Goal: Communication & Community: Answer question/provide support

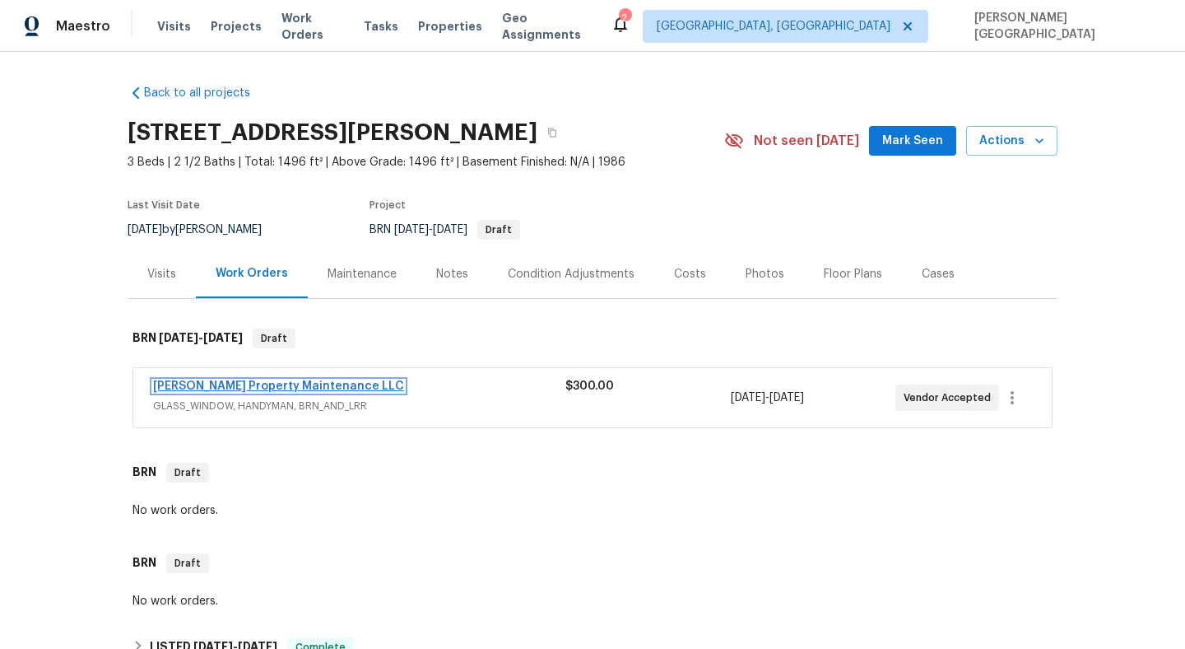
click at [219, 385] on link "Glen Property Maintenance LLC" at bounding box center [278, 386] width 251 height 12
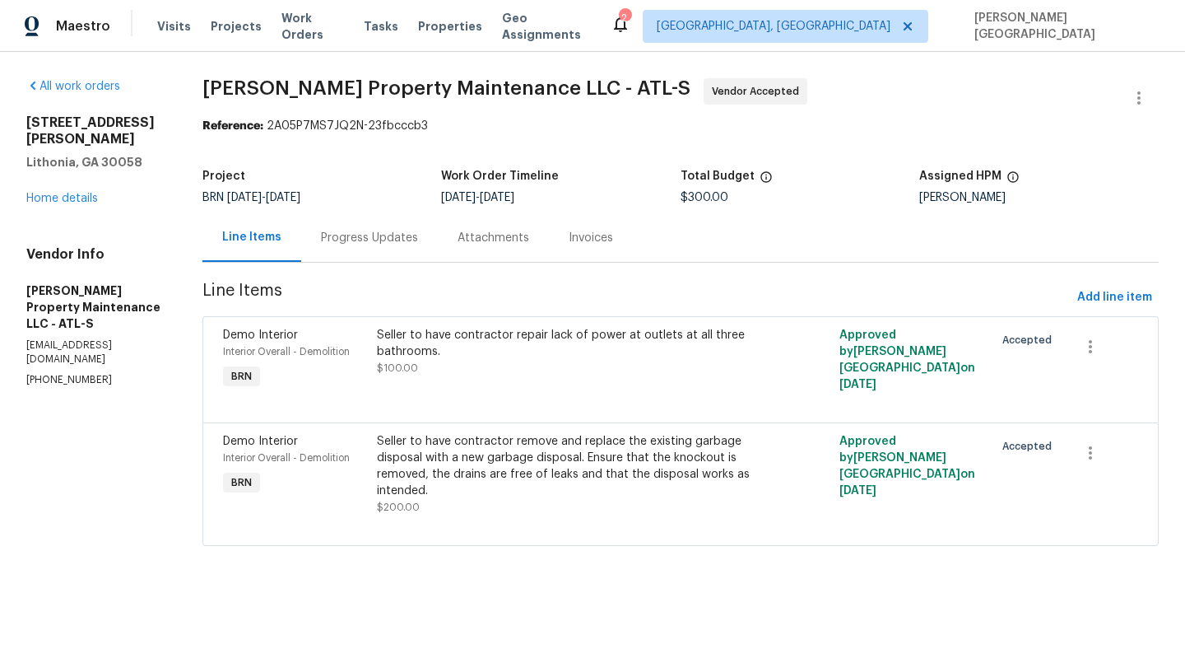
click at [380, 243] on div "Progress Updates" at bounding box center [369, 238] width 97 height 16
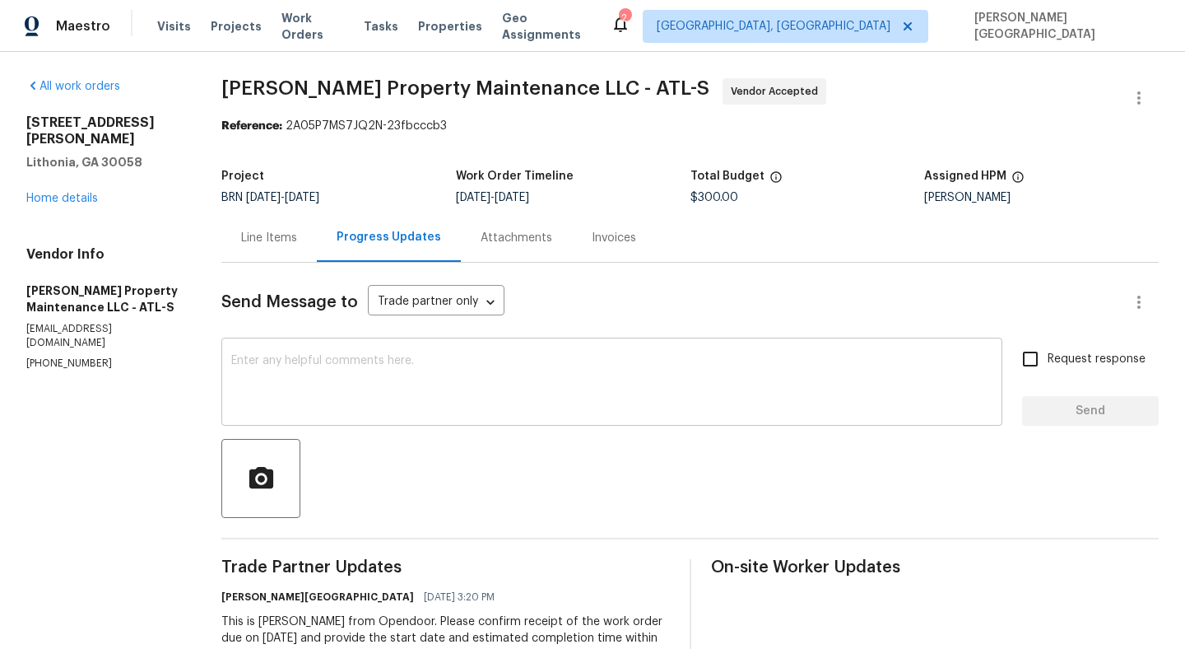
click at [374, 373] on textarea at bounding box center [611, 384] width 761 height 58
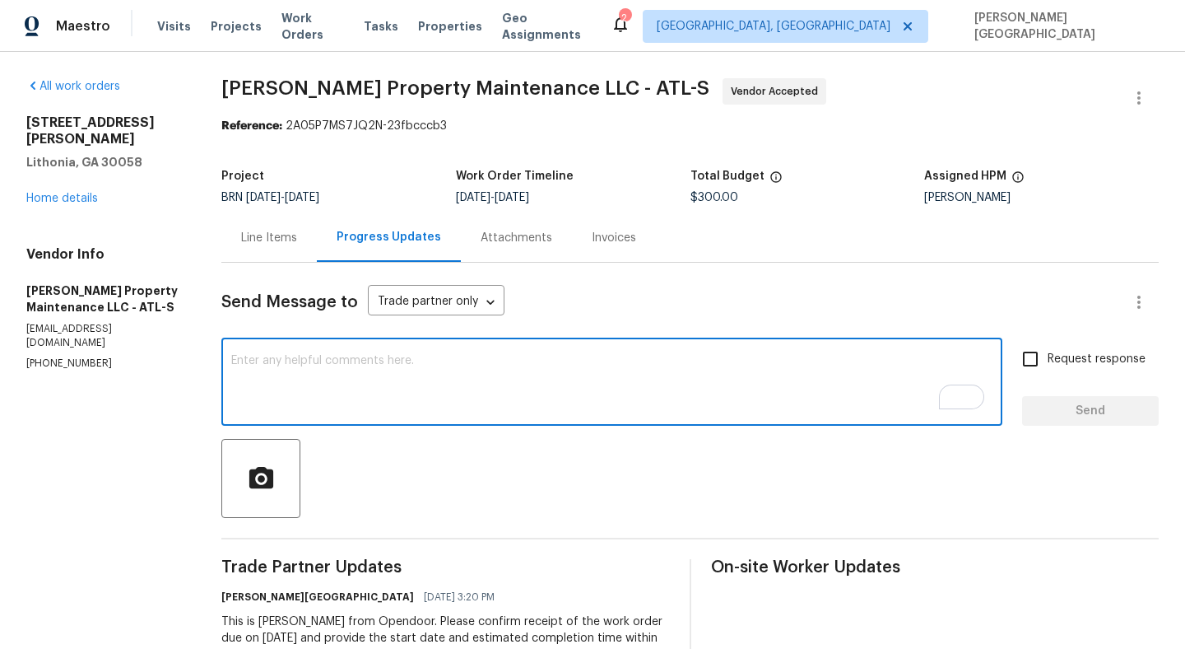
paste textarea "Thanks for accepting the WO. Please provide the timeline soon?"
type textarea "Thanks for accepting the WO. Please provide the timeline soon?"
click at [1024, 366] on input "Request response" at bounding box center [1030, 359] width 35 height 35
checkbox input "true"
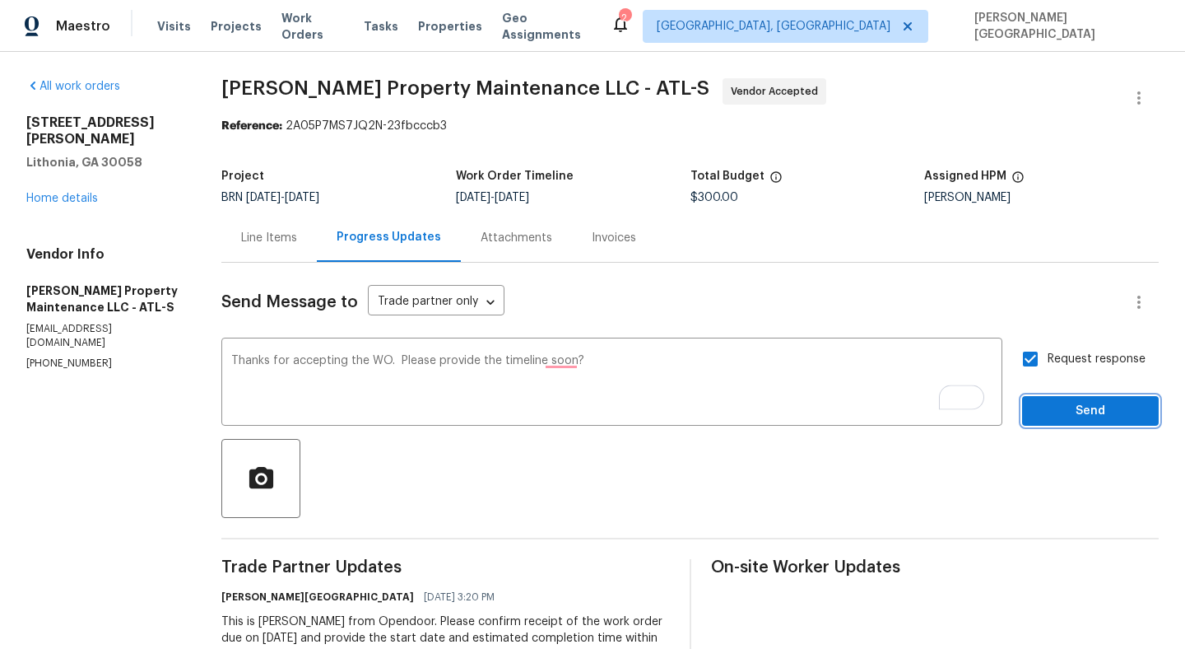
click at [1057, 403] on span "Send" at bounding box center [1091, 411] width 110 height 21
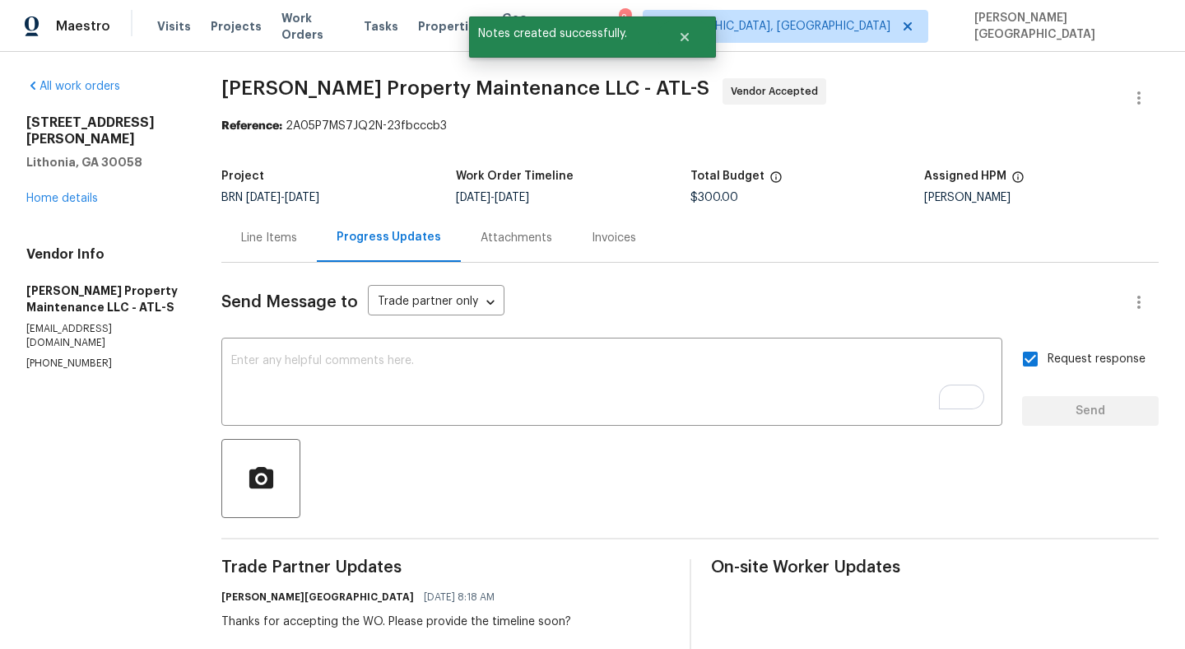
click at [243, 88] on span "Glen Property Maintenance LLC - ATL-S" at bounding box center [465, 88] width 488 height 20
click at [414, 86] on span "Glen Property Maintenance LLC - ATL-S" at bounding box center [465, 88] width 488 height 20
copy span "Glen Property Maintenance"
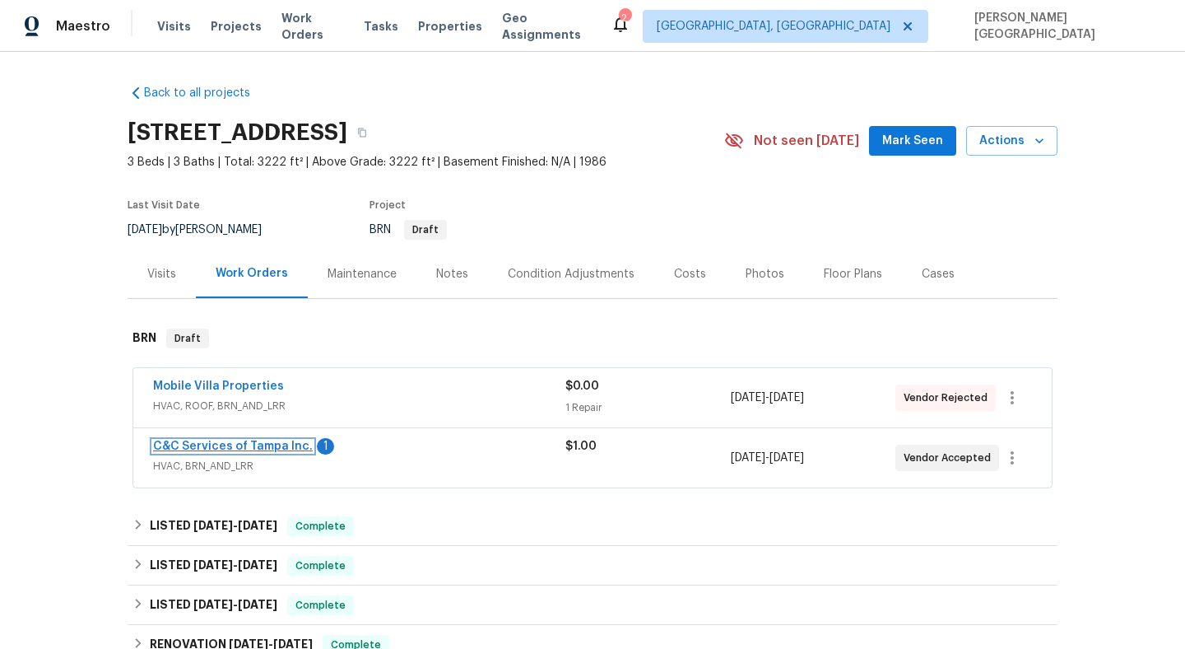
click at [226, 443] on link "C&C Services of Tampa Inc." at bounding box center [233, 446] width 160 height 12
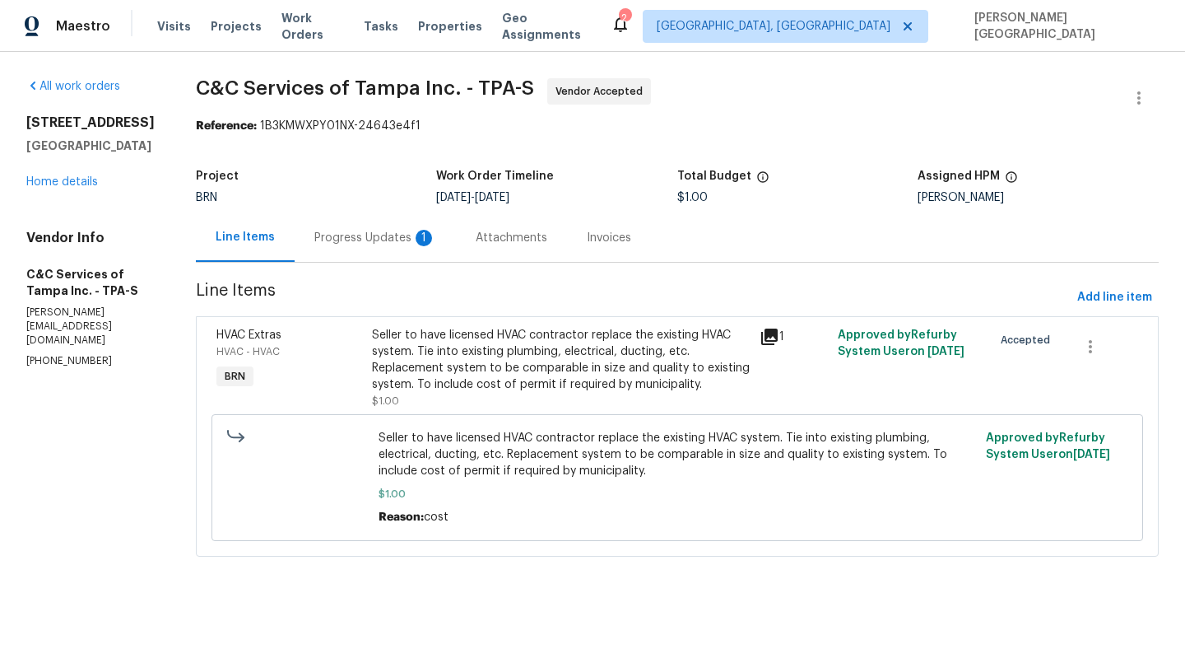
click at [436, 240] on div "Progress Updates 1" at bounding box center [375, 238] width 122 height 16
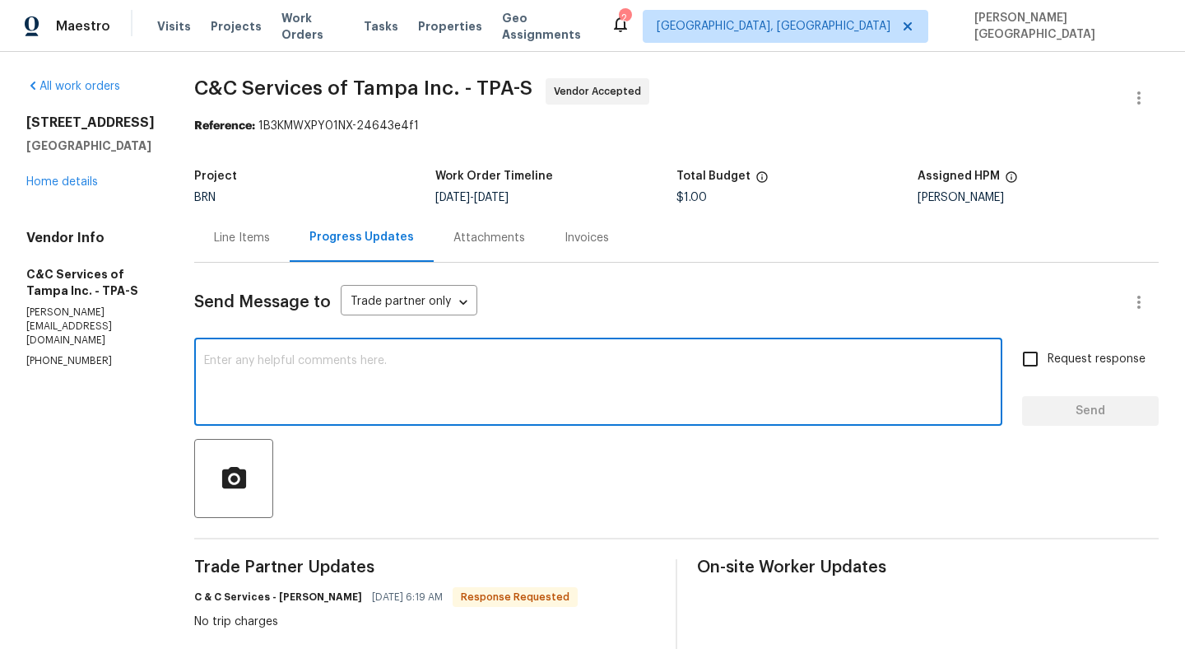
click at [283, 359] on textarea at bounding box center [598, 384] width 789 height 58
type textarea "thank you!"
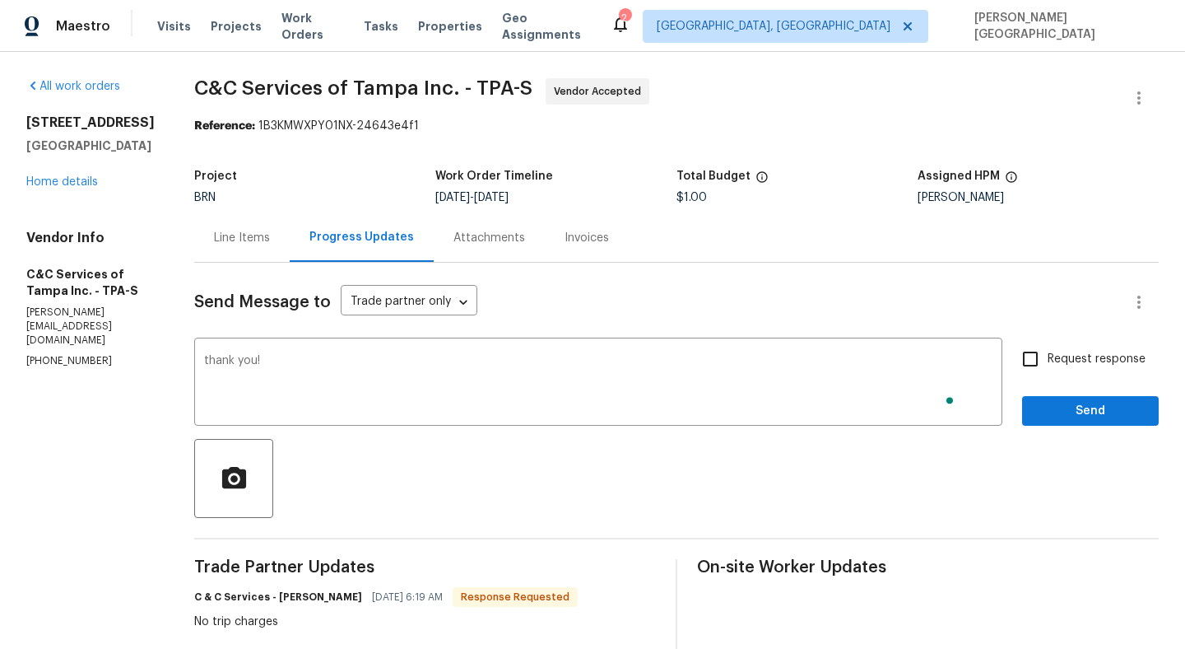
click at [1066, 357] on span "Request response" at bounding box center [1097, 359] width 98 height 17
click at [1048, 357] on input "Request response" at bounding box center [1030, 359] width 35 height 35
checkbox input "true"
click at [1069, 398] on button "Send" at bounding box center [1090, 411] width 137 height 30
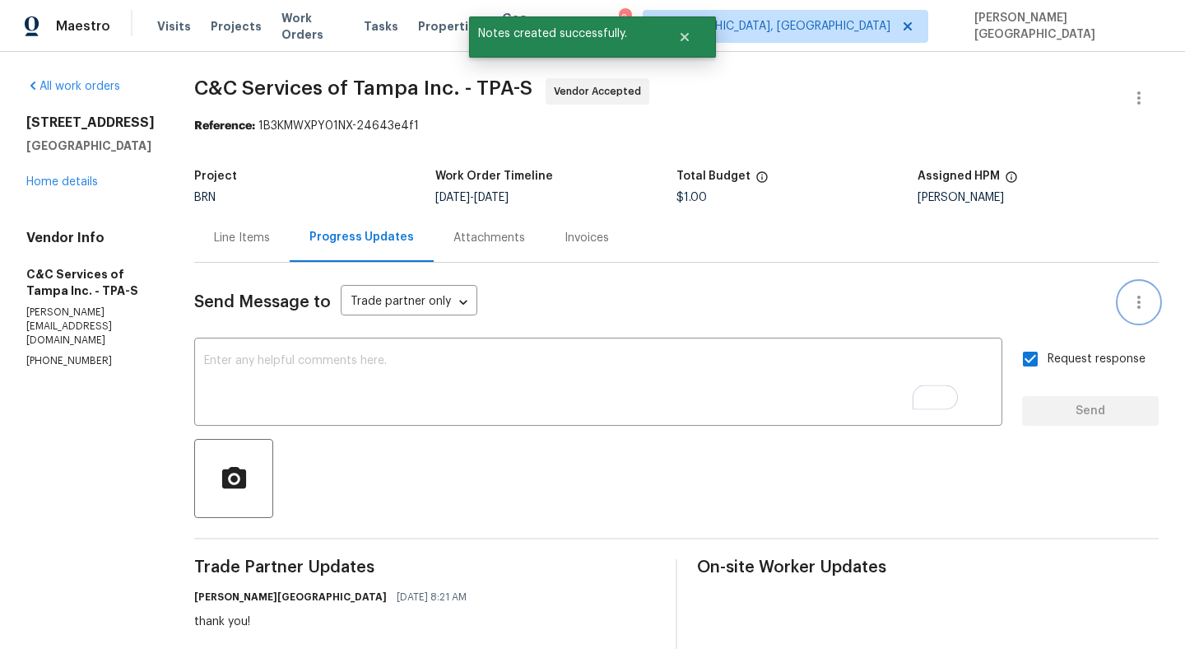
click at [1152, 305] on button "button" at bounding box center [1140, 302] width 40 height 40
click at [1136, 90] on div at bounding box center [592, 324] width 1185 height 649
click at [1136, 91] on icon "button" at bounding box center [1139, 98] width 20 height 20
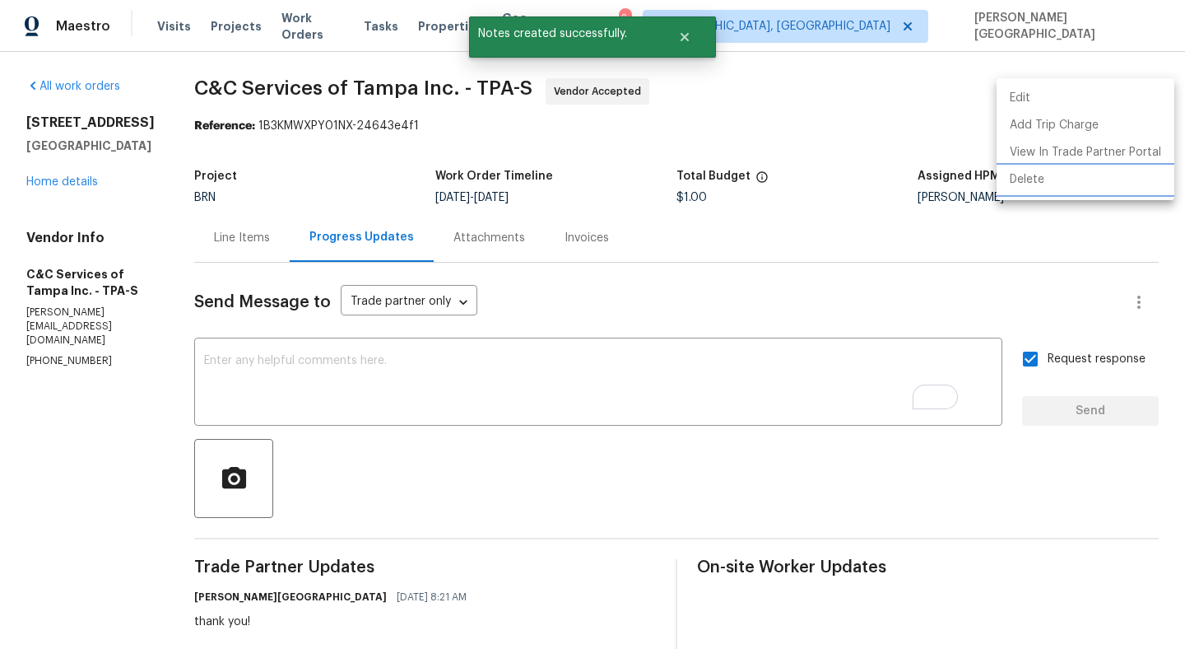
click at [1046, 177] on li "Delete" at bounding box center [1086, 179] width 178 height 27
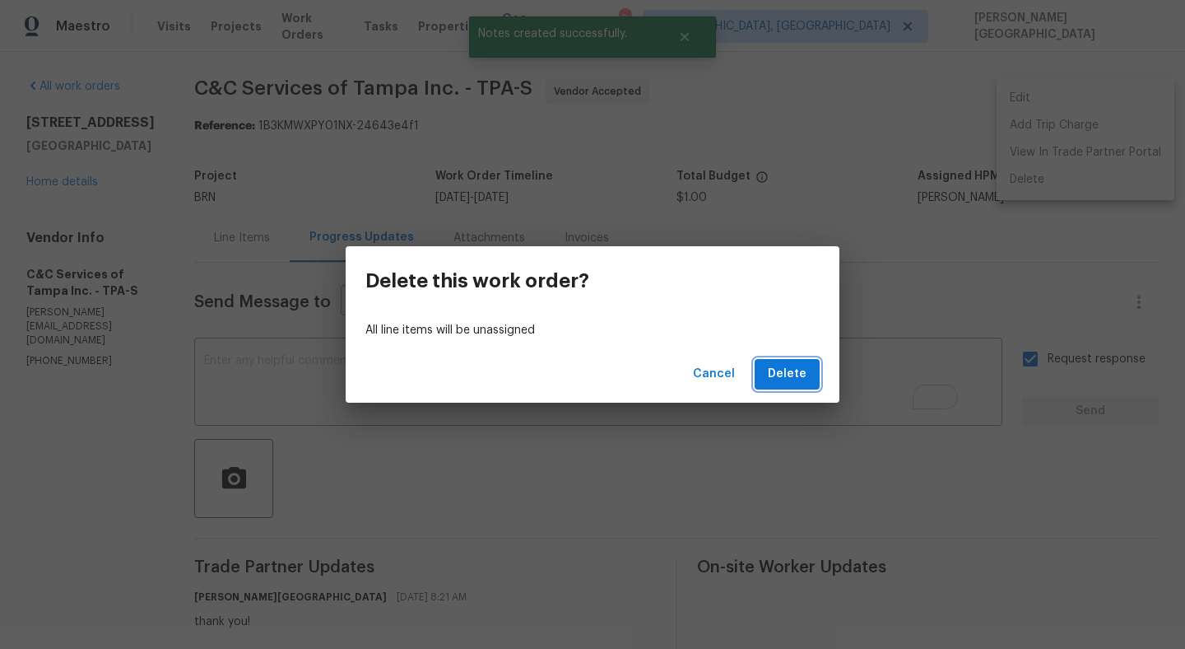
click at [794, 369] on span "Delete" at bounding box center [787, 374] width 39 height 21
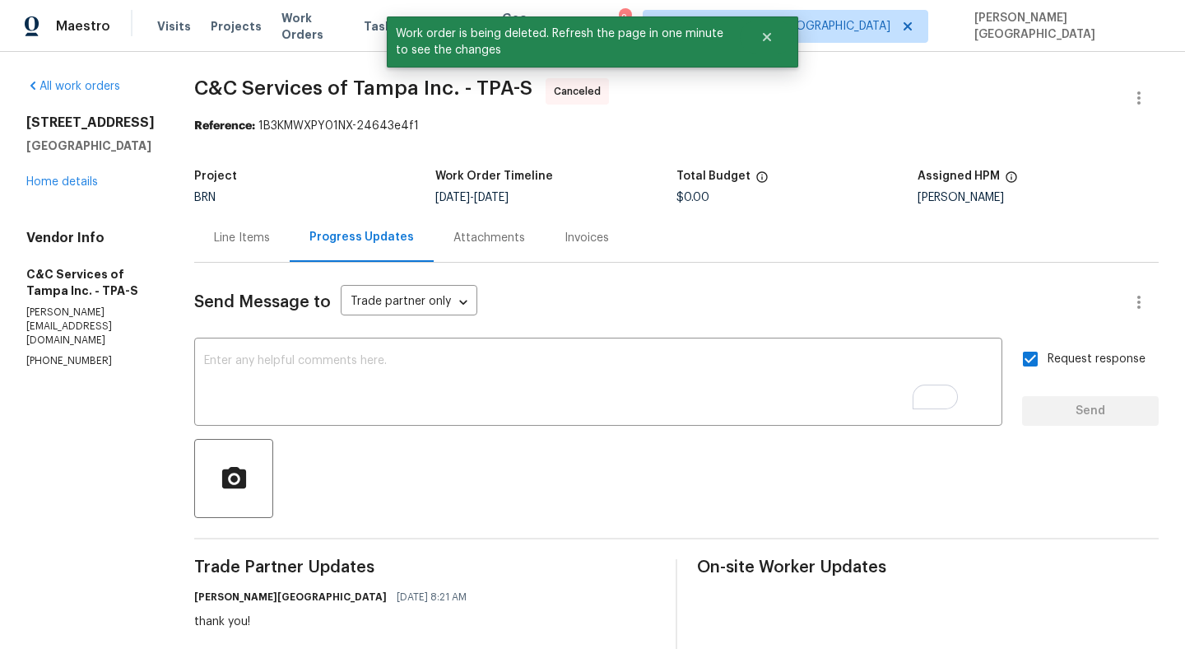
click at [71, 188] on div "112 Woden Way Winter Haven, FL 33884 Home details" at bounding box center [90, 152] width 128 height 76
click at [88, 182] on link "Home details" at bounding box center [62, 182] width 72 height 12
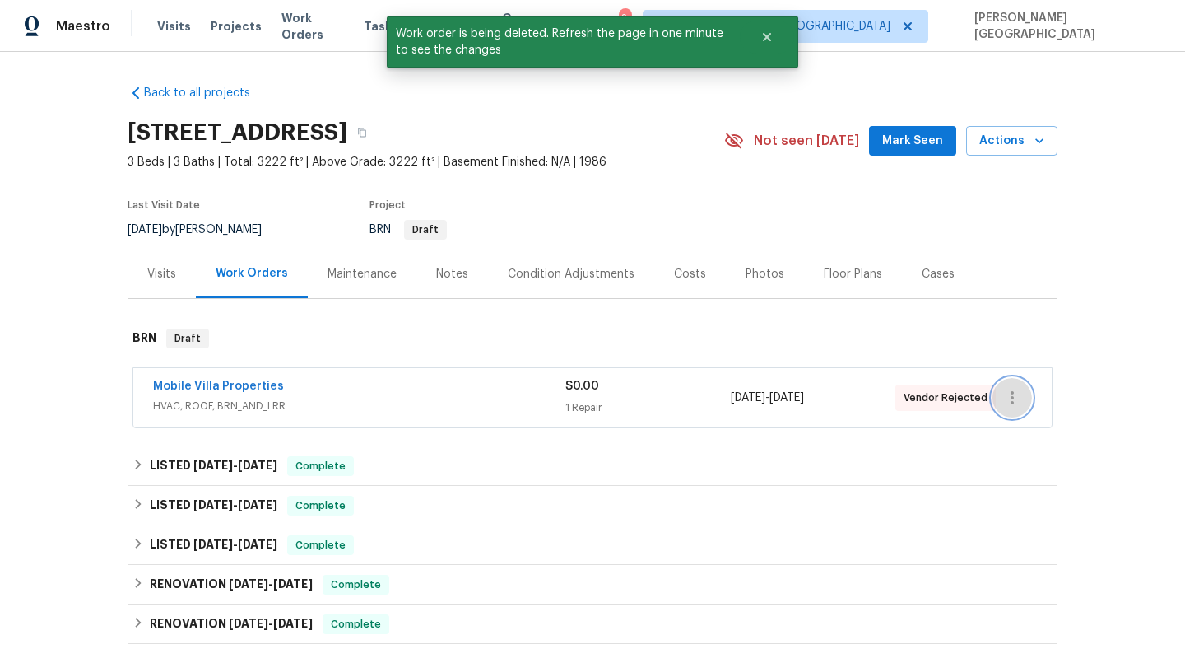
click at [1015, 393] on icon "button" at bounding box center [1013, 398] width 20 height 20
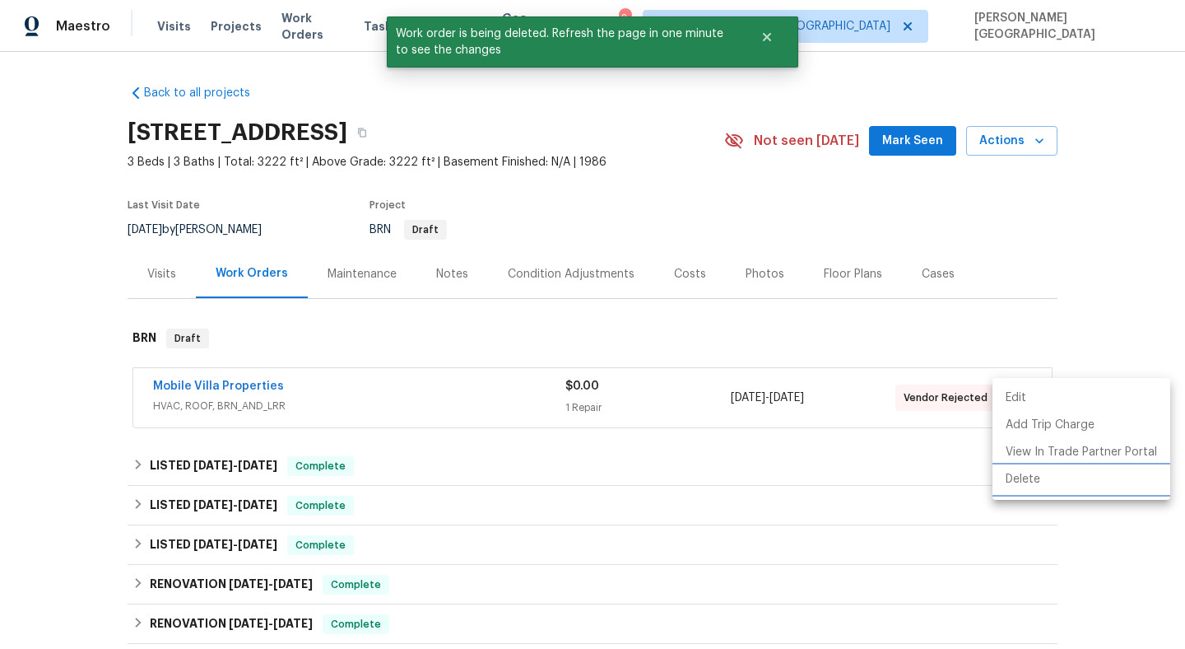
click at [1036, 482] on li "Delete" at bounding box center [1082, 479] width 178 height 27
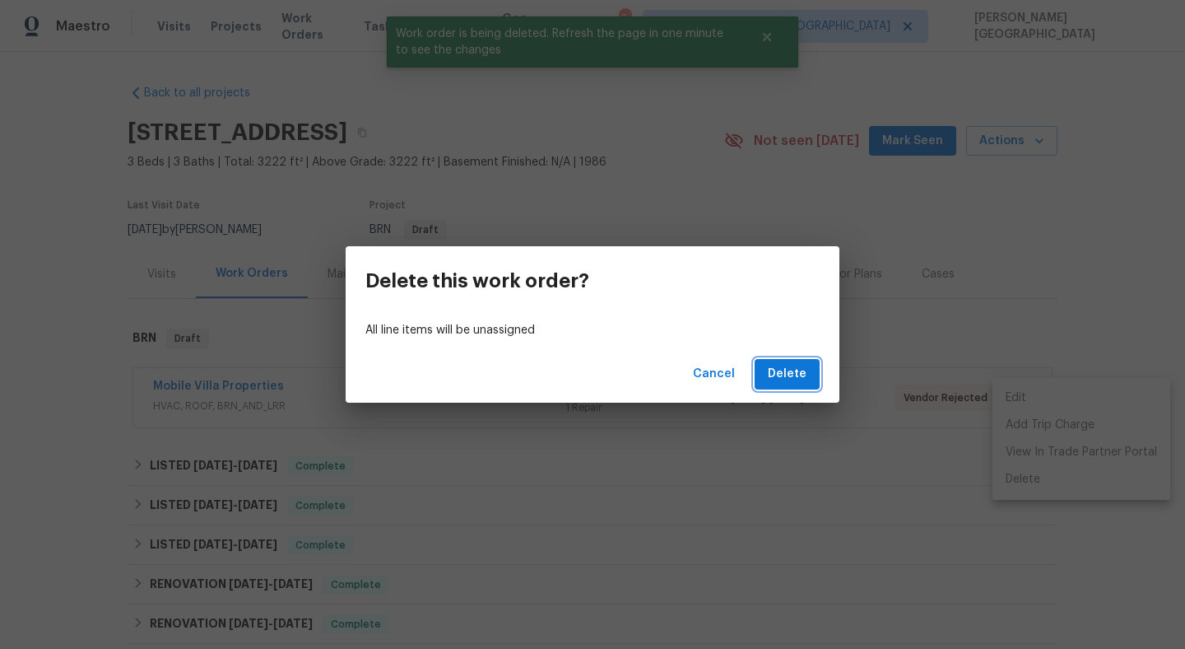
click at [781, 372] on span "Delete" at bounding box center [787, 374] width 39 height 21
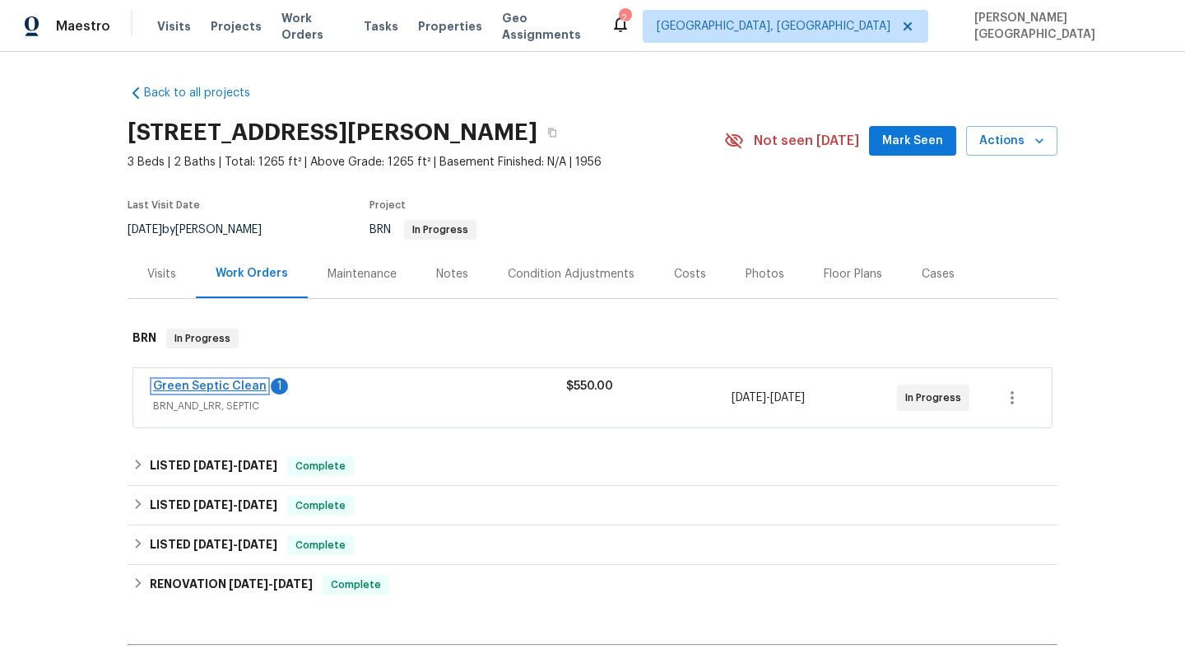
click at [206, 384] on link "Green Septic Clean" at bounding box center [210, 386] width 114 height 12
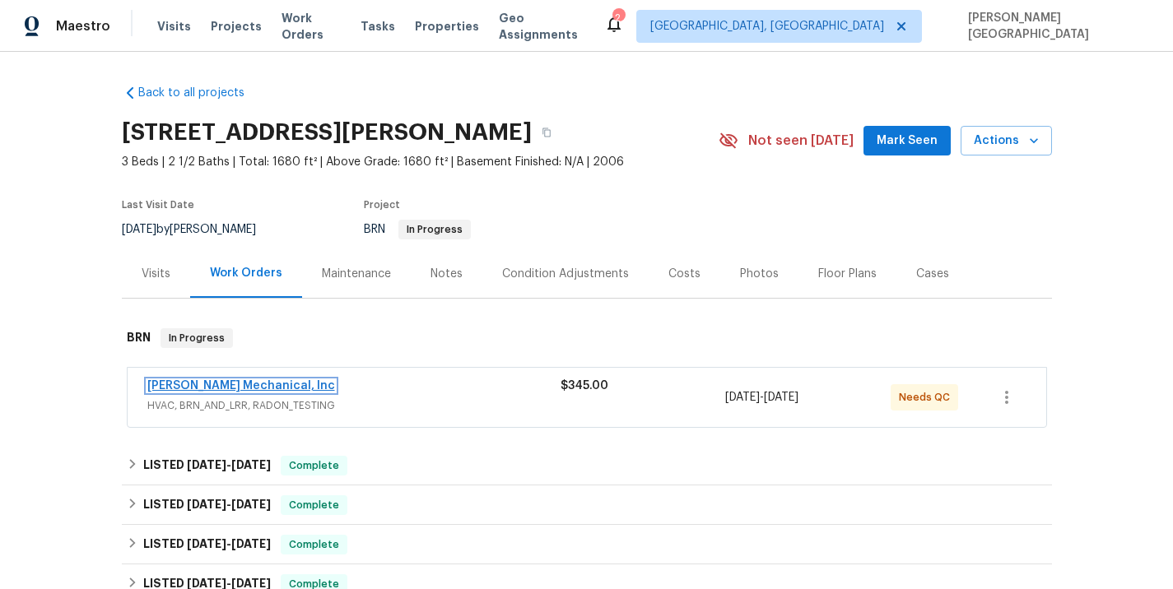
click at [235, 383] on link "JH Martin Mechanical, Inc" at bounding box center [241, 386] width 188 height 12
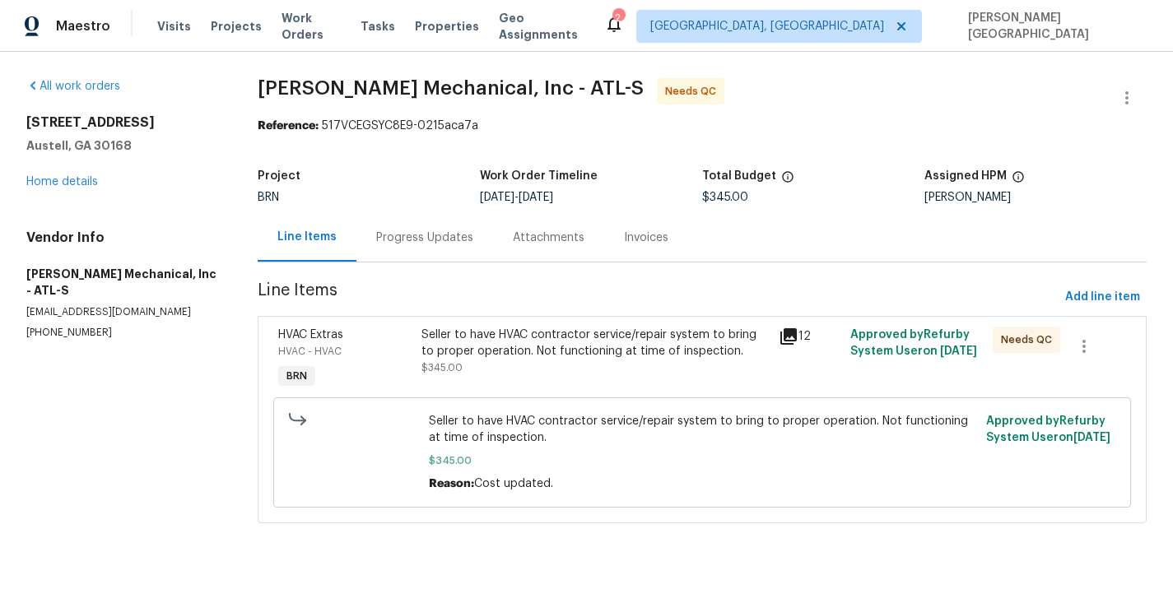
click at [511, 351] on div "Seller to have HVAC contractor service/repair system to bring to proper operati…" at bounding box center [594, 343] width 347 height 33
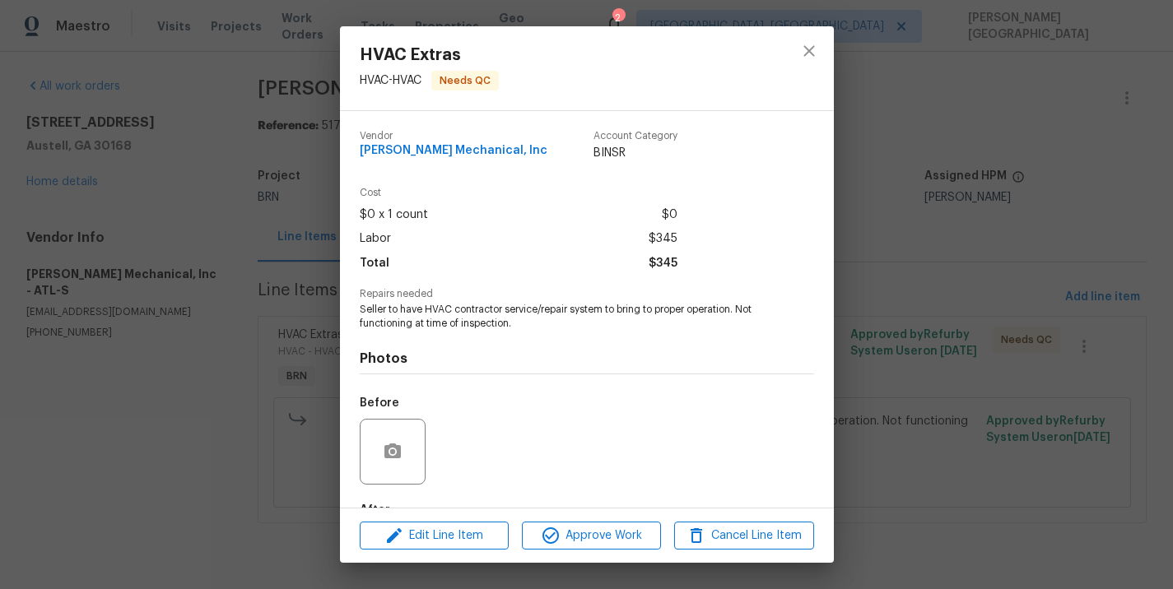
scroll to position [100, 0]
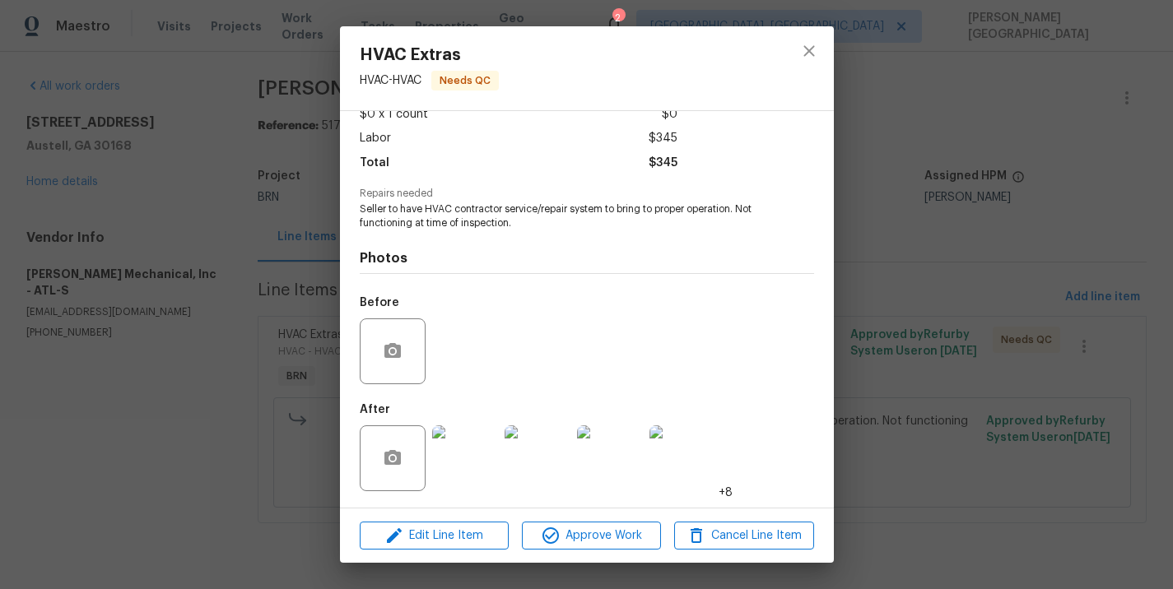
click at [463, 476] on img at bounding box center [465, 459] width 66 height 66
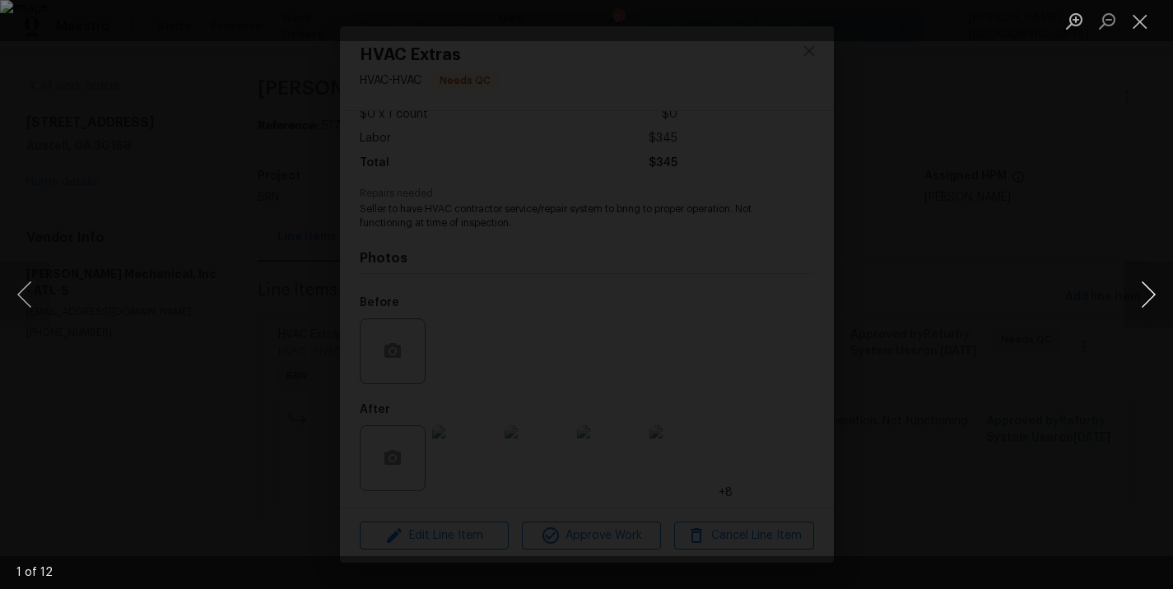
click at [1153, 296] on button "Next image" at bounding box center [1148, 295] width 49 height 66
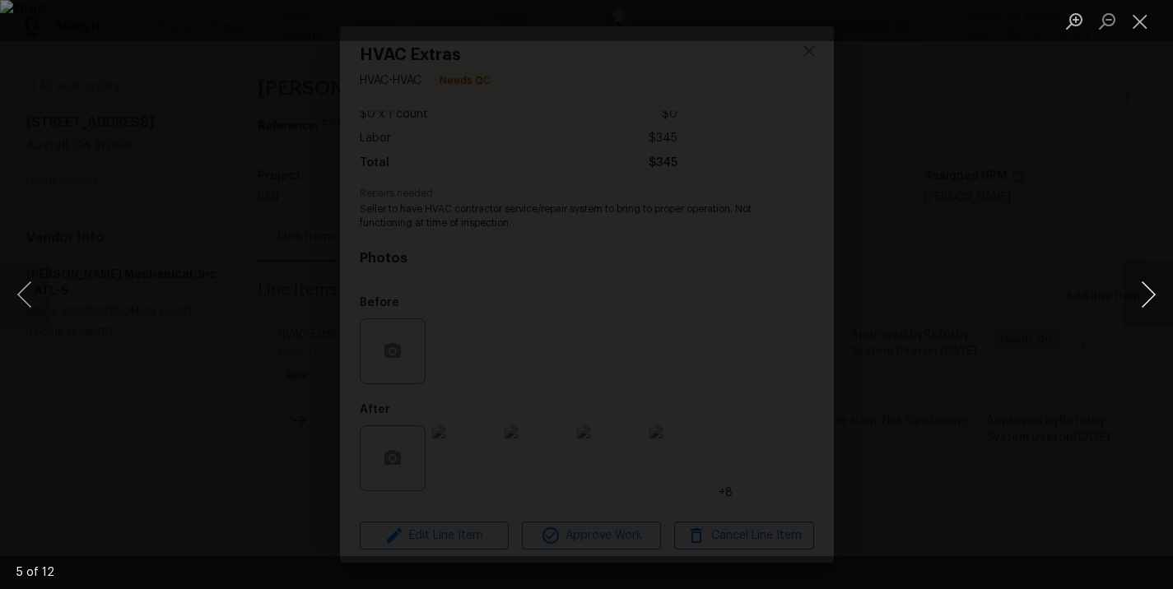
click at [1153, 296] on button "Next image" at bounding box center [1148, 295] width 49 height 66
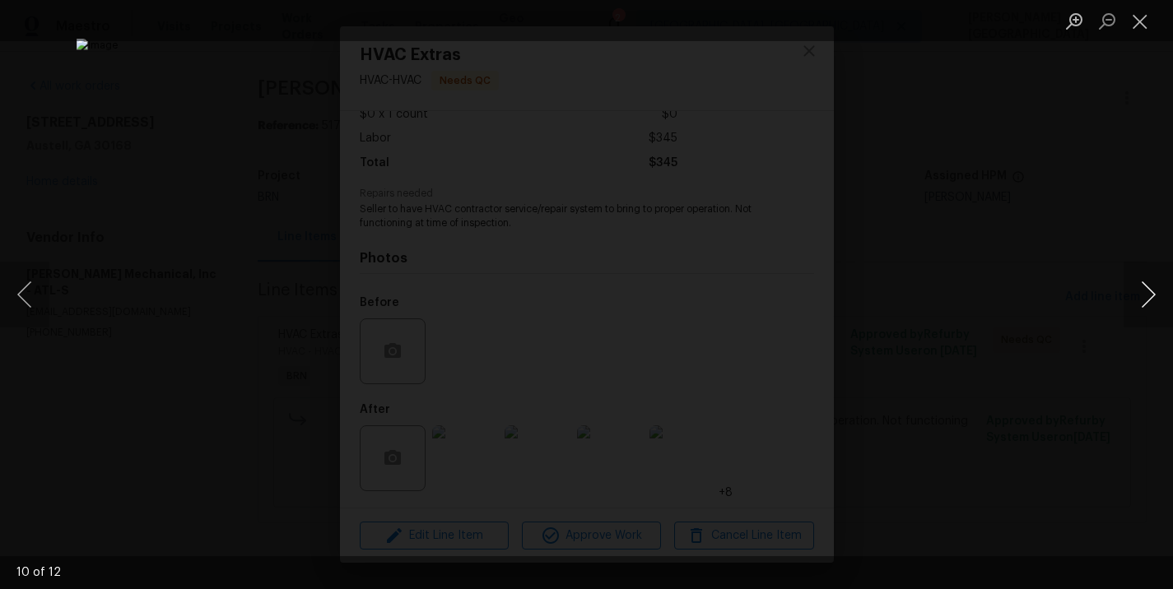
click at [1153, 296] on button "Next image" at bounding box center [1148, 295] width 49 height 66
click at [1154, 299] on button "Next image" at bounding box center [1148, 295] width 49 height 66
click at [1021, 225] on div "Lightbox" at bounding box center [586, 294] width 1173 height 589
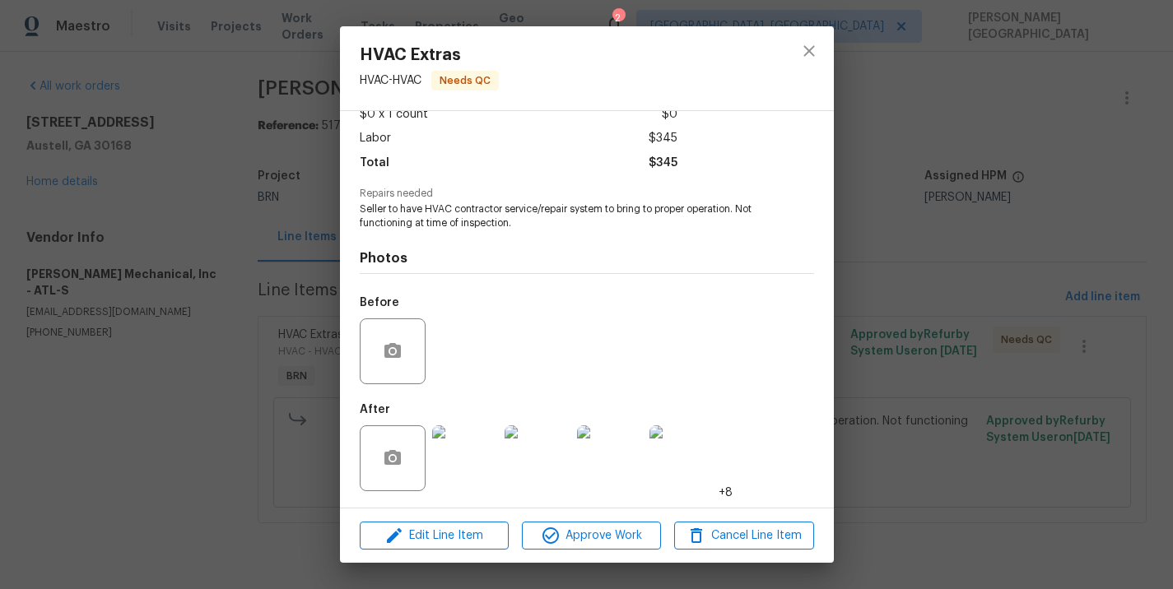
click at [1021, 225] on div "HVAC Extras HVAC - HVAC Needs QC Vendor JH Martin Mechanical, Inc Account Categ…" at bounding box center [586, 294] width 1173 height 589
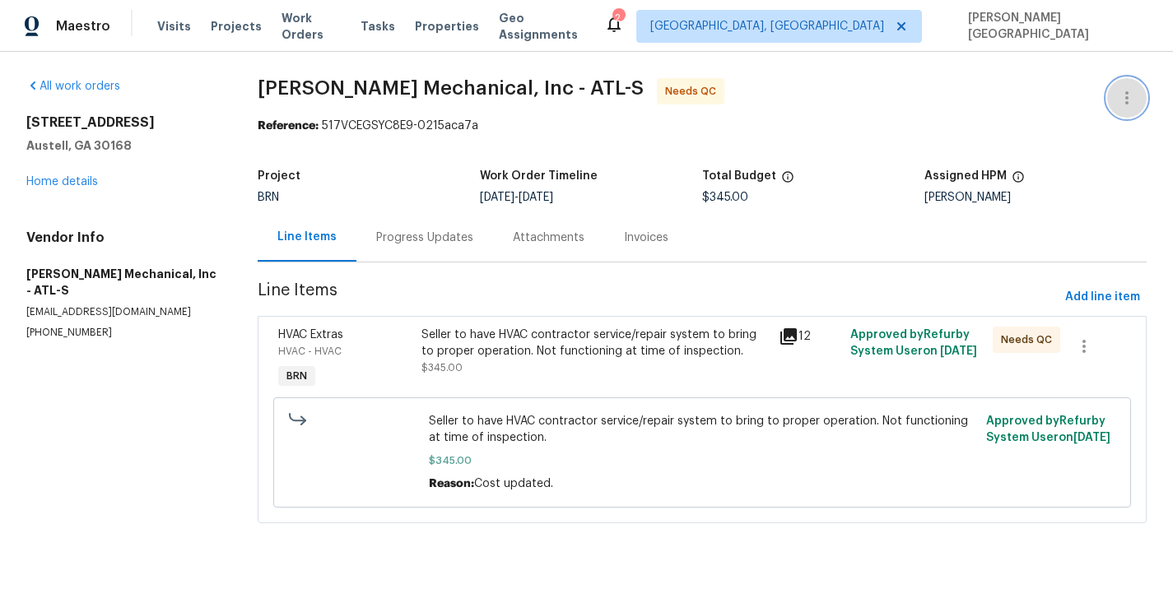
click at [1125, 105] on icon "button" at bounding box center [1127, 98] width 20 height 20
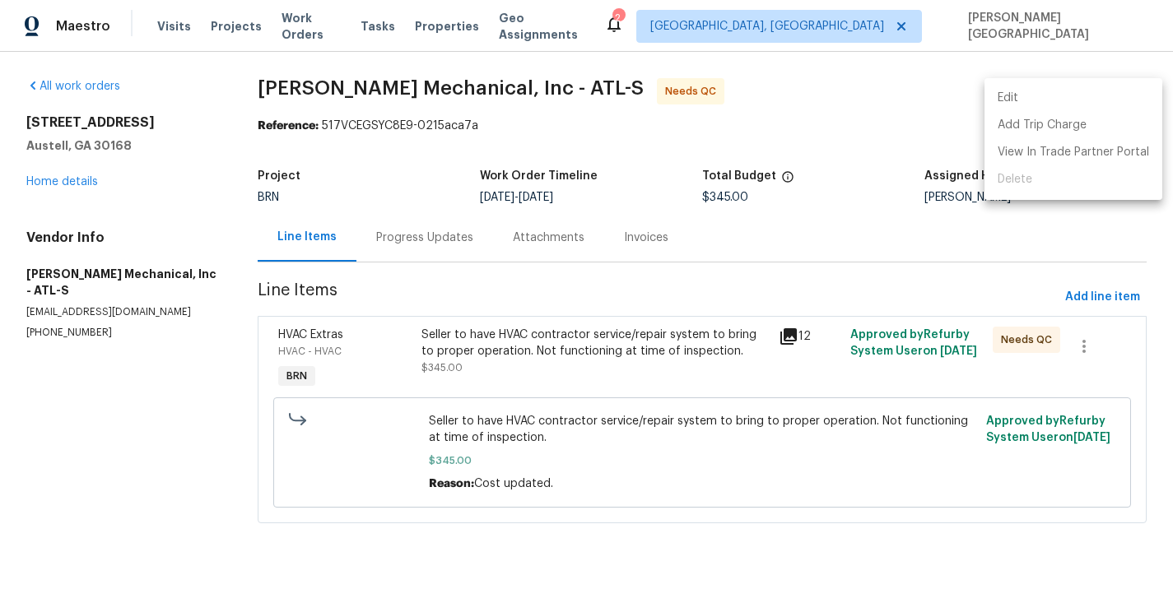
click at [1029, 93] on li "Edit" at bounding box center [1074, 98] width 178 height 27
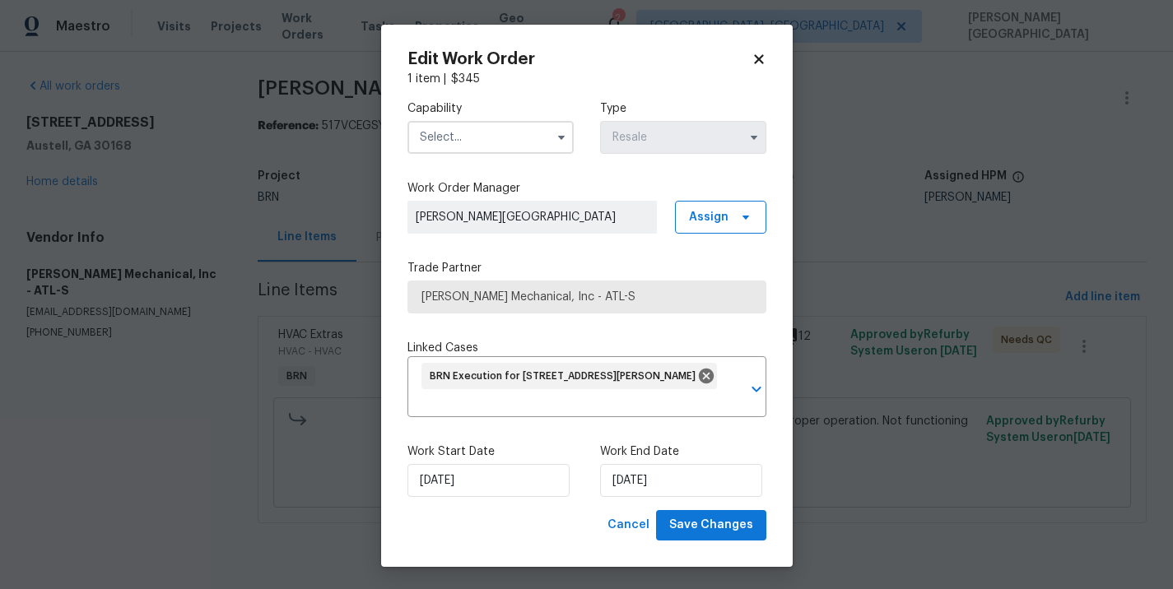
click at [650, 463] on div "Work End Date 9/18/2025" at bounding box center [683, 471] width 166 height 54
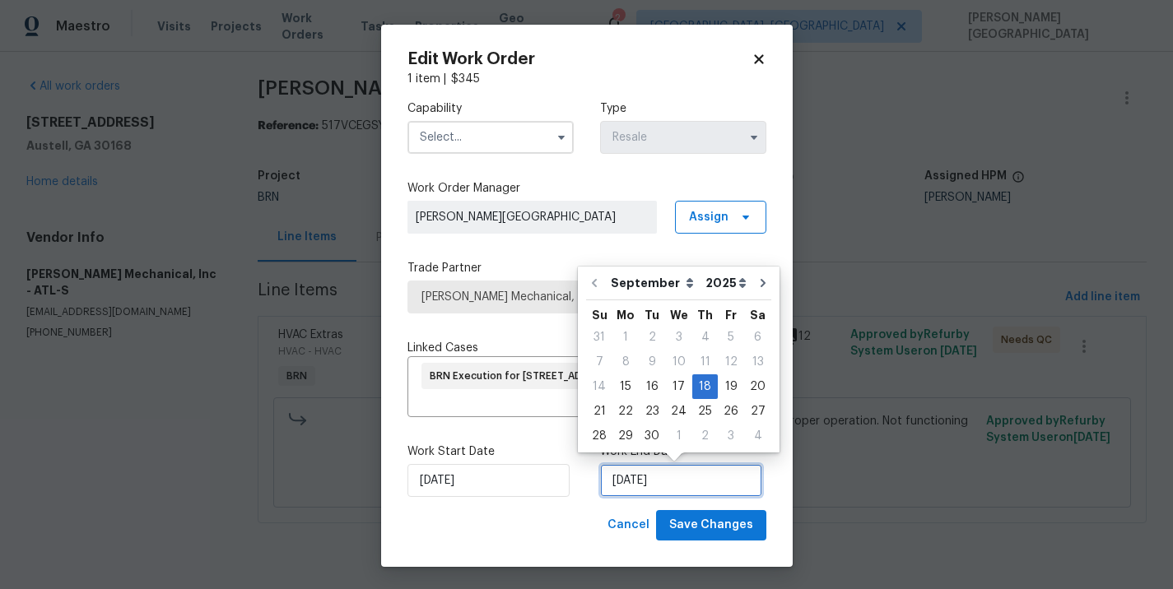
click at [652, 478] on input "9/18/2025" at bounding box center [681, 480] width 162 height 33
click at [676, 389] on div "17" at bounding box center [678, 386] width 27 height 23
type input "9/17/2025"
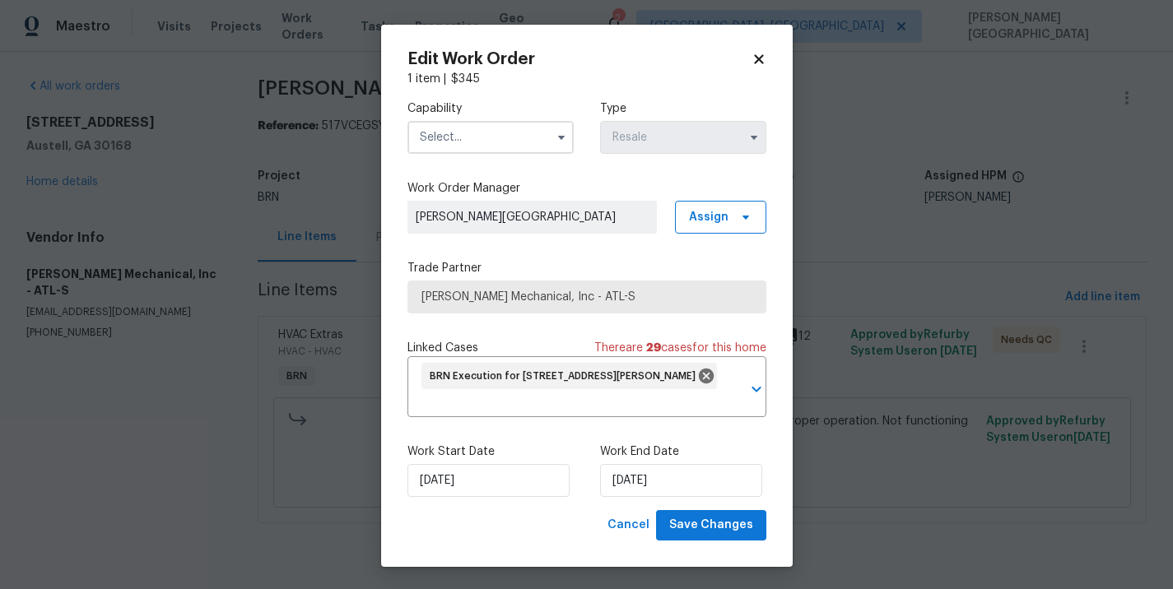
click at [449, 135] on input "text" at bounding box center [491, 137] width 166 height 33
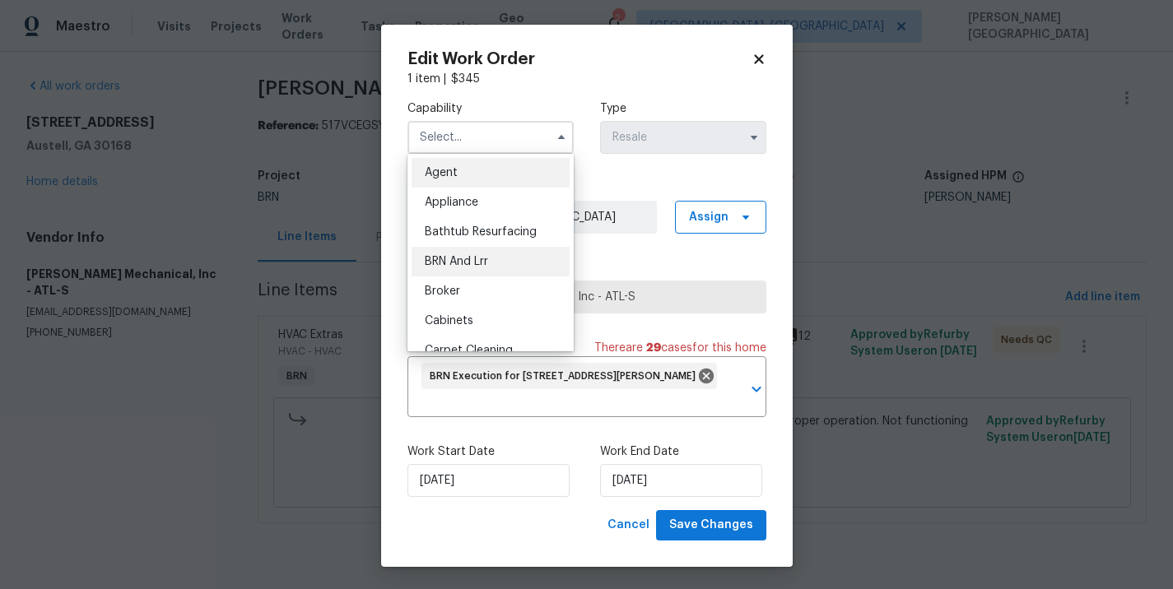
click at [465, 275] on div "BRN And Lrr" at bounding box center [491, 262] width 158 height 30
type input "BRN And Lrr"
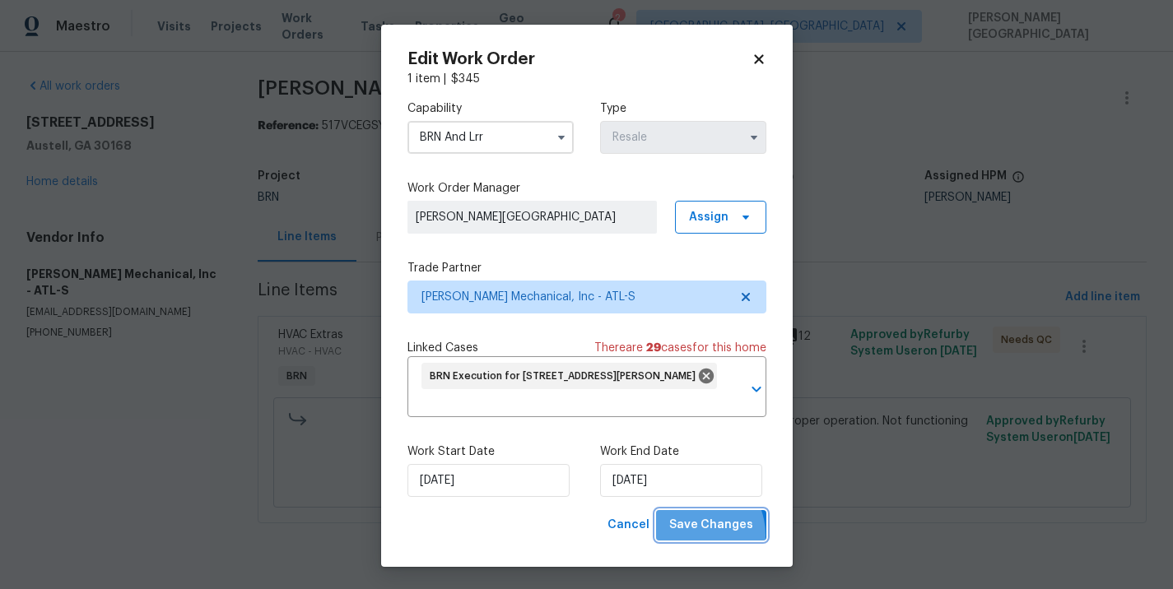
click at [696, 536] on span "Save Changes" at bounding box center [711, 525] width 84 height 21
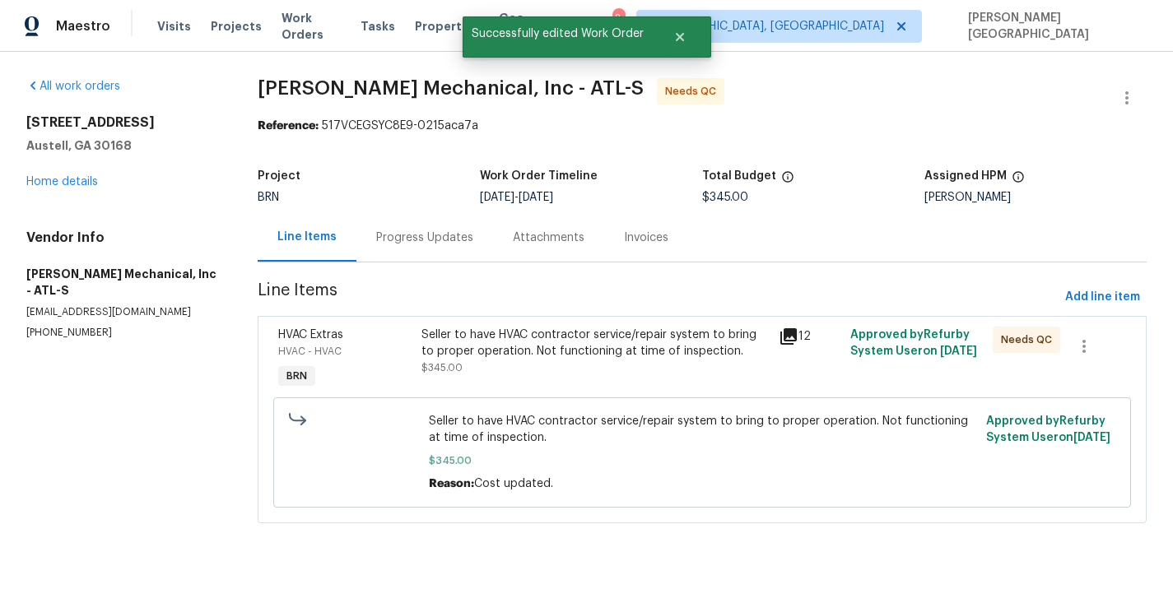
click at [660, 341] on div "Seller to have HVAC contractor service/repair system to bring to proper operati…" at bounding box center [594, 343] width 347 height 33
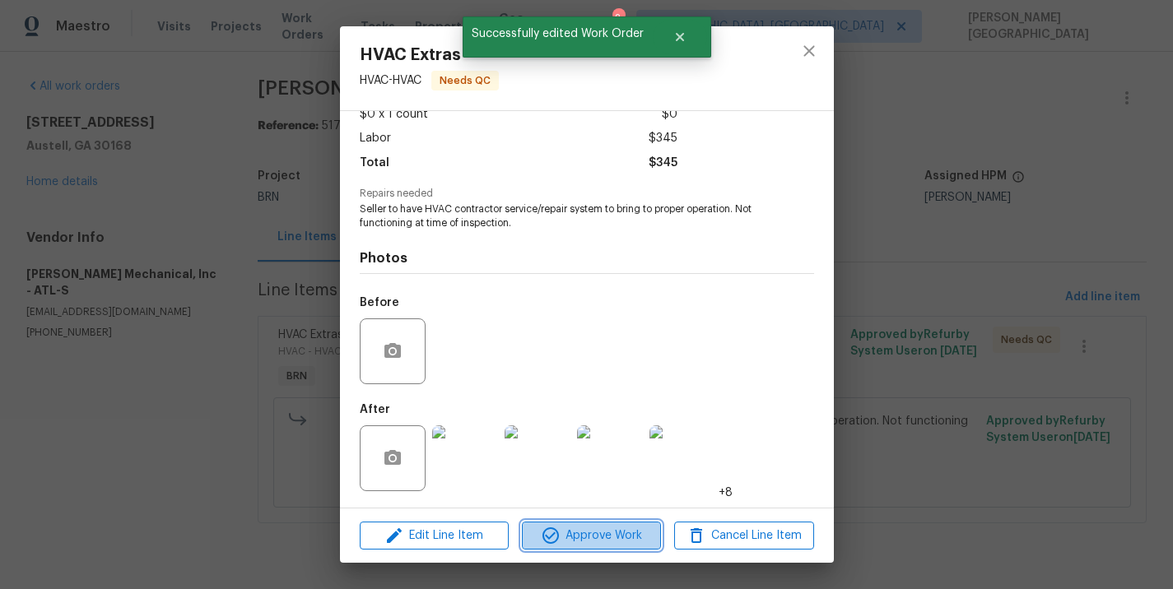
click at [579, 543] on span "Approve Work" at bounding box center [591, 536] width 129 height 21
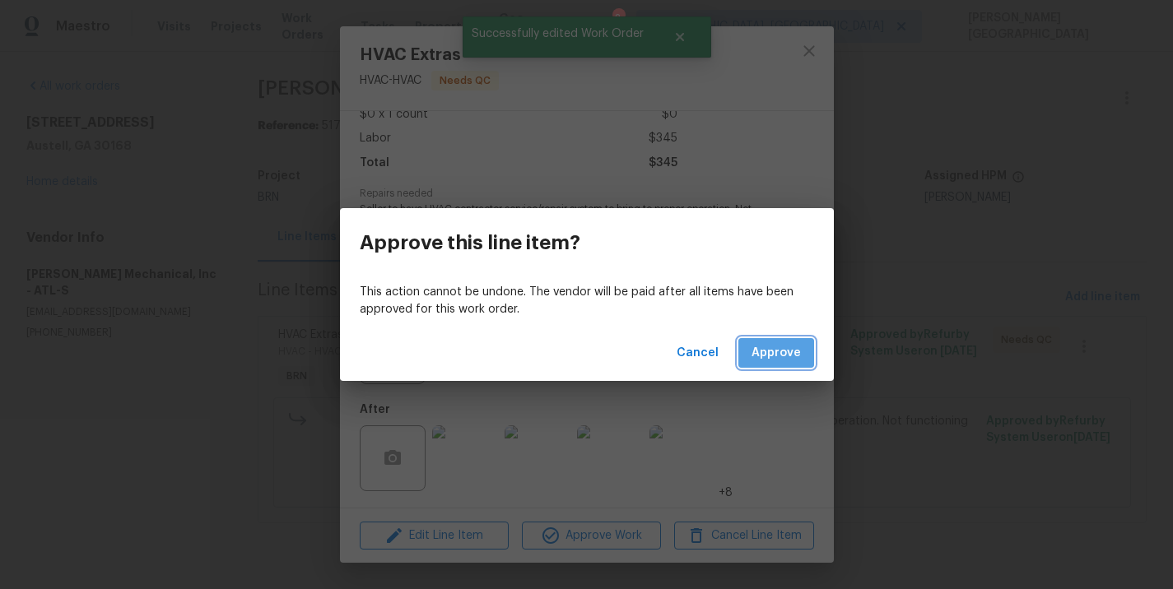
click at [790, 350] on span "Approve" at bounding box center [776, 353] width 49 height 21
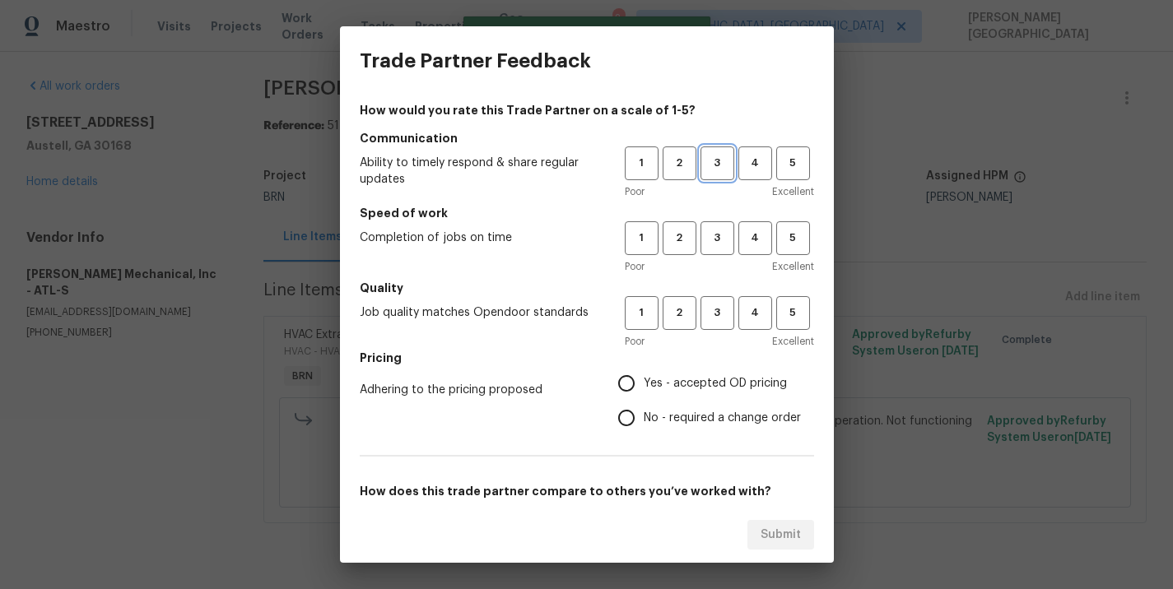
click at [723, 164] on span "3" at bounding box center [717, 163] width 30 height 19
click at [723, 252] on button "3" at bounding box center [718, 238] width 34 height 34
click at [722, 324] on button "3" at bounding box center [718, 313] width 34 height 34
click at [646, 421] on span "No - required a change order" at bounding box center [722, 418] width 157 height 17
click at [644, 421] on input "No - required a change order" at bounding box center [626, 418] width 35 height 35
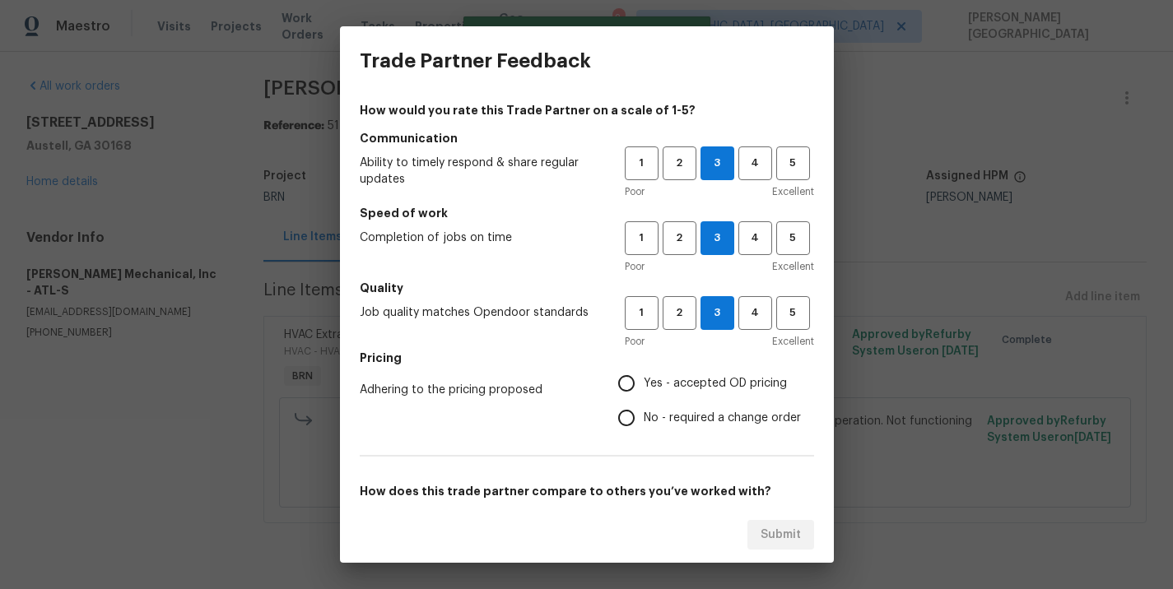
radio input "true"
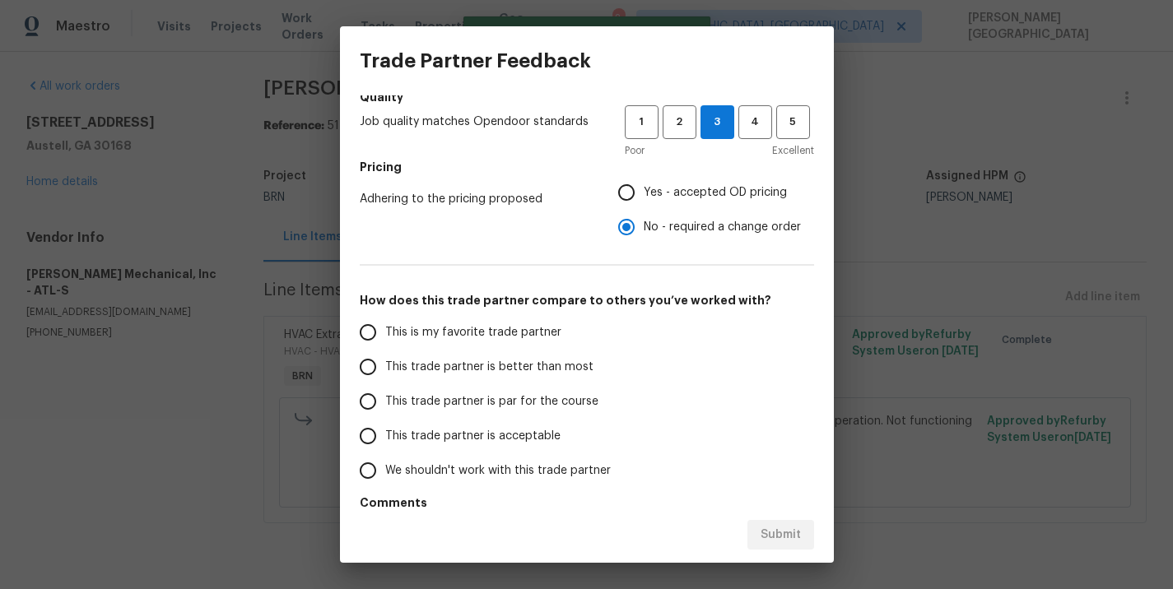
scroll to position [234, 0]
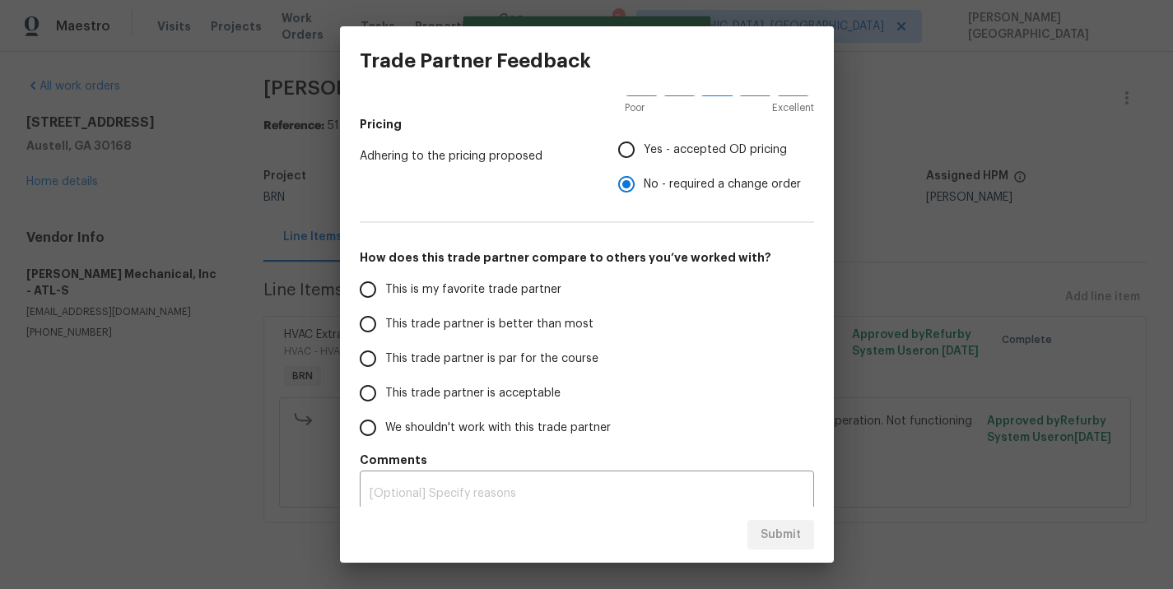
click at [459, 314] on label "This trade partner is better than most" at bounding box center [481, 324] width 260 height 35
click at [385, 314] on input "This trade partner is better than most" at bounding box center [368, 324] width 35 height 35
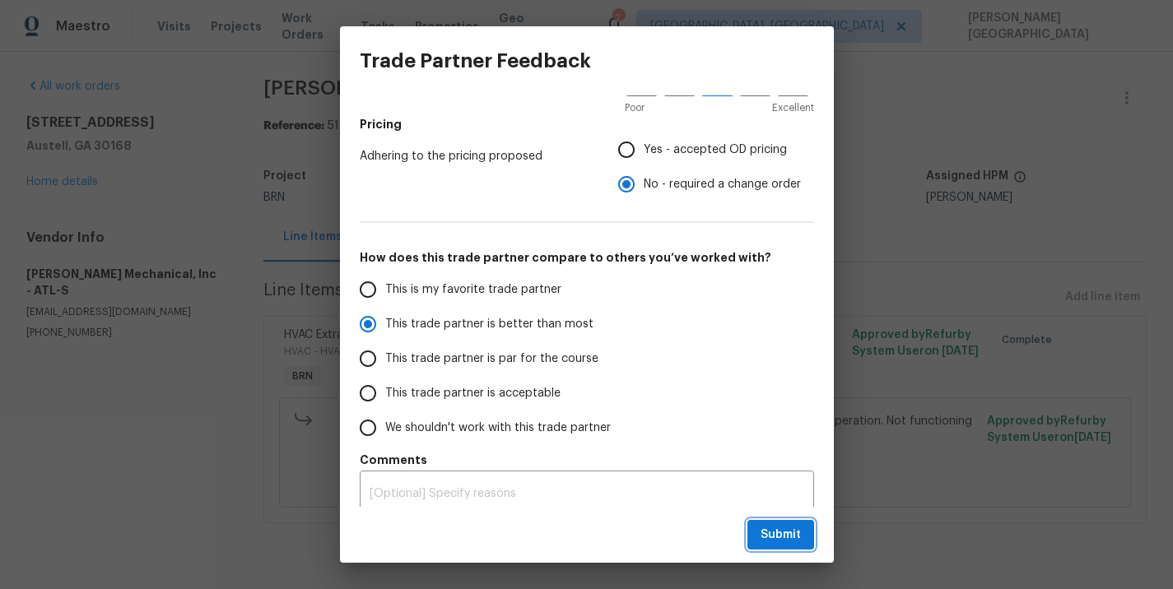
click at [785, 529] on span "Submit" at bounding box center [781, 535] width 40 height 21
radio input "true"
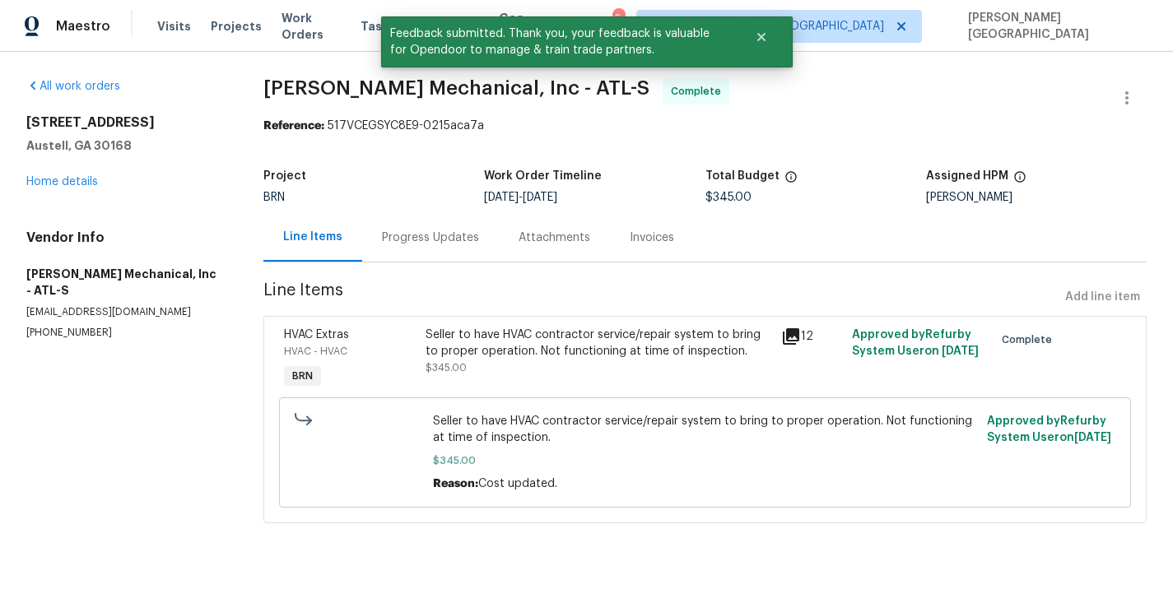
click at [645, 236] on div "Invoices" at bounding box center [652, 238] width 44 height 16
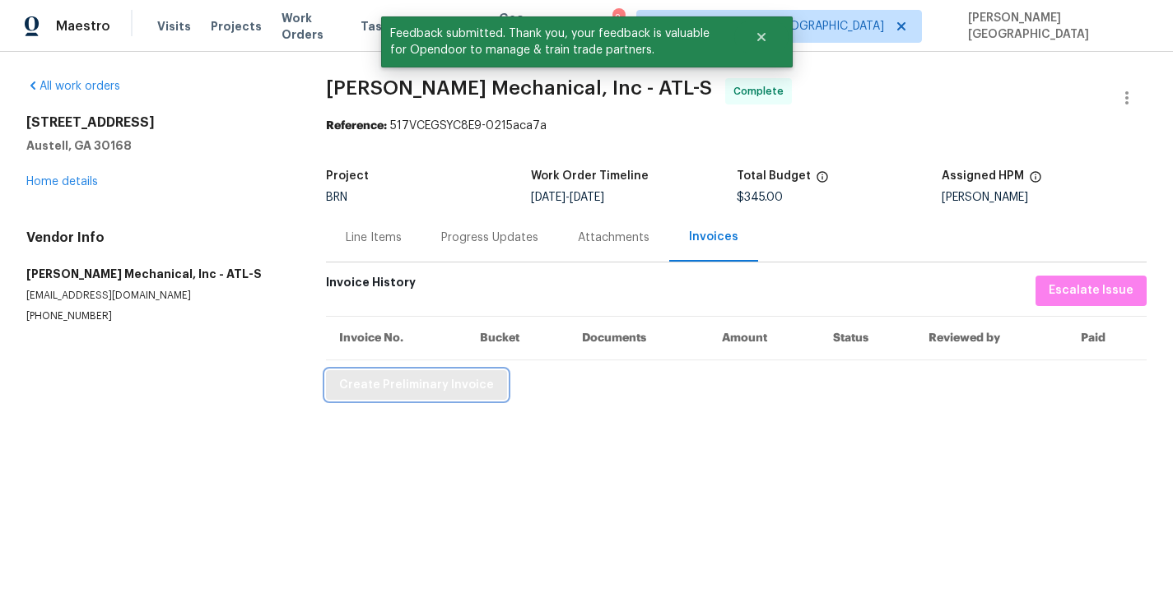
click at [395, 397] on button "Create Preliminary Invoice" at bounding box center [416, 385] width 181 height 30
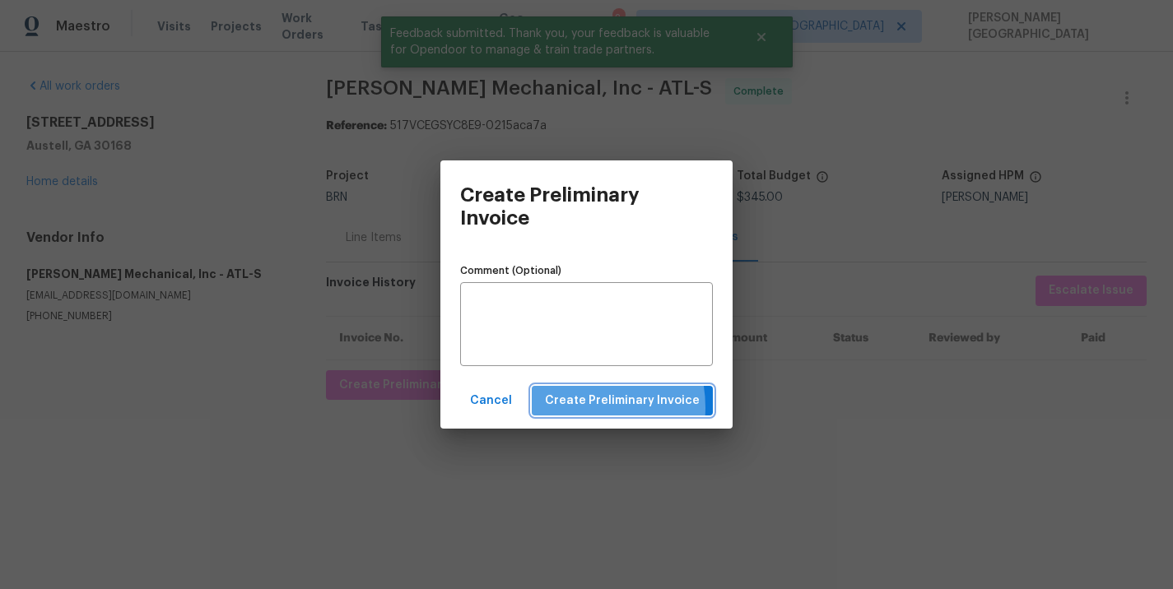
click at [580, 408] on span "Create Preliminary Invoice" at bounding box center [622, 401] width 155 height 21
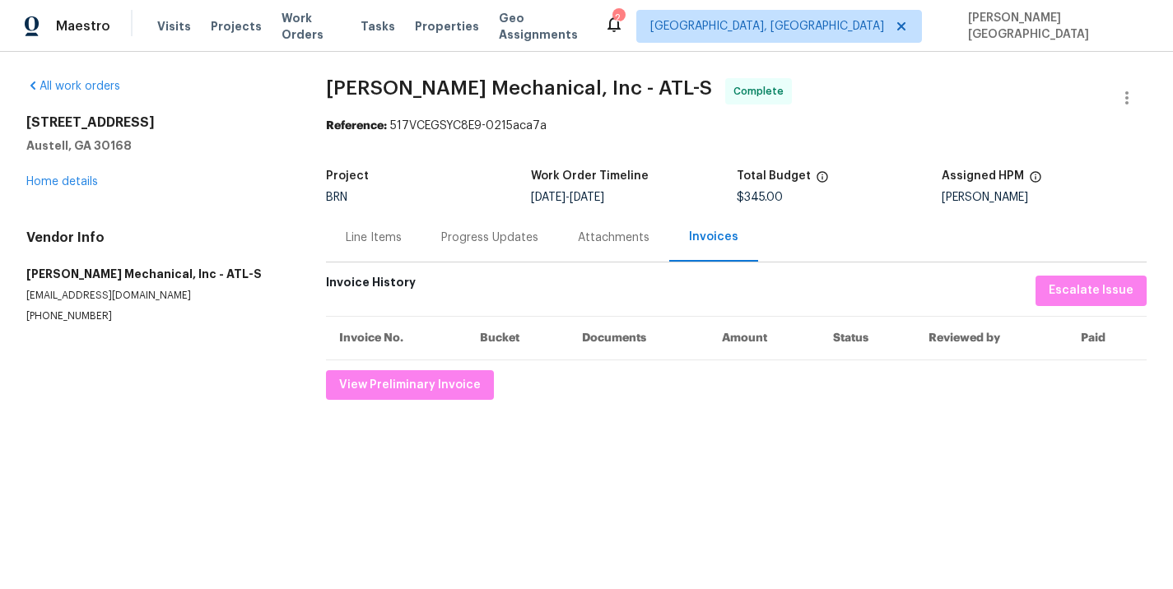
click at [314, 91] on div "All work orders 7088 Blairs View Dr Austell, GA 30168 Home details Vendor Info …" at bounding box center [586, 239] width 1173 height 375
click at [472, 89] on span "JH Martin Mechanical, Inc - ATL-S" at bounding box center [519, 88] width 386 height 20
copy span "JH Martin Mechanical"
click at [360, 248] on div "Line Items" at bounding box center [373, 237] width 95 height 49
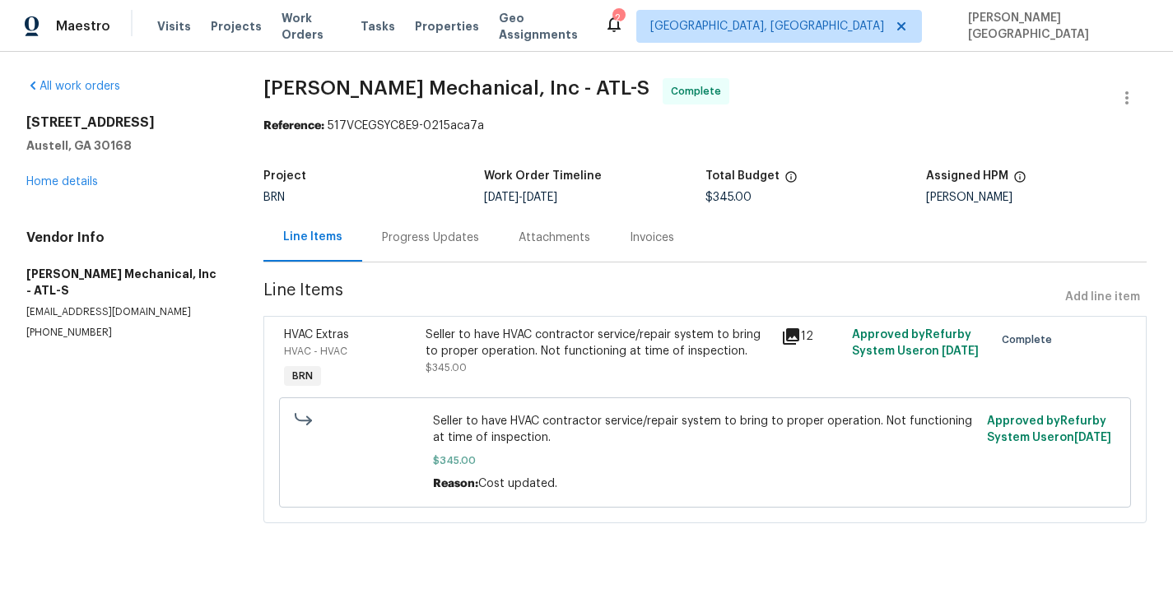
click at [513, 350] on div "Seller to have HVAC contractor service/repair system to bring to proper operati…" at bounding box center [598, 343] width 345 height 33
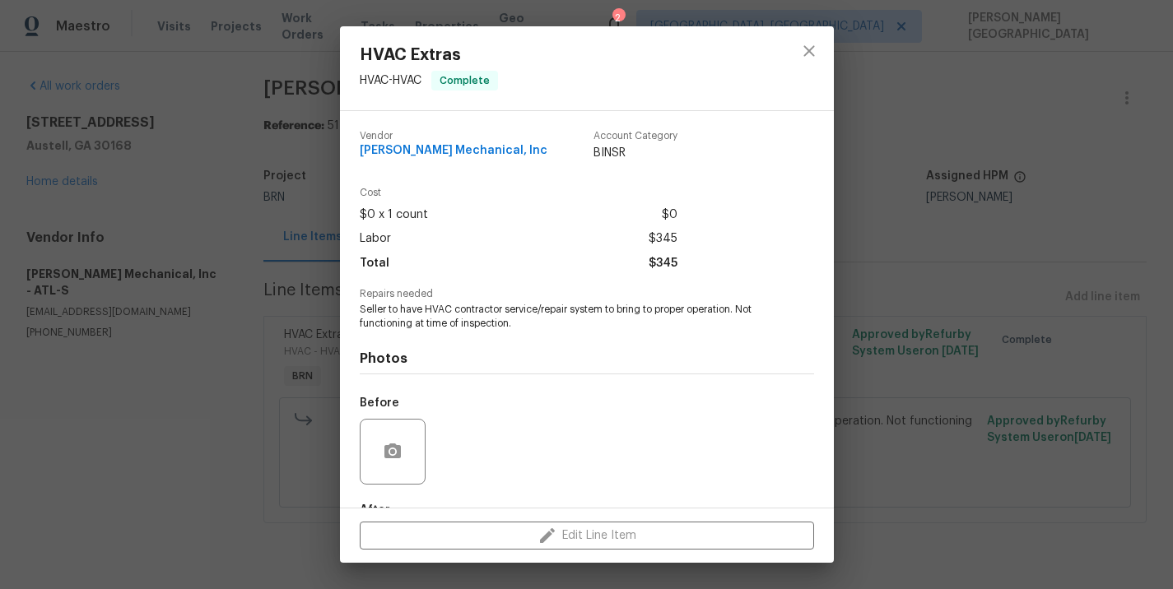
click at [493, 315] on span "Seller to have HVAC contractor service/repair system to bring to proper operati…" at bounding box center [564, 317] width 409 height 28
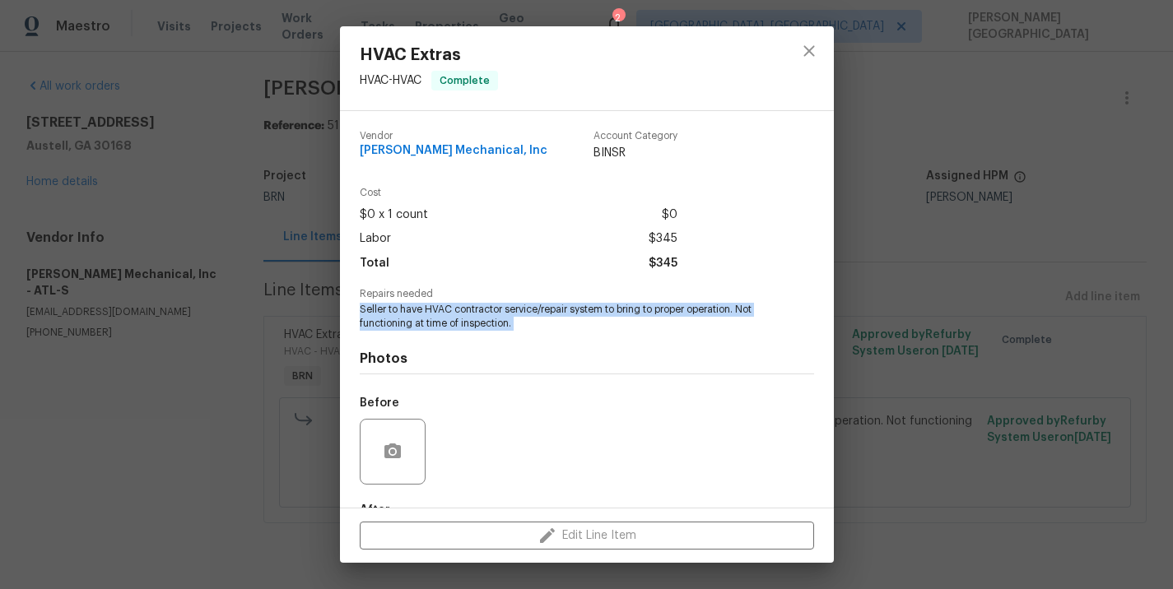
click at [493, 315] on span "Seller to have HVAC contractor service/repair system to bring to proper operati…" at bounding box center [564, 317] width 409 height 28
copy span "Seller to have HVAC contractor service/repair system to bring to proper operati…"
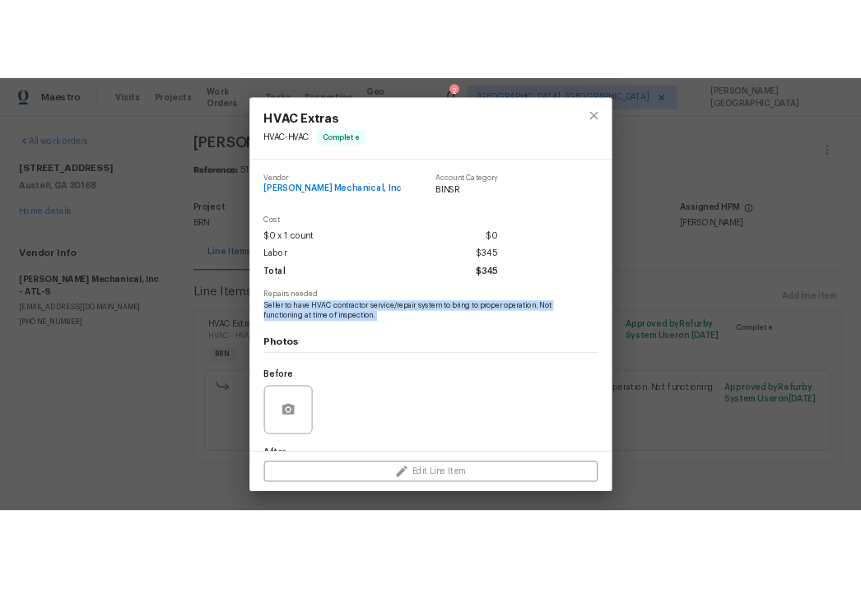
scroll to position [100, 0]
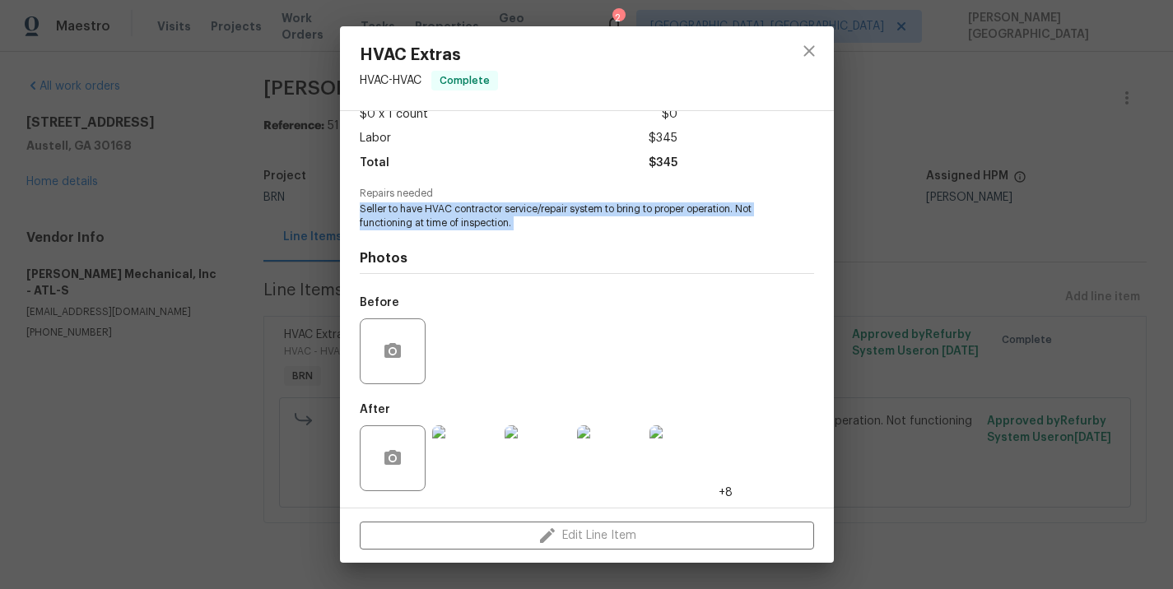
click at [524, 454] on img at bounding box center [538, 459] width 66 height 66
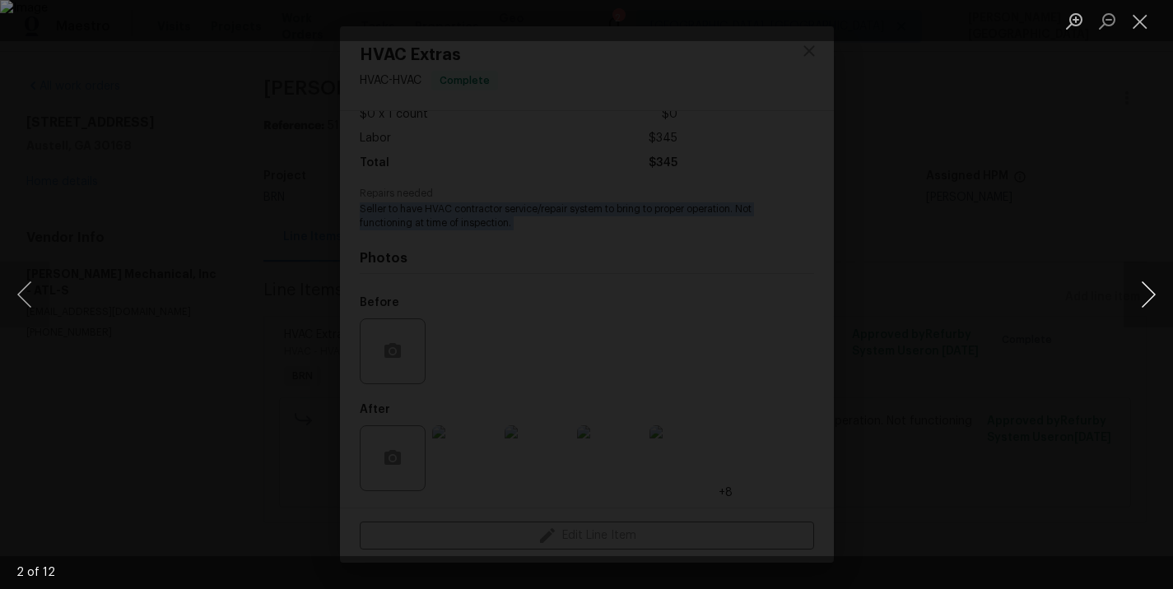
click at [1131, 294] on button "Next image" at bounding box center [1148, 295] width 49 height 66
click at [1131, 296] on button "Next image" at bounding box center [1148, 295] width 49 height 66
click at [1130, 291] on button "Next image" at bounding box center [1148, 295] width 49 height 66
click at [1130, 292] on button "Next image" at bounding box center [1148, 295] width 49 height 66
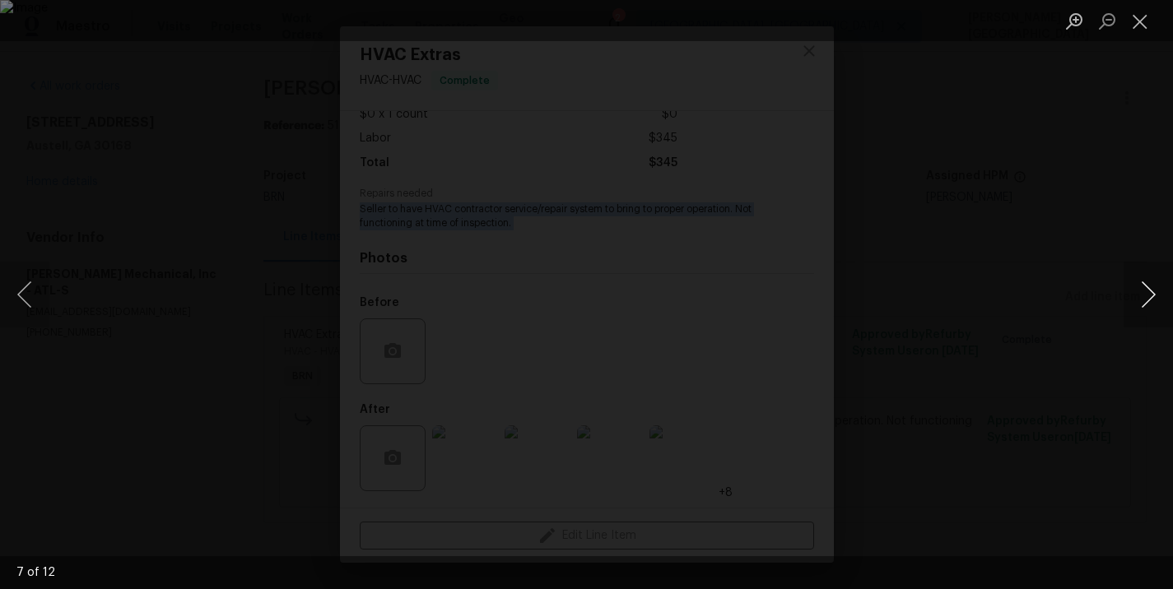
click at [1130, 293] on button "Next image" at bounding box center [1148, 295] width 49 height 66
click at [1153, 292] on button "Next image" at bounding box center [1148, 295] width 49 height 66
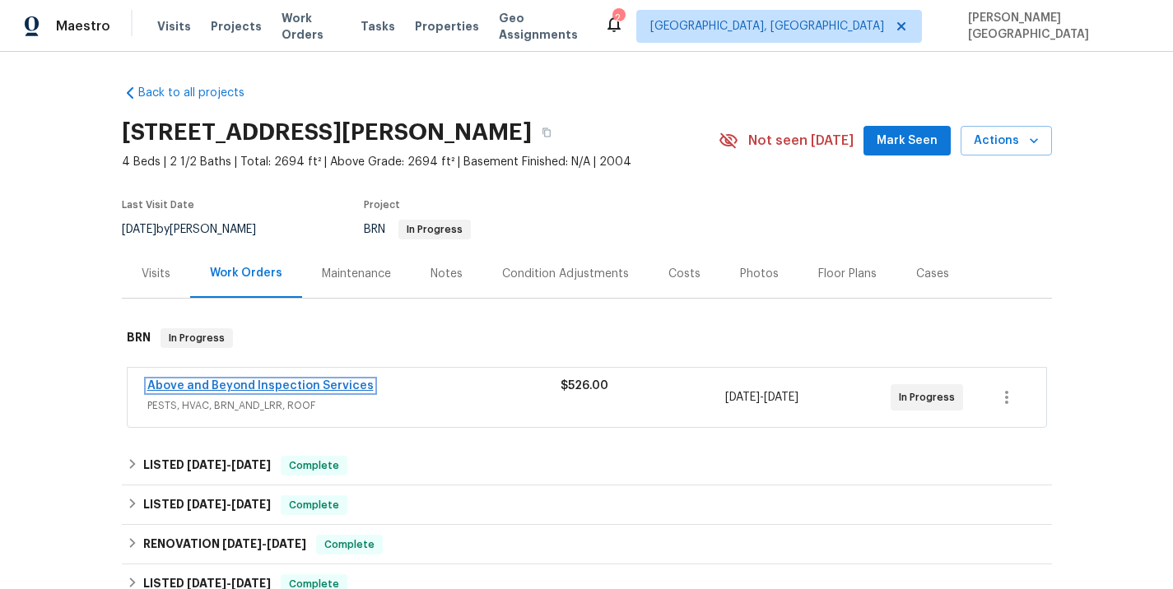
click at [265, 389] on link "Above and Beyond Inspection Services" at bounding box center [260, 386] width 226 height 12
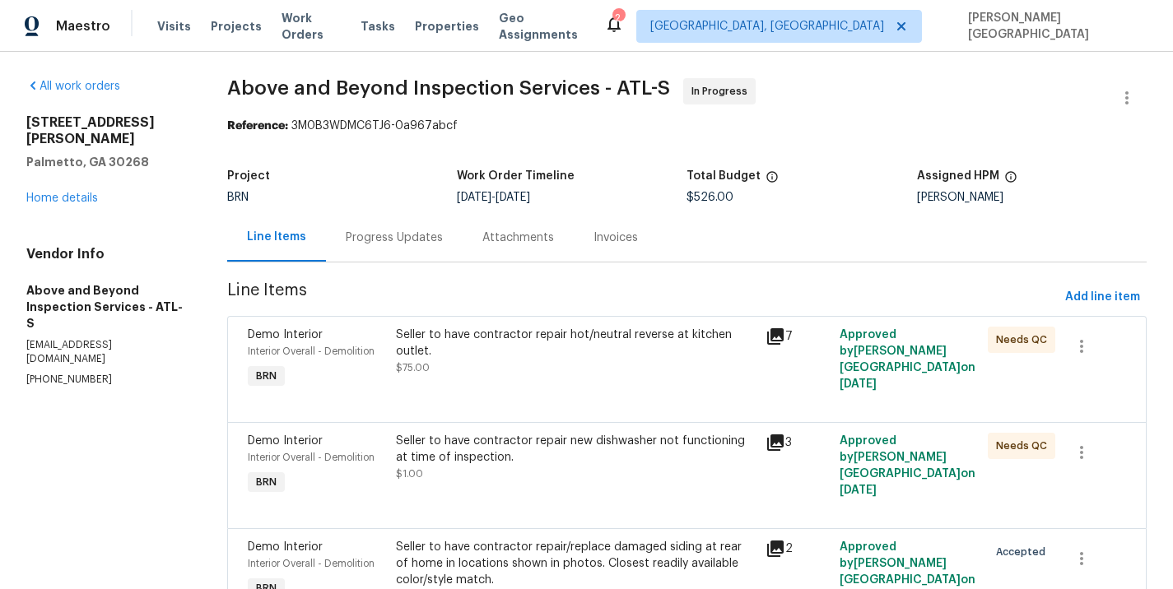
click at [427, 249] on div "Progress Updates" at bounding box center [394, 237] width 137 height 49
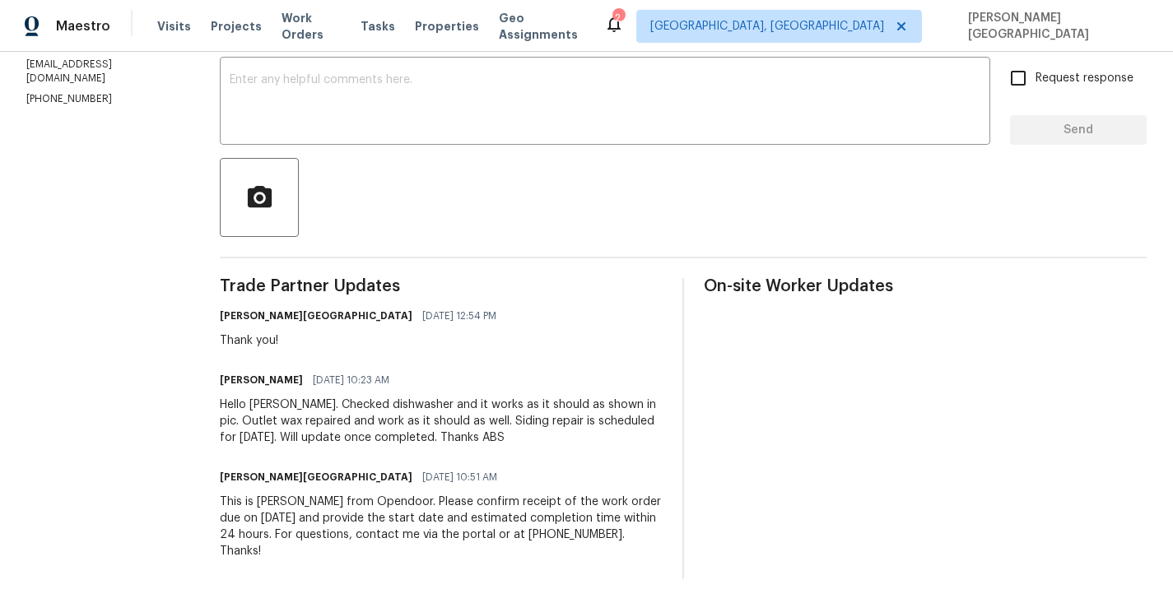
scroll to position [188, 0]
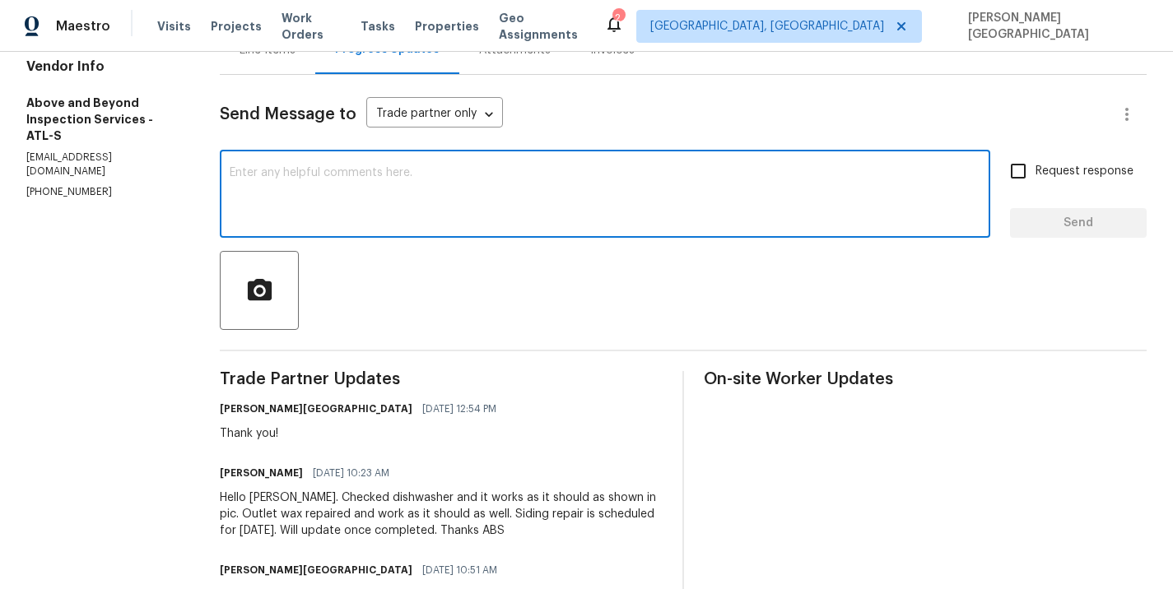
click at [319, 211] on textarea at bounding box center [605, 196] width 751 height 58
type textarea "Are we on site for the siding [DATE]?"
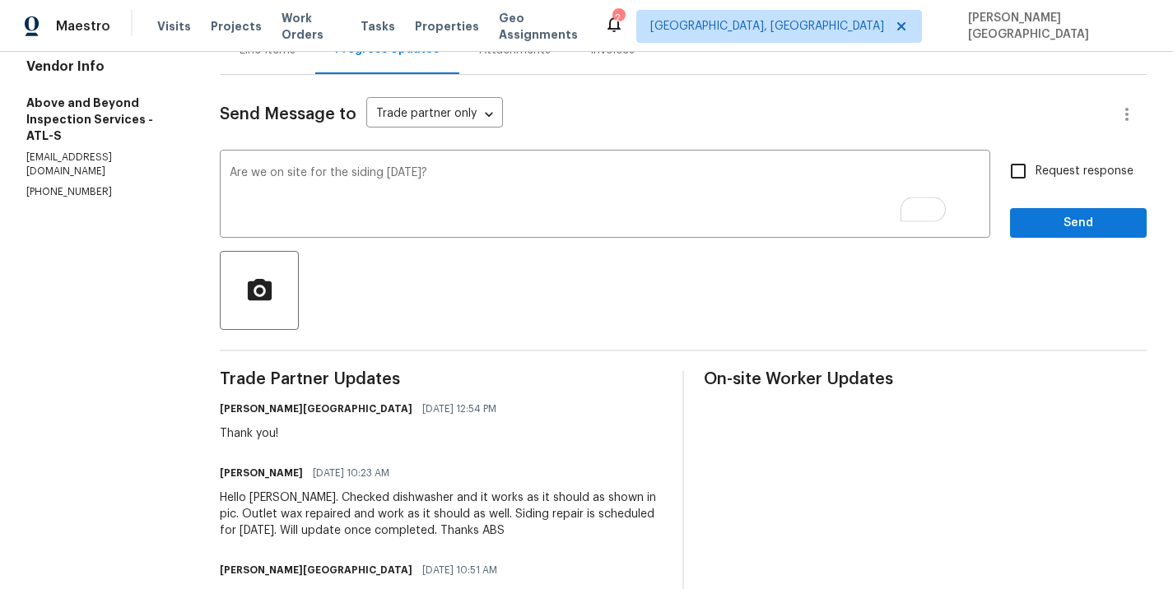
click at [1060, 191] on div "Request response Send" at bounding box center [1078, 196] width 137 height 84
click at [1027, 161] on input "Request response" at bounding box center [1018, 171] width 35 height 35
checkbox input "true"
click at [1038, 201] on div "Request response Send" at bounding box center [1078, 196] width 137 height 84
click at [1038, 210] on button "Send" at bounding box center [1078, 223] width 137 height 30
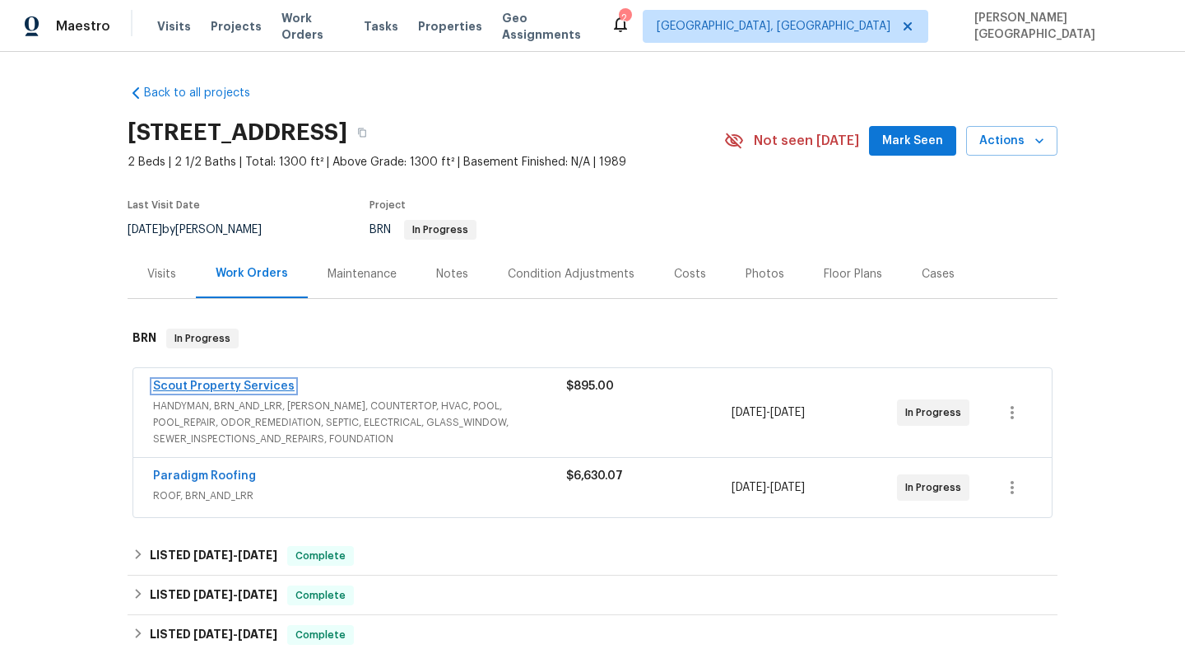
click at [252, 385] on link "Scout Property Services" at bounding box center [224, 386] width 142 height 12
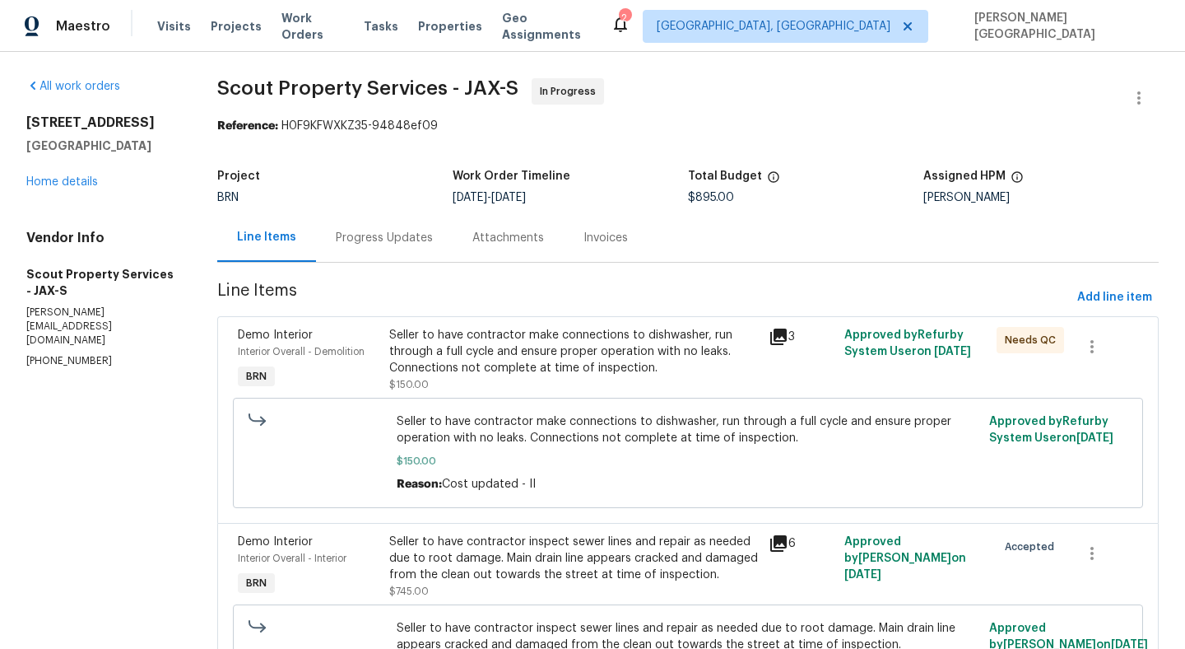
click at [416, 245] on div "Progress Updates" at bounding box center [384, 238] width 97 height 16
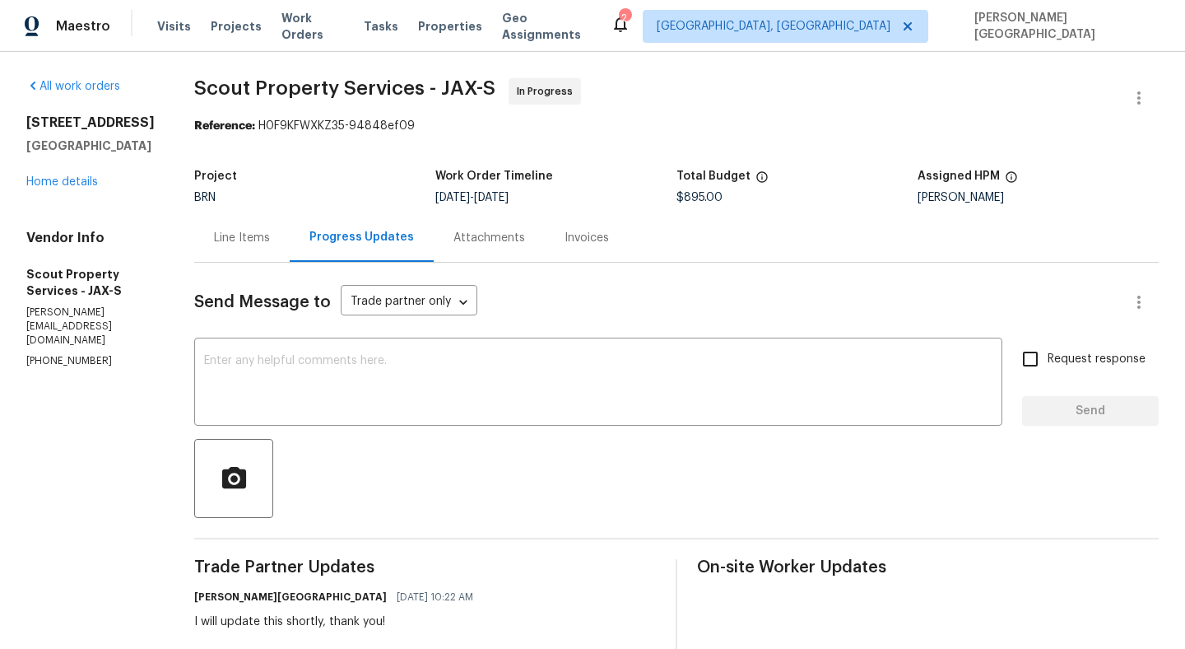
scroll to position [87, 0]
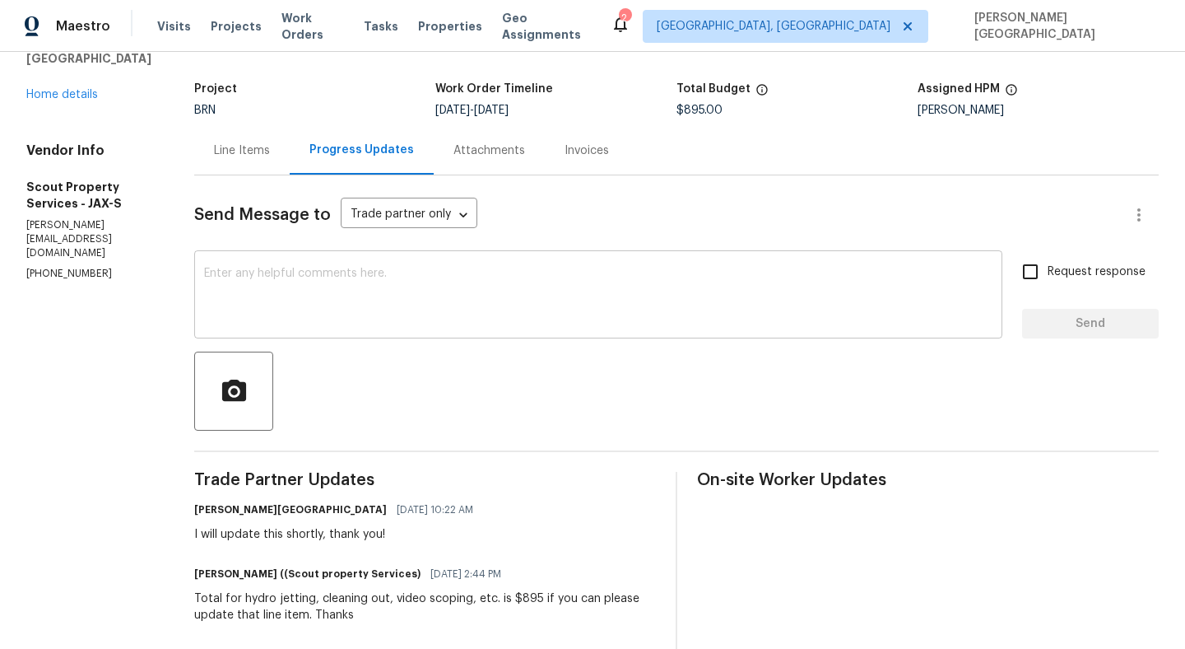
click at [213, 293] on textarea at bounding box center [598, 297] width 789 height 58
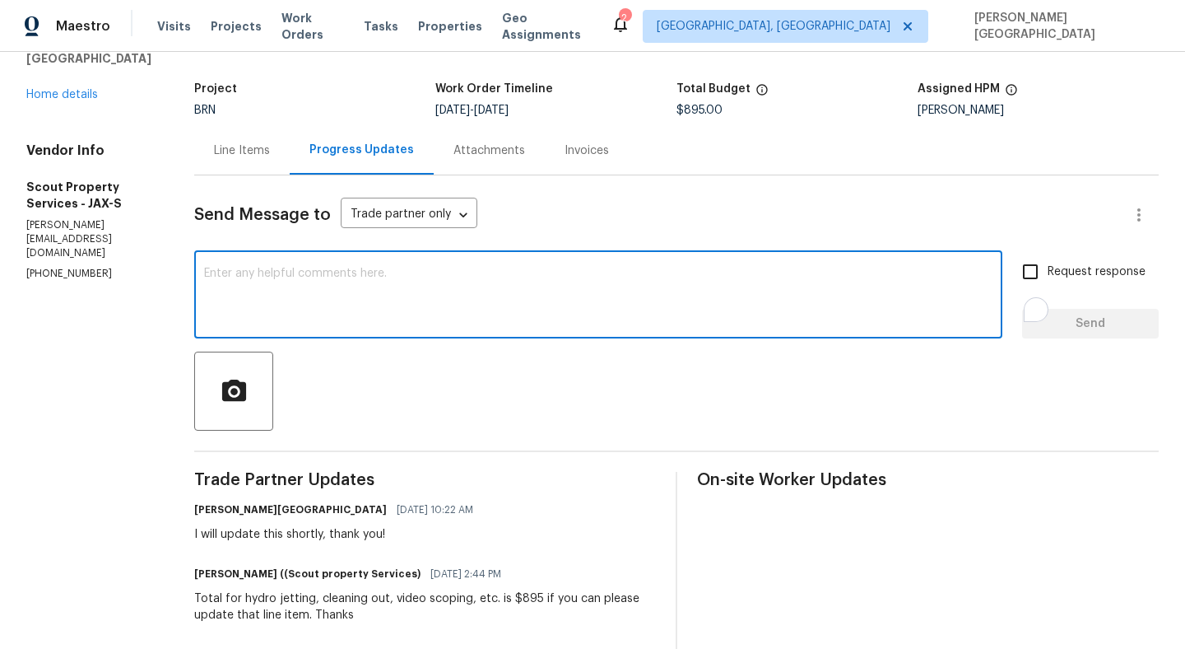
click at [210, 298] on textarea "To enrich screen reader interactions, please activate Accessibility in Grammarl…" at bounding box center [598, 297] width 789 height 58
type textarea "Cost is approved, when will this job be completed?"
click at [1034, 268] on input "Request response" at bounding box center [1030, 271] width 35 height 35
checkbox input "true"
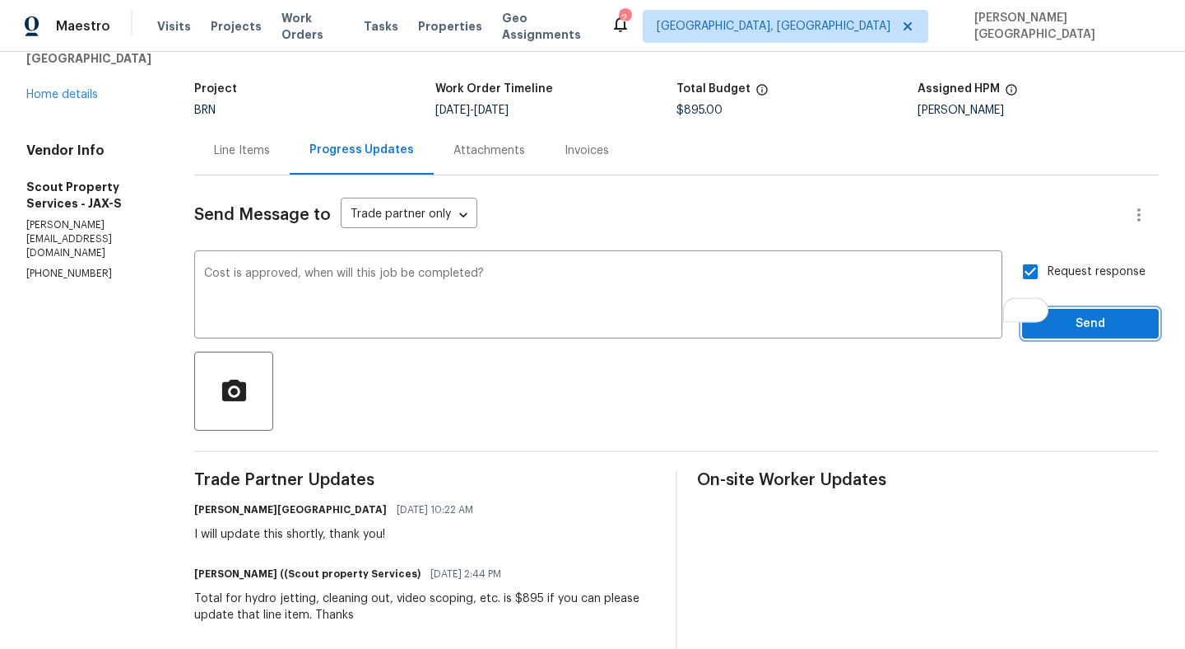
click at [1062, 328] on span "Send" at bounding box center [1091, 324] width 110 height 21
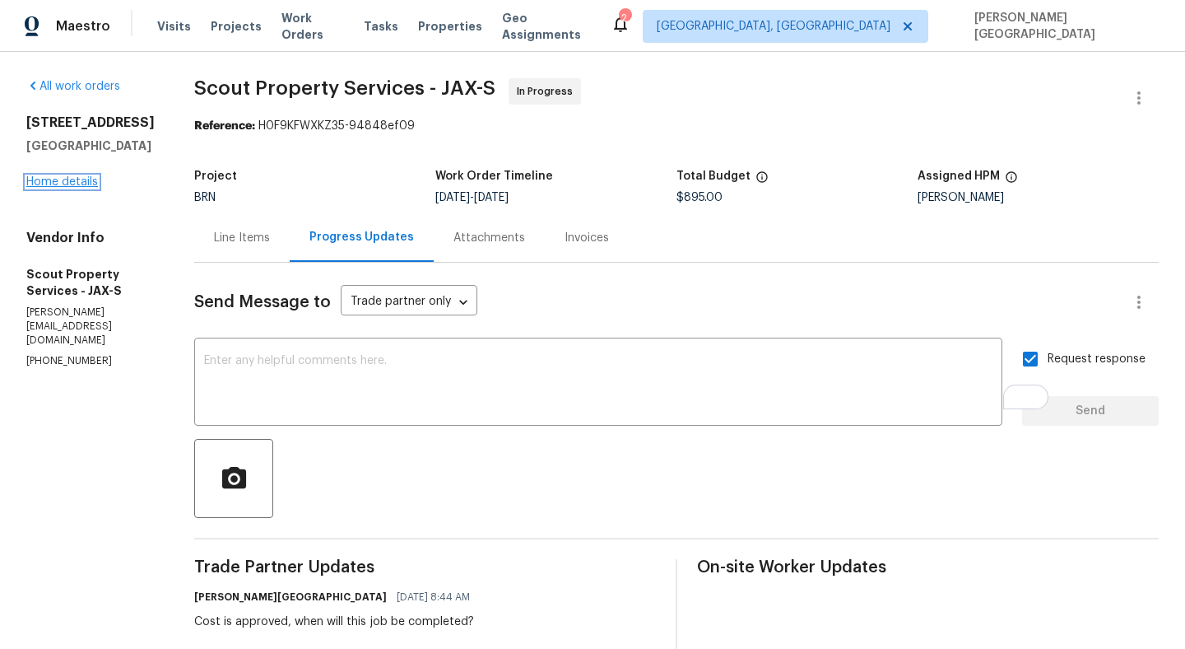
click at [36, 188] on link "Home details" at bounding box center [62, 182] width 72 height 12
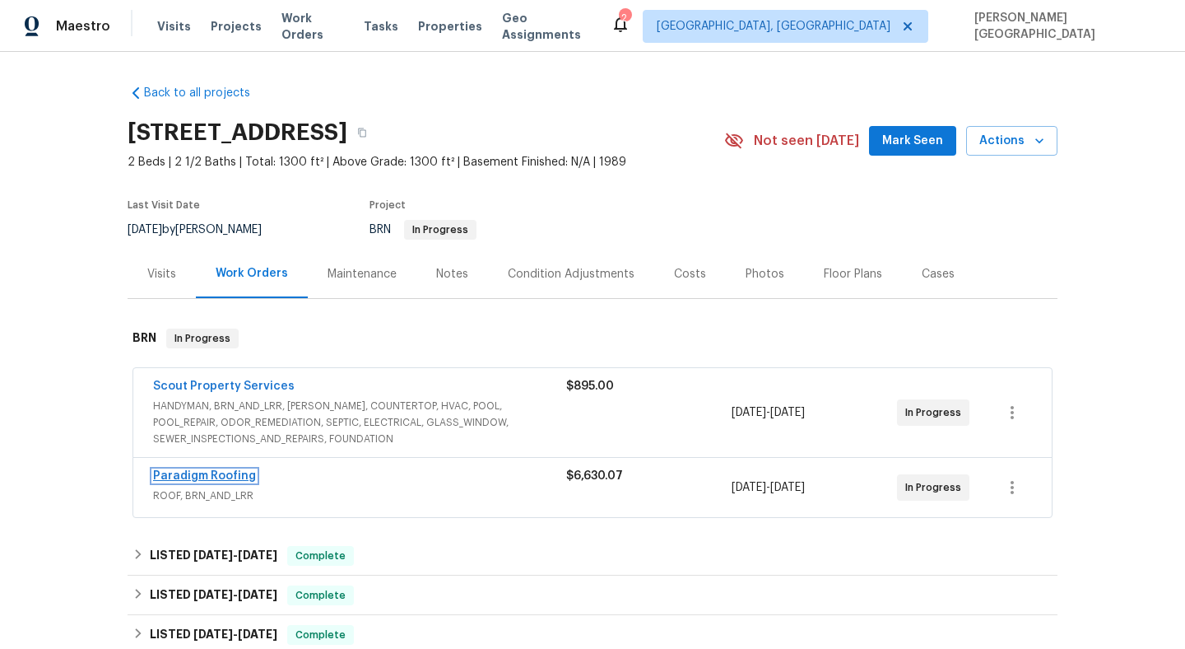
click at [221, 476] on link "Paradigm Roofing" at bounding box center [204, 476] width 103 height 12
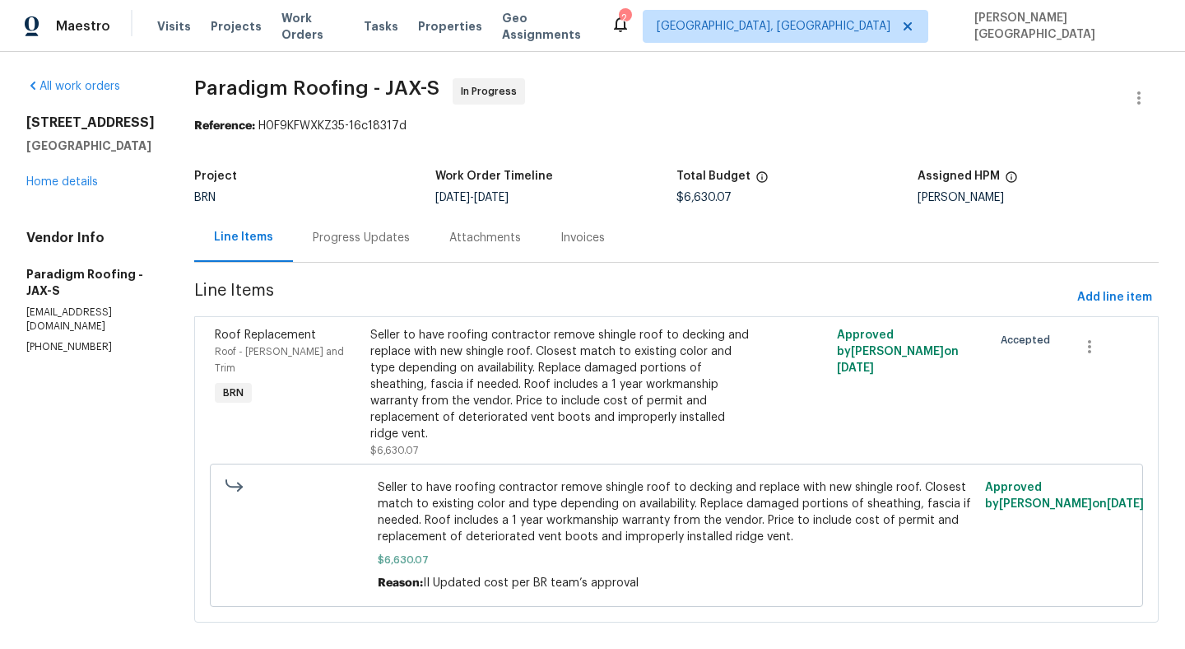
click at [369, 248] on div "Progress Updates" at bounding box center [361, 237] width 137 height 49
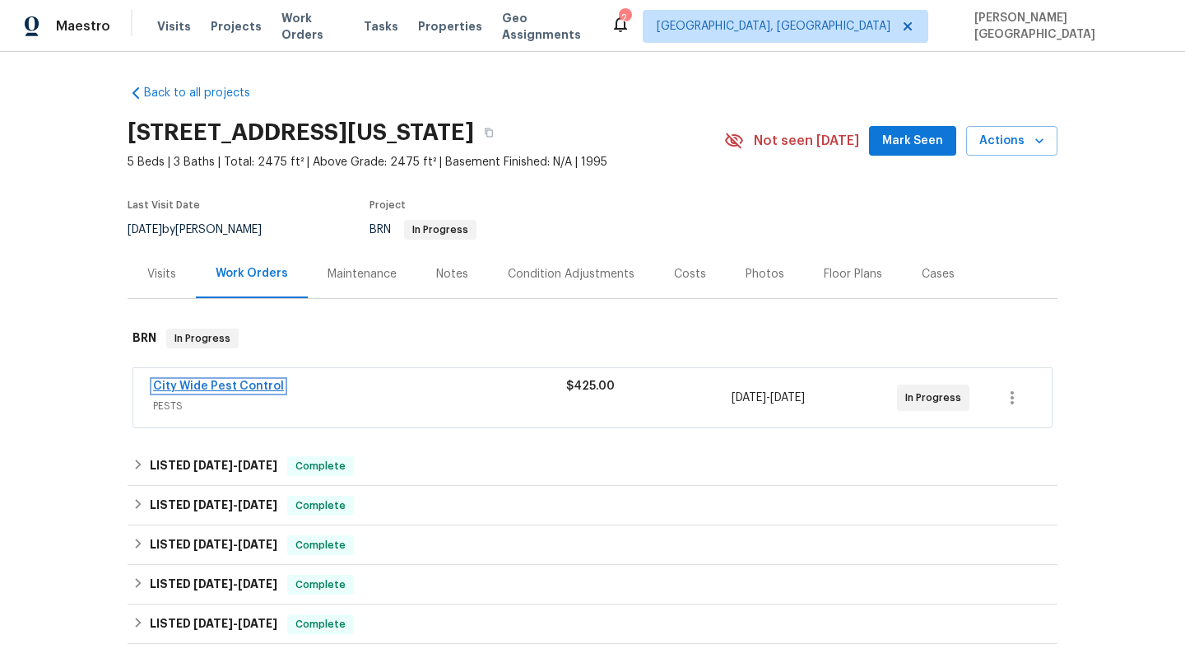
click at [195, 389] on link "City Wide Pest Control" at bounding box center [218, 386] width 131 height 12
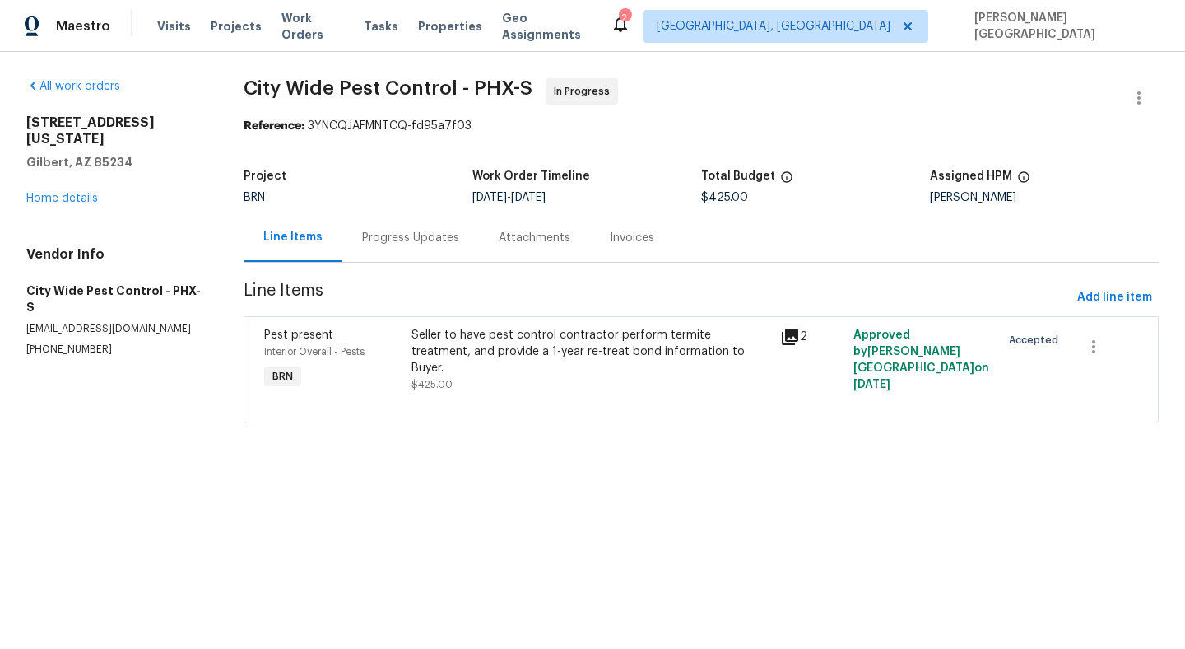
click at [426, 248] on div "Progress Updates" at bounding box center [410, 237] width 137 height 49
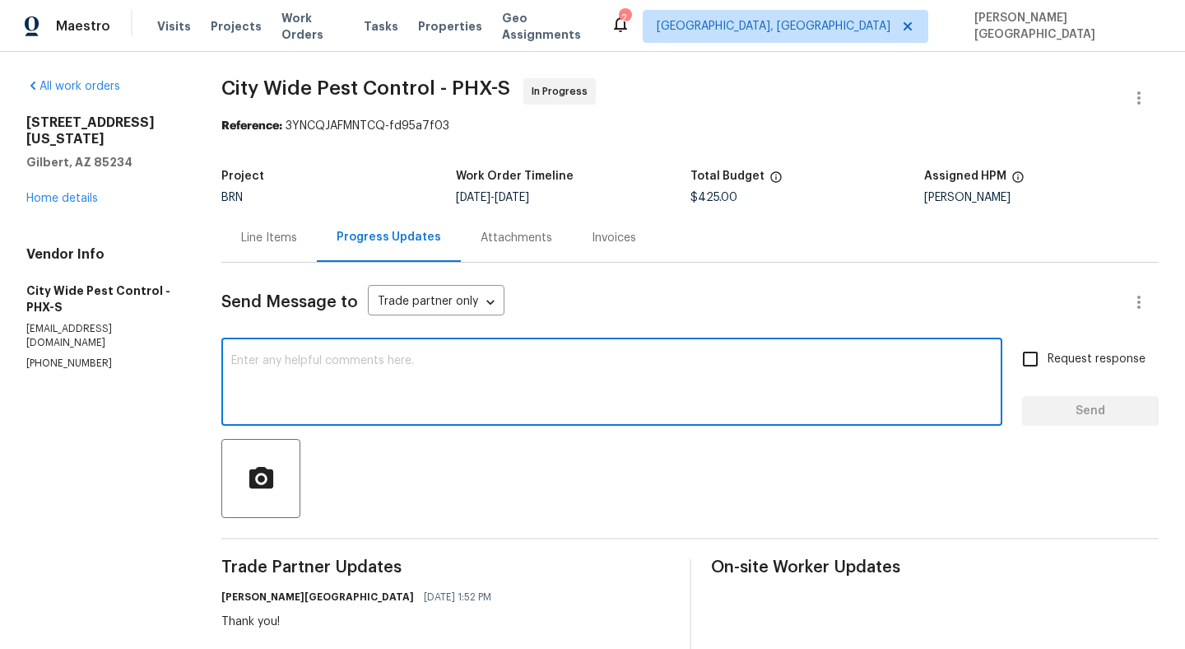
click at [394, 365] on textarea at bounding box center [611, 384] width 761 height 58
type textarea "a"
type textarea "Hello, Are we on site today?"
click at [1070, 356] on span "Request response" at bounding box center [1097, 359] width 98 height 17
click at [1048, 356] on input "Request response" at bounding box center [1030, 359] width 35 height 35
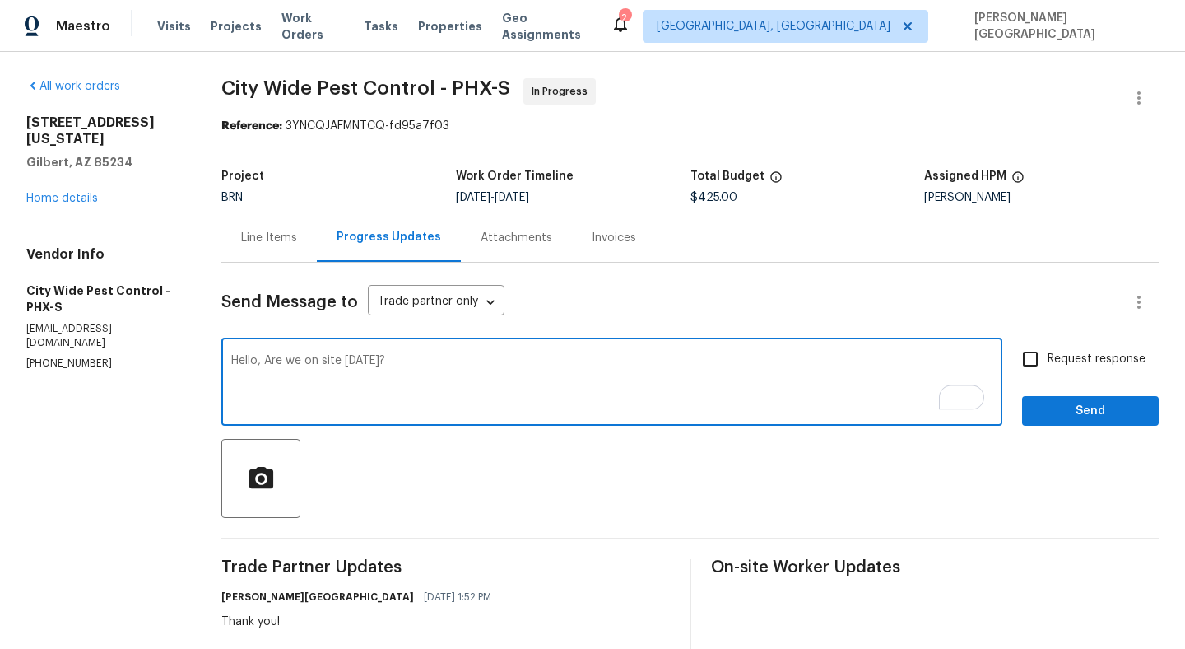
checkbox input "true"
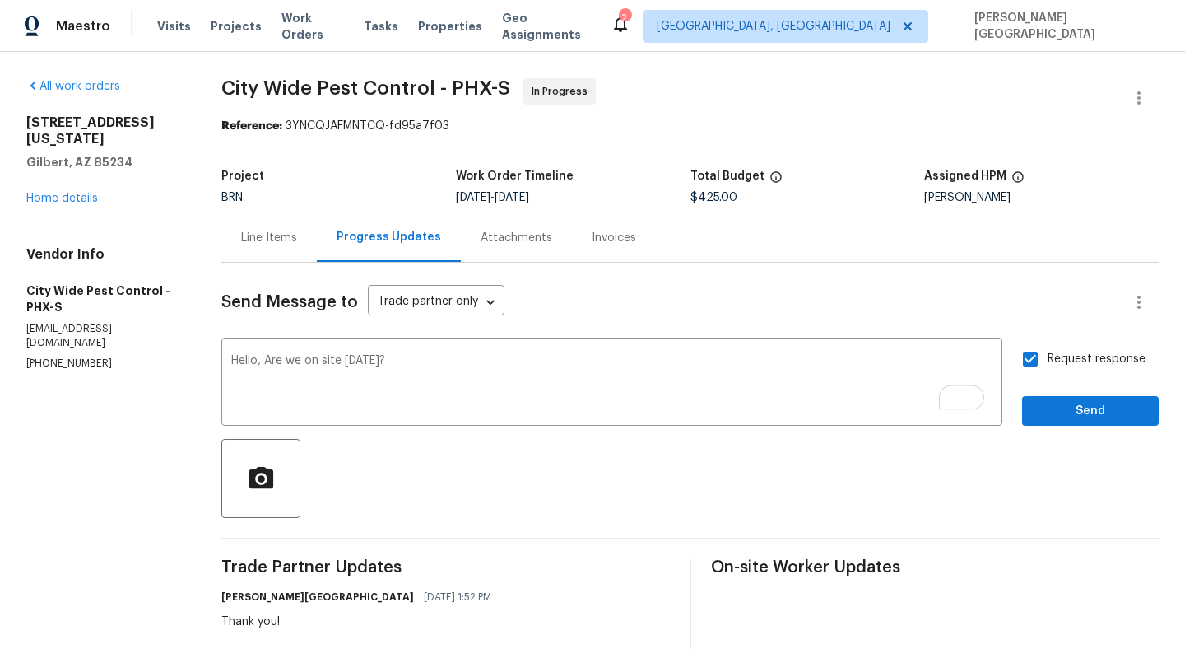
click at [1083, 436] on div "Send Message to Trade partner only Trade partner only ​ Hello, Are we on site t…" at bounding box center [690, 553] width 938 height 581
click at [1080, 426] on div "Send Message to Trade partner only Trade partner only ​ Hello, Are we on site t…" at bounding box center [690, 553] width 938 height 581
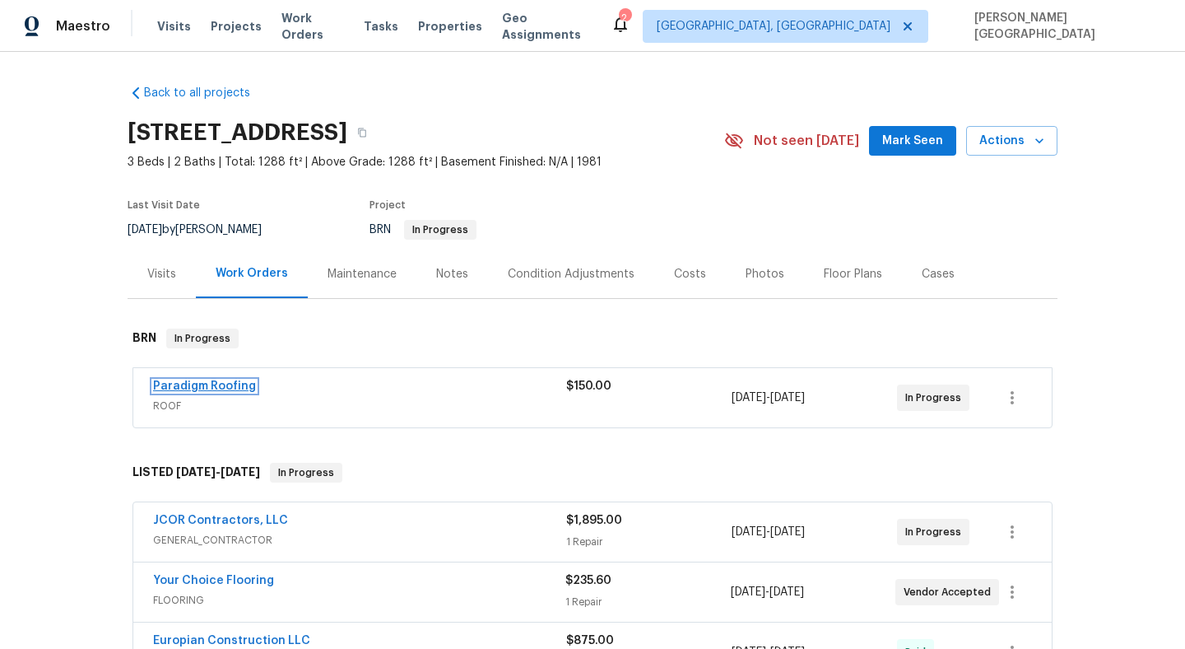
click at [177, 388] on link "Paradigm Roofing" at bounding box center [204, 386] width 103 height 12
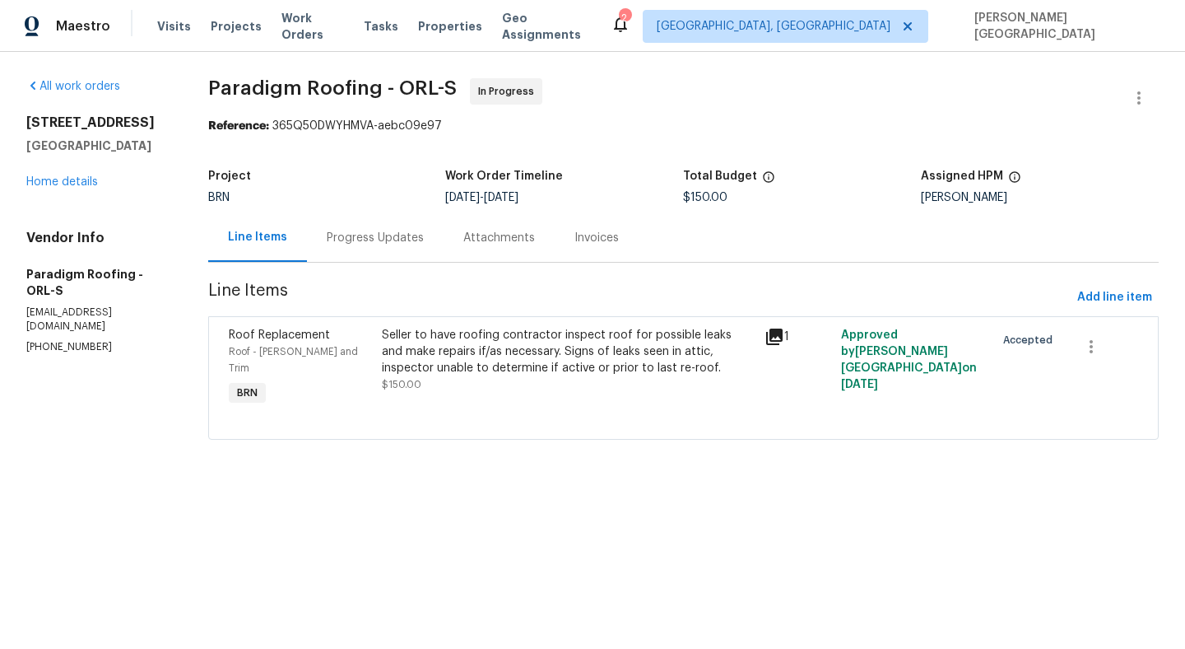
click at [401, 245] on div "Progress Updates" at bounding box center [375, 238] width 97 height 16
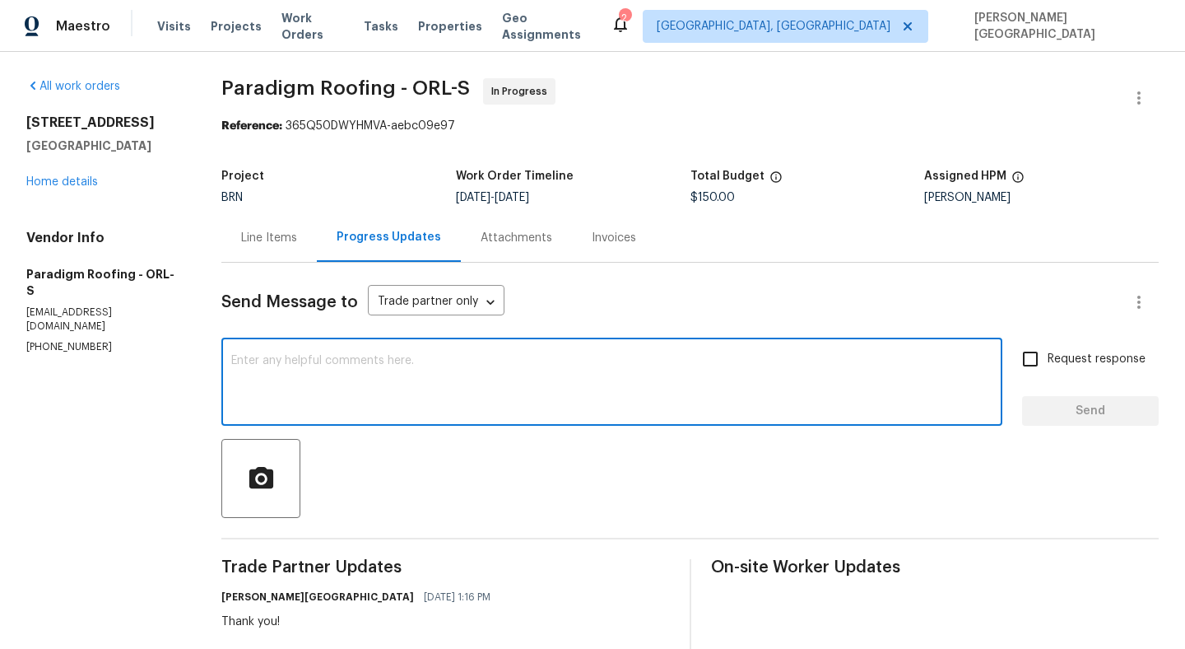
click at [352, 362] on textarea at bounding box center [611, 384] width 761 height 58
type textarea "Hello, Are we on site [DATE]?"
click at [1034, 370] on input "Request response" at bounding box center [1030, 359] width 35 height 35
checkbox input "true"
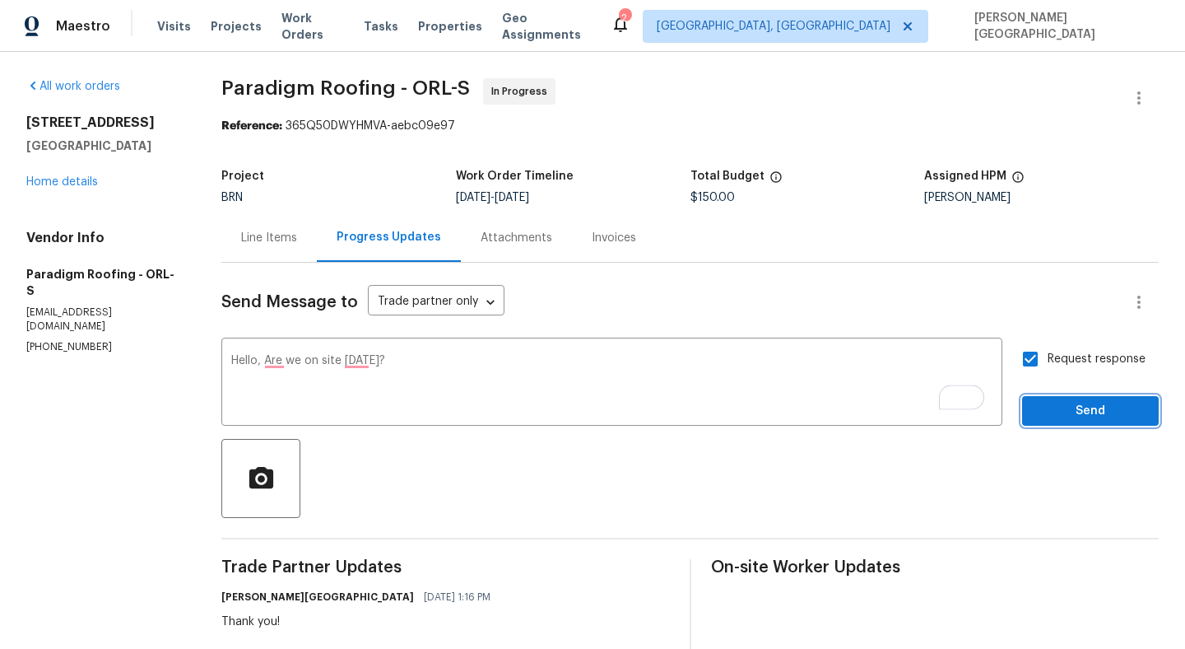
click at [1049, 423] on button "Send" at bounding box center [1090, 411] width 137 height 30
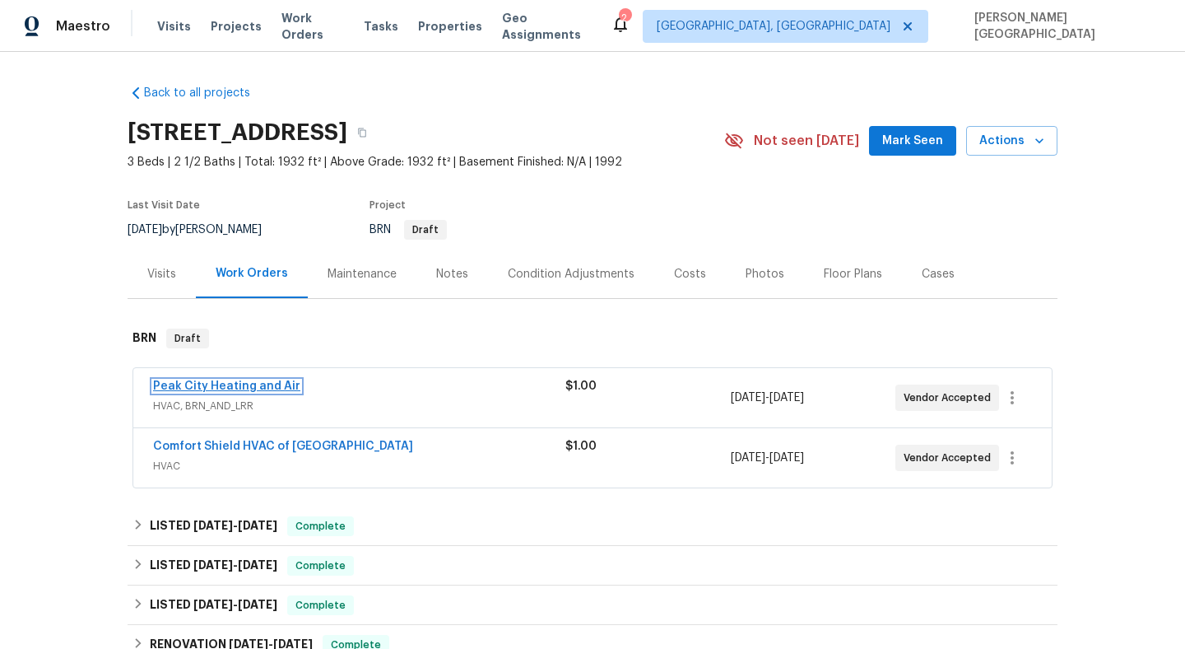
click at [238, 384] on link "Peak City Heating and Air" at bounding box center [226, 386] width 147 height 12
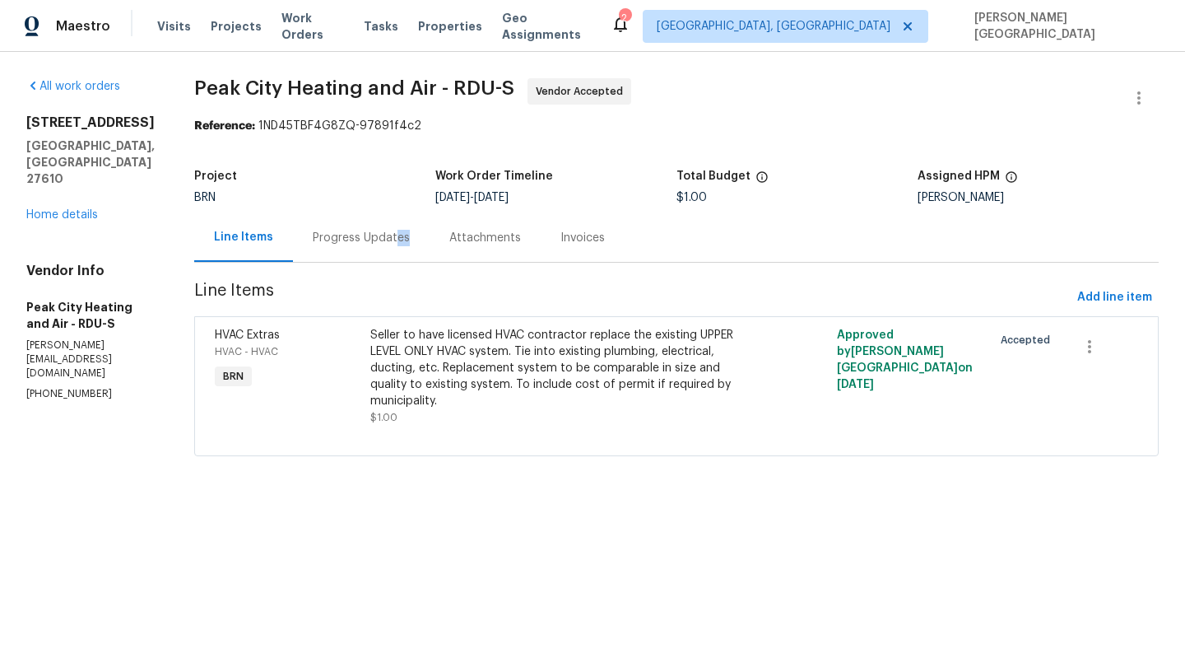
click at [390, 245] on div "Progress Updates" at bounding box center [361, 237] width 137 height 49
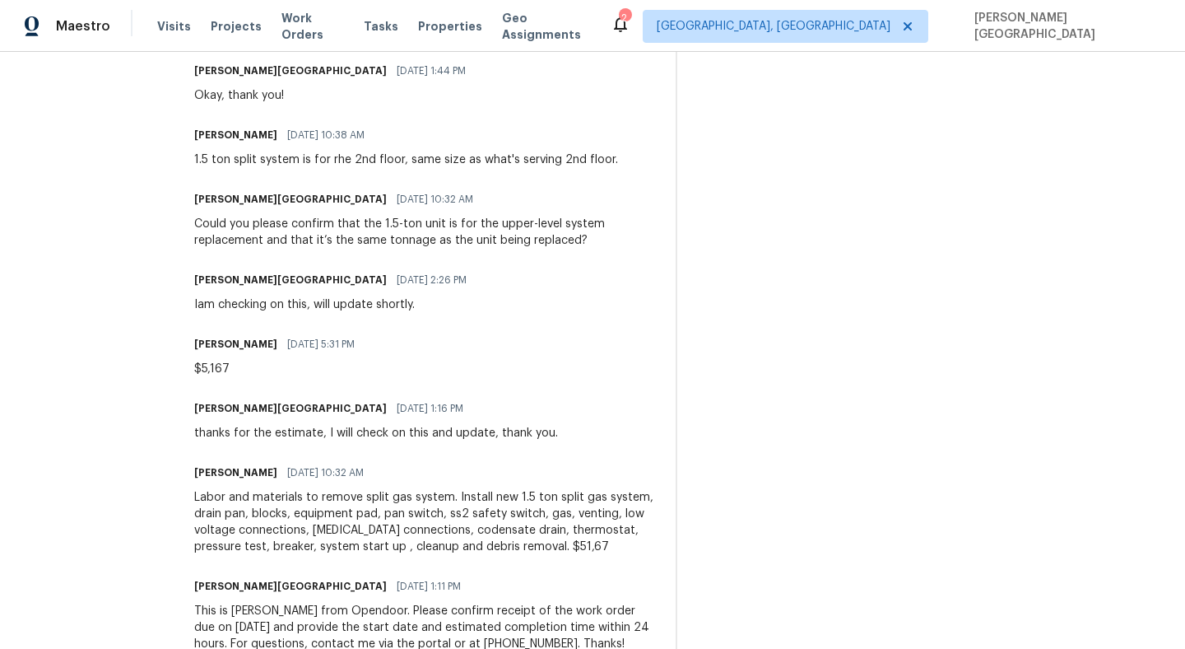
scroll to position [575, 0]
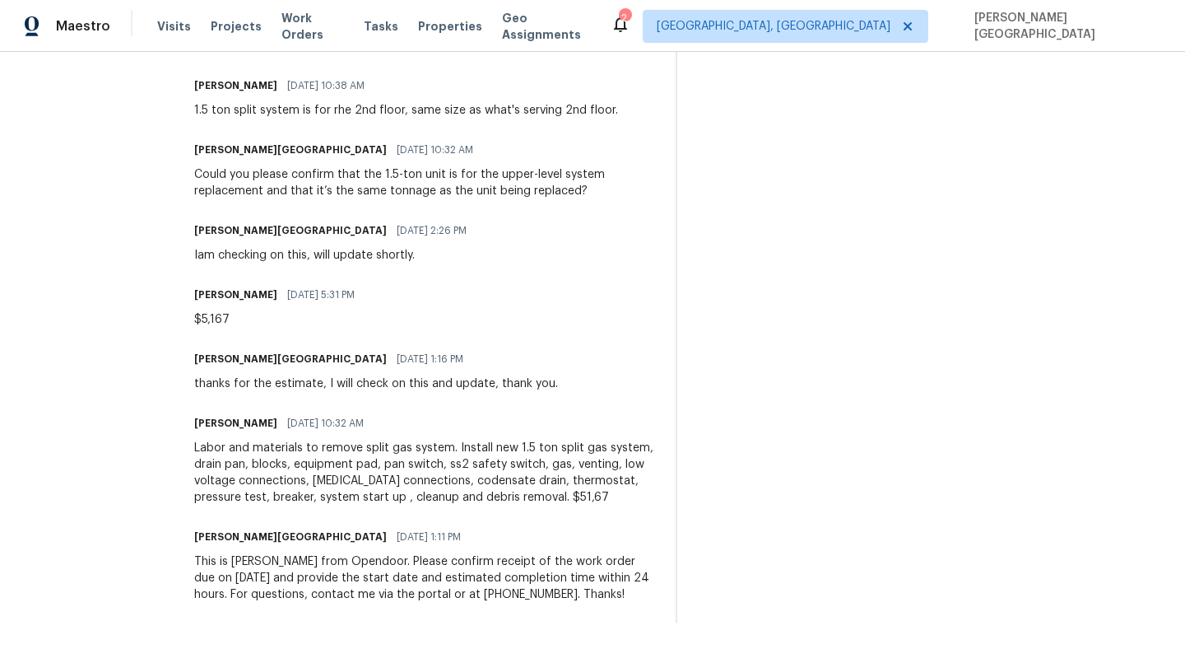
click at [202, 314] on div "$5,167" at bounding box center [279, 319] width 170 height 16
copy div "$5,167"
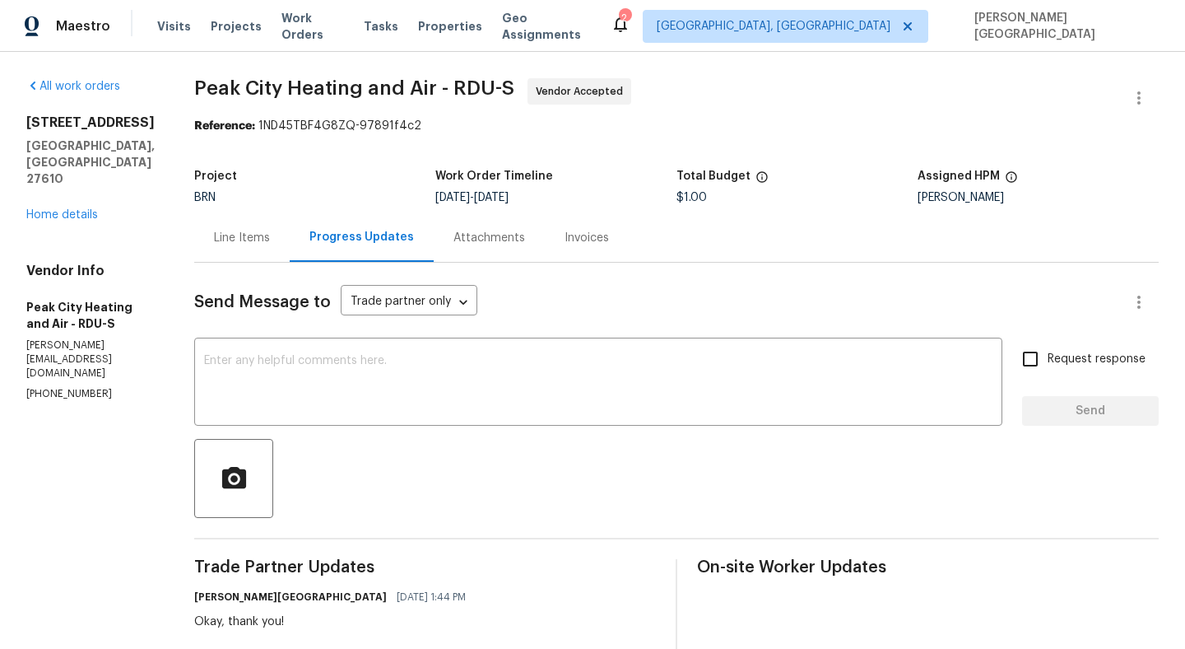
click at [237, 244] on div "Line Items" at bounding box center [242, 238] width 56 height 16
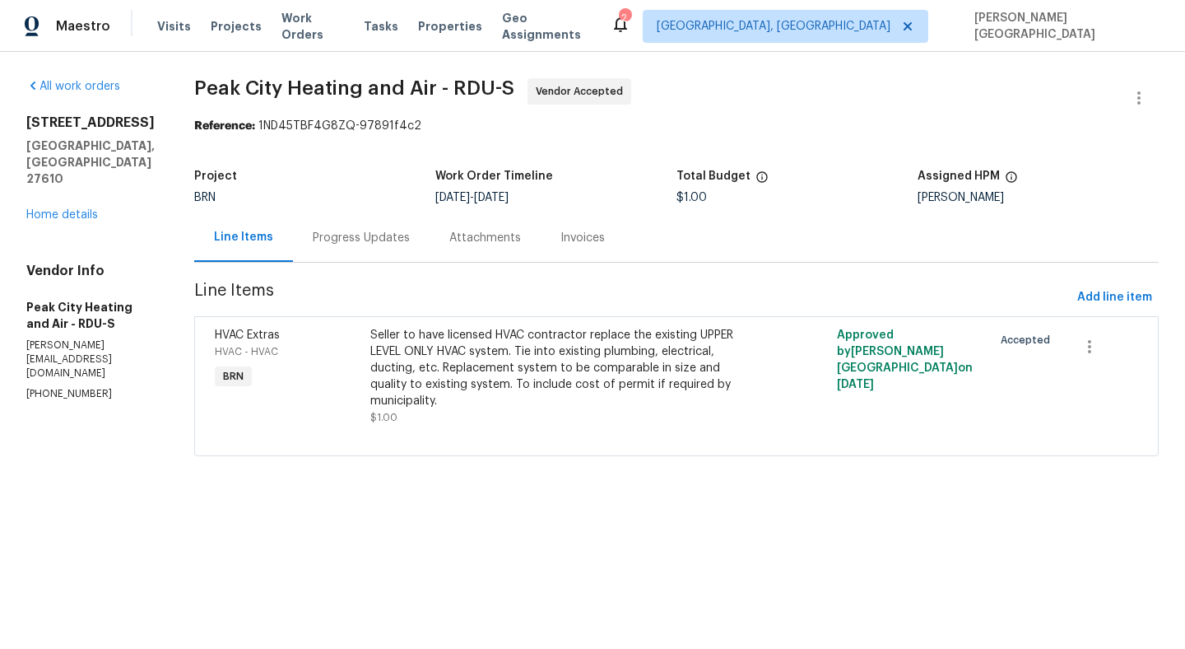
click at [487, 414] on div "Seller to have licensed HVAC contractor replace the existing UPPER LEVEL ONLY H…" at bounding box center [560, 376] width 380 height 99
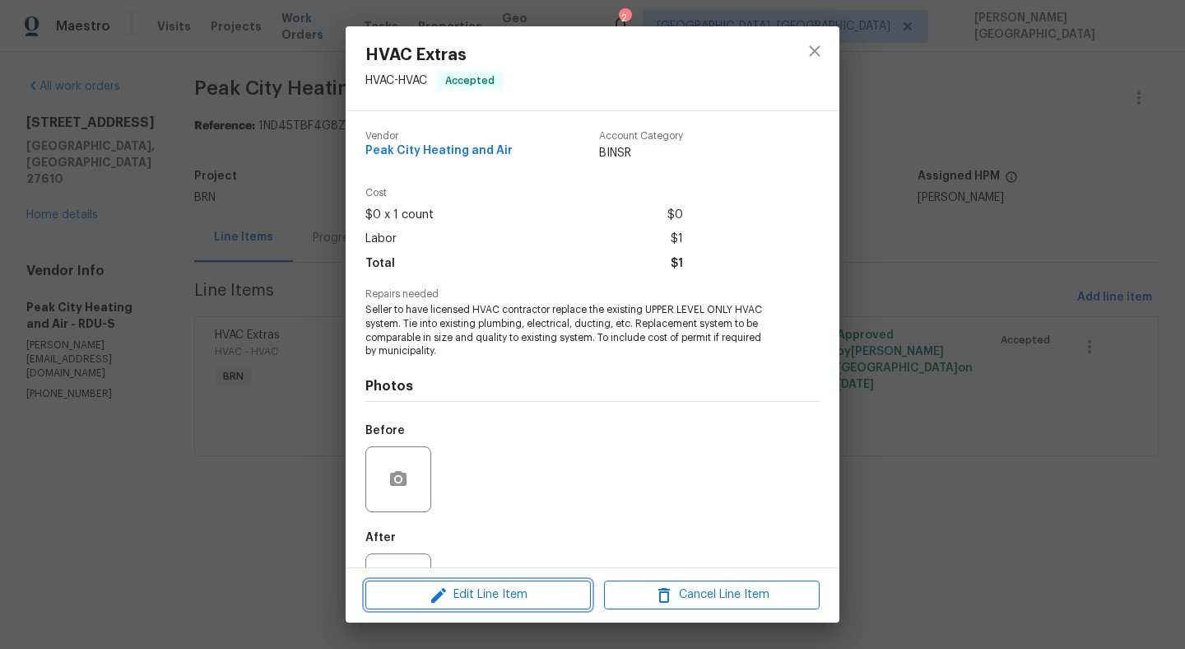
click at [474, 597] on span "Edit Line Item" at bounding box center [478, 594] width 216 height 21
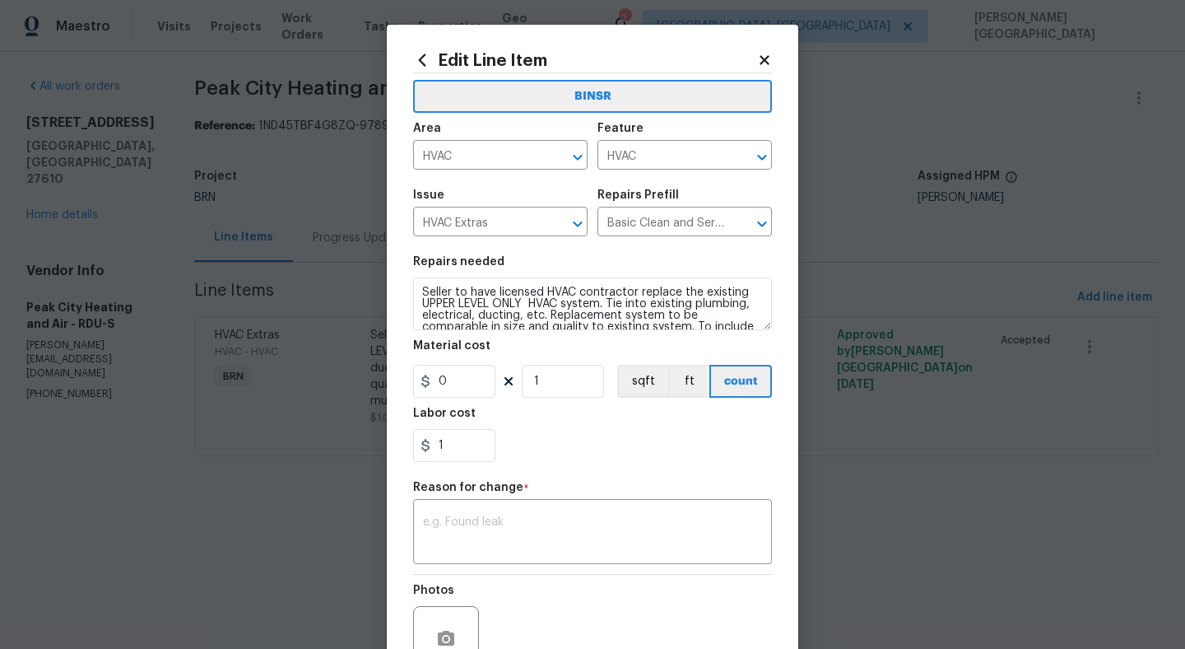
click at [469, 425] on div "Labor cost" at bounding box center [592, 418] width 359 height 21
click at [469, 438] on input "1" at bounding box center [454, 445] width 82 height 33
paste input "5167"
type input "5167"
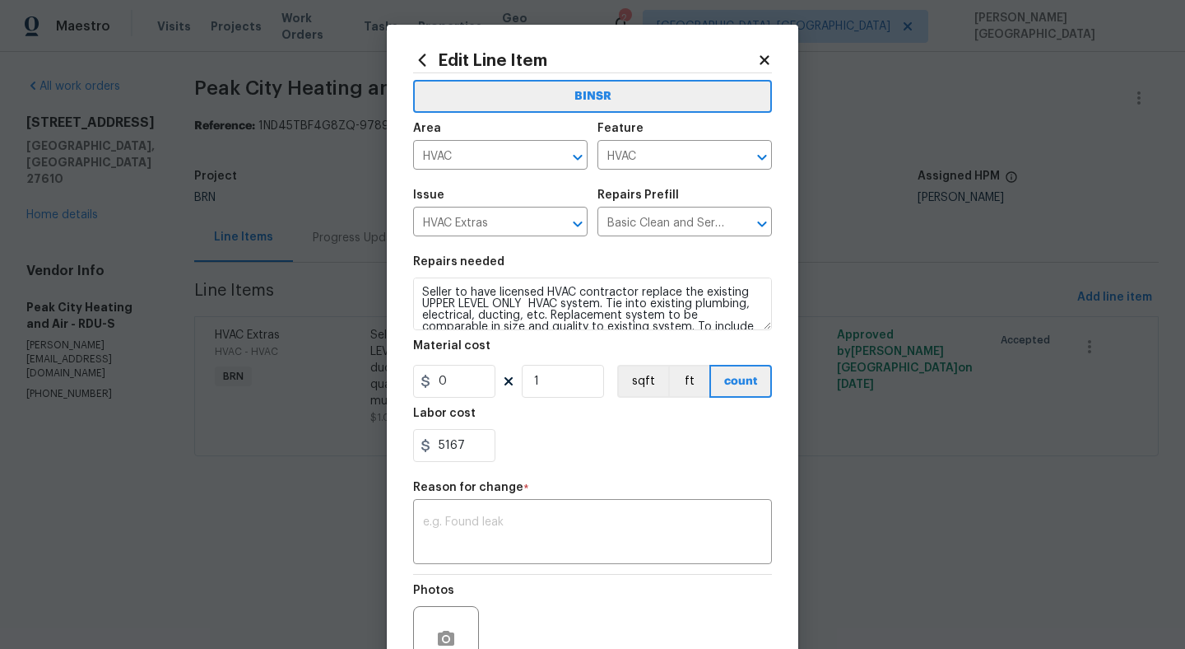
click at [532, 530] on div "BINSR Area HVAC ​ Feature HVAC ​ Issue HVAC Extras ​ Repairs Prefill Basic Clea…" at bounding box center [592, 393] width 359 height 640
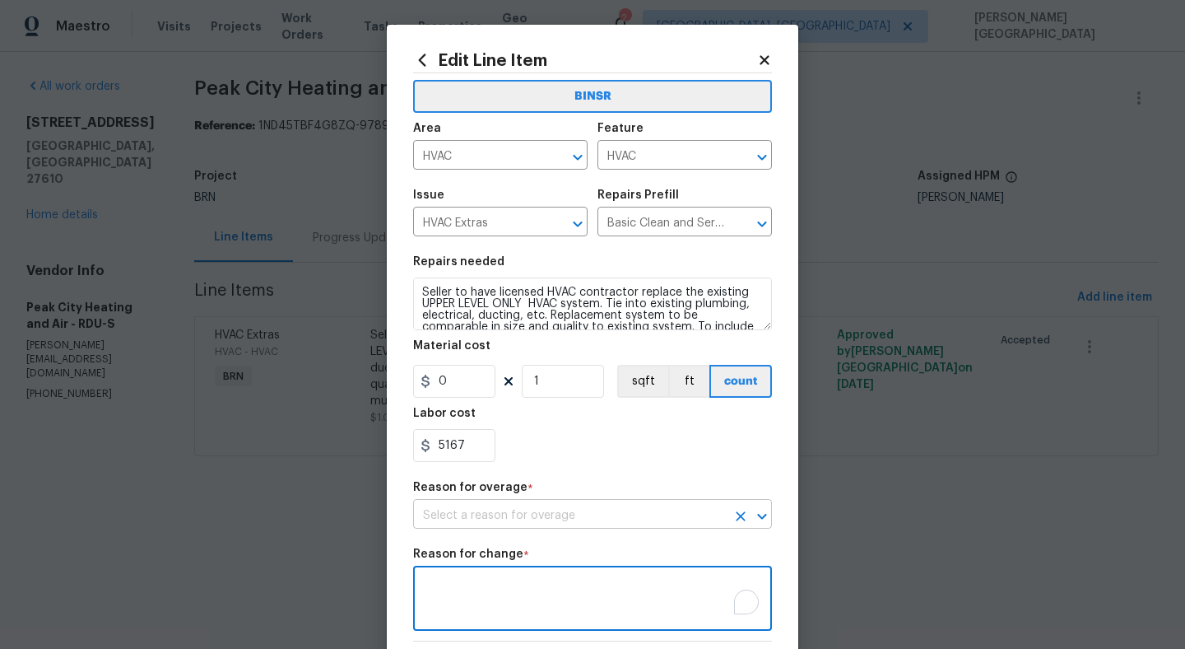
click at [452, 514] on input "text" at bounding box center [569, 516] width 313 height 26
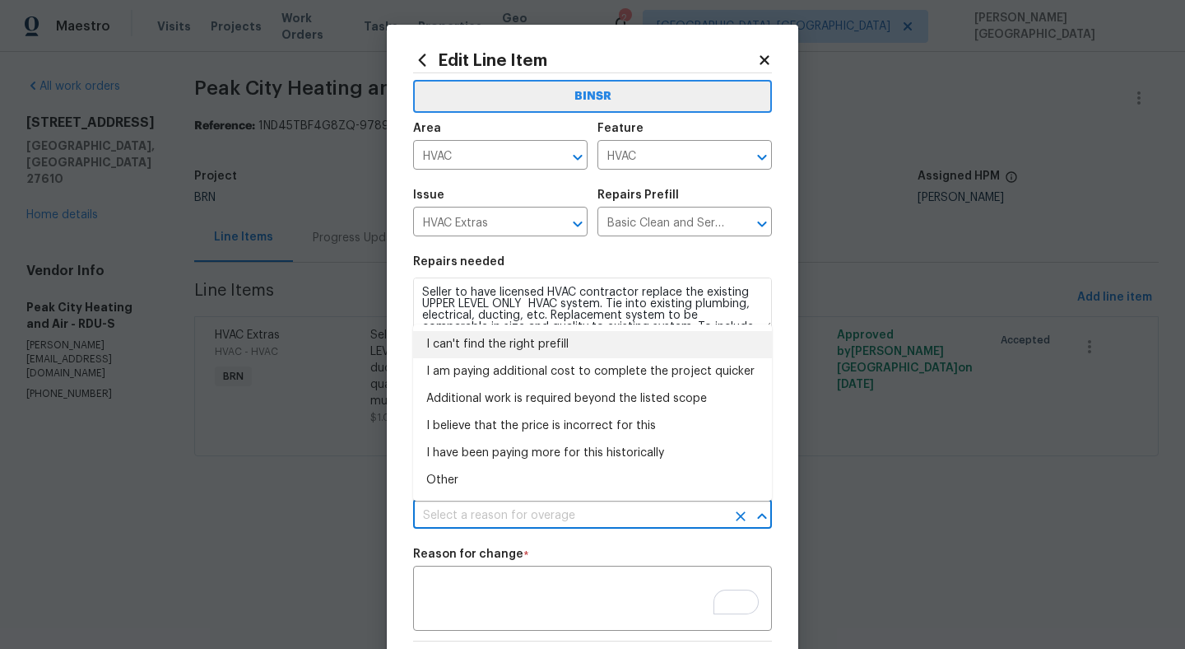
click at [528, 343] on li "I can't find the right prefill" at bounding box center [592, 344] width 359 height 27
type input "I can't find the right prefill"
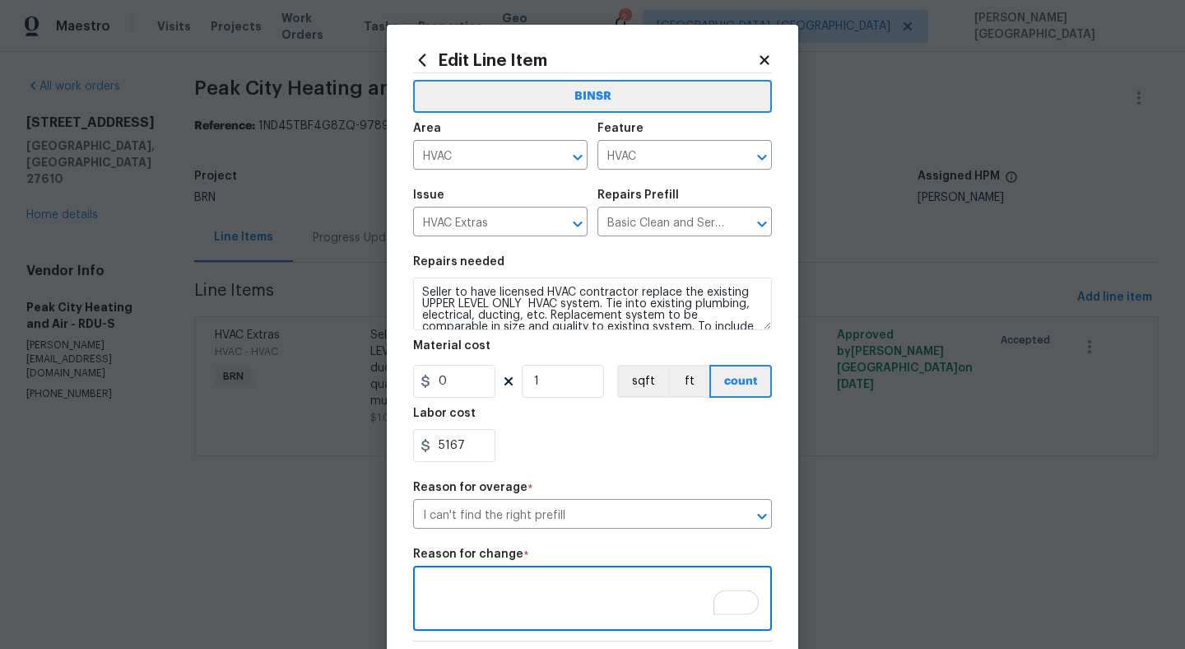
click at [491, 612] on textarea "To enrich screen reader interactions, please activate Accessibility in Grammarl…" at bounding box center [592, 600] width 339 height 35
paste textarea "II Updated cost per BR team’s approval."
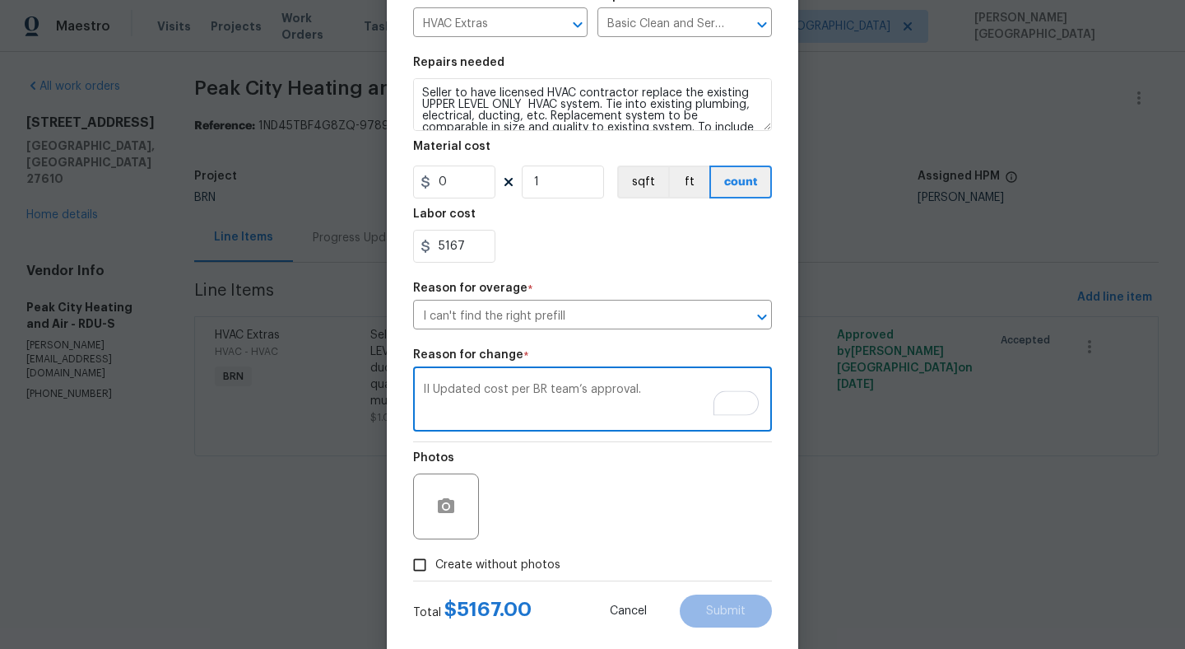
scroll to position [230, 0]
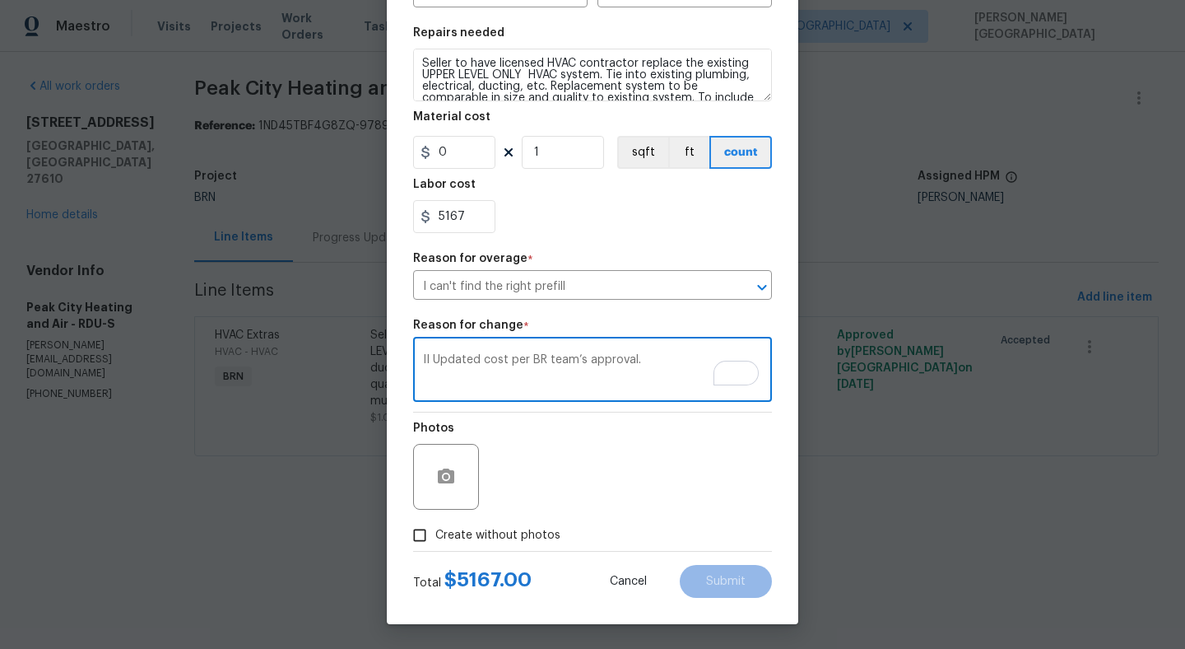
type textarea "II Updated cost per BR team’s approval."
click at [507, 530] on span "Create without photos" at bounding box center [497, 535] width 125 height 17
click at [435, 530] on input "Create without photos" at bounding box center [419, 534] width 31 height 31
checkbox input "true"
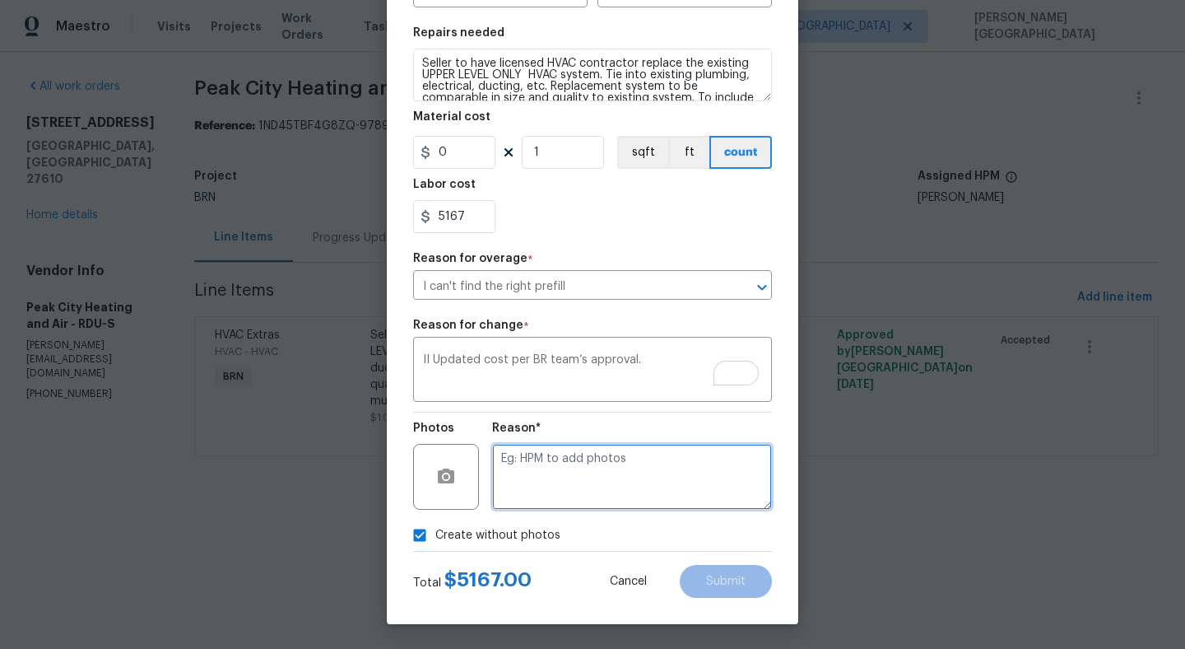
click at [554, 469] on textarea at bounding box center [632, 477] width 280 height 66
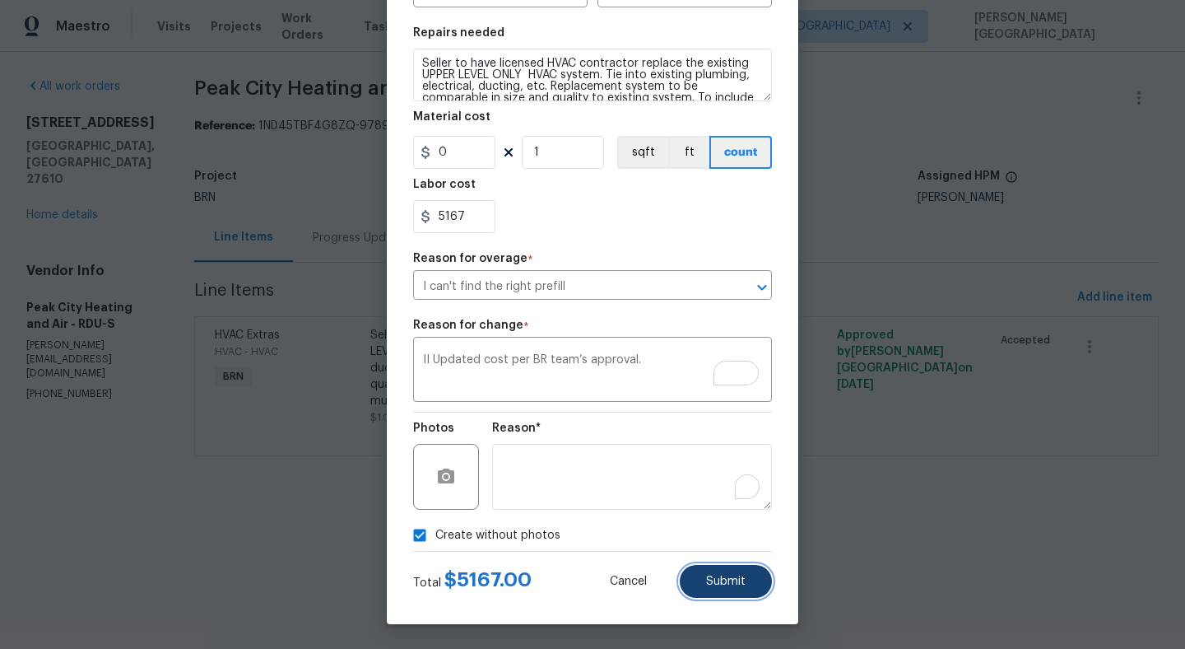
click at [715, 576] on span "Submit" at bounding box center [726, 581] width 40 height 12
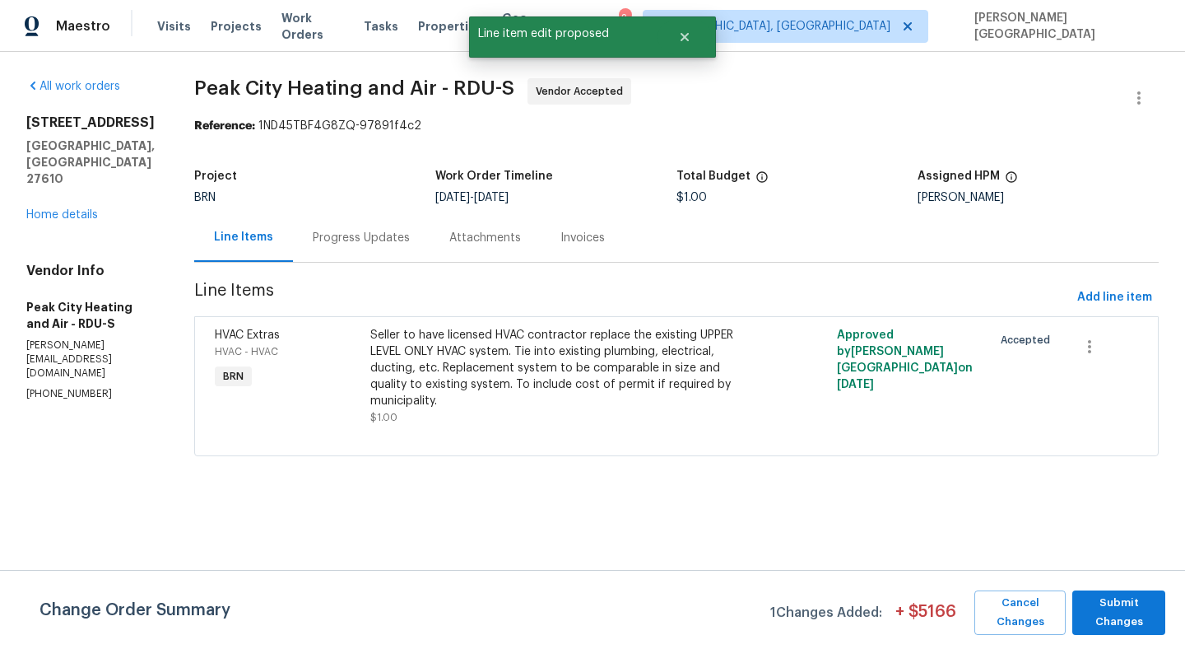
scroll to position [0, 0]
click at [1109, 600] on span "Submit Changes" at bounding box center [1119, 613] width 77 height 38
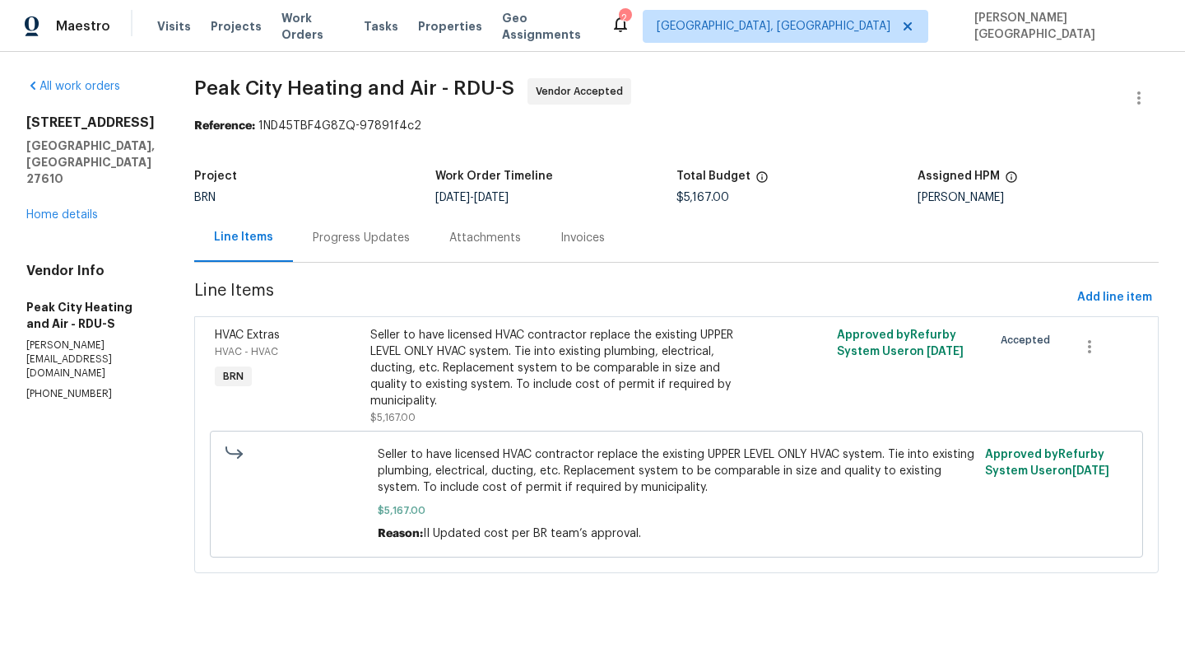
click at [367, 250] on div "Progress Updates" at bounding box center [361, 237] width 137 height 49
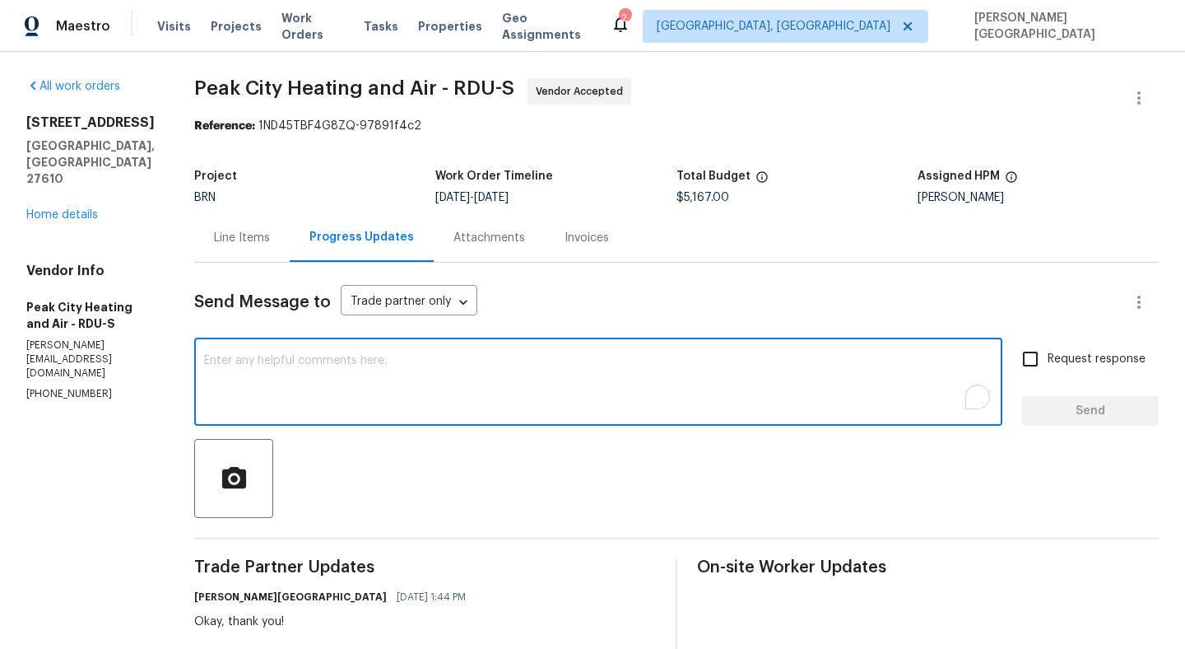
click at [366, 375] on textarea "To enrich screen reader interactions, please activate Accessibility in Grammarl…" at bounding box center [598, 384] width 789 height 58
type textarea "Cost is approved, when will this job be completed?"
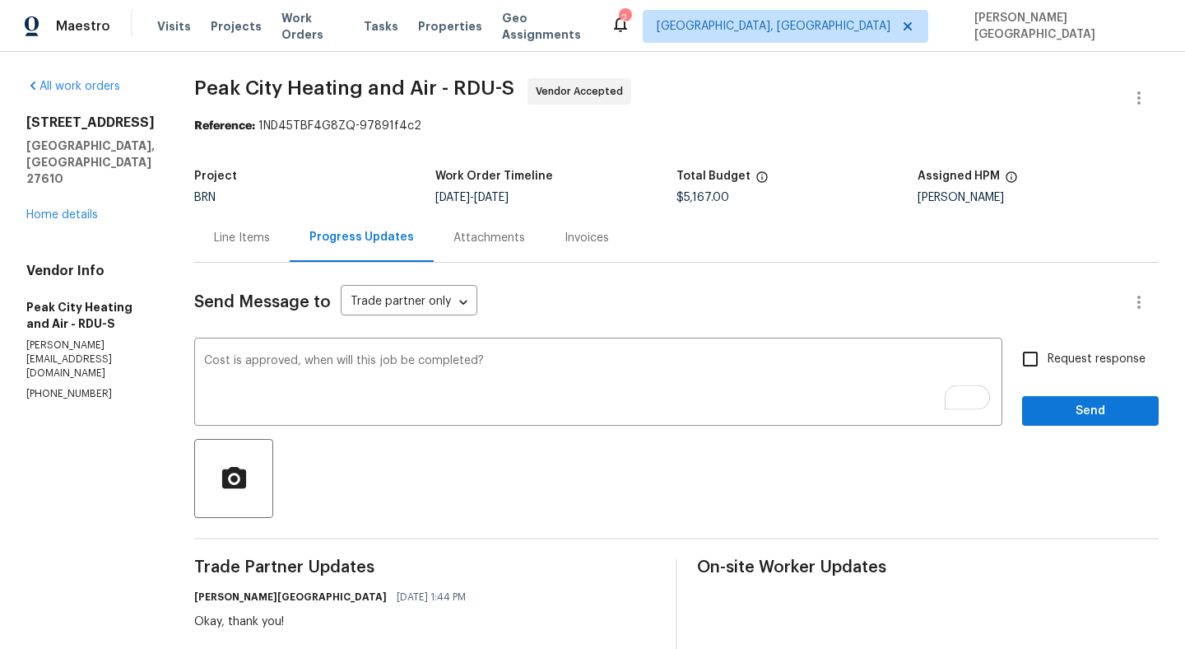
click at [1066, 361] on span "Request response" at bounding box center [1097, 359] width 98 height 17
click at [1048, 361] on input "Request response" at bounding box center [1030, 359] width 35 height 35
checkbox input "true"
click at [1066, 421] on button "Send" at bounding box center [1090, 411] width 137 height 30
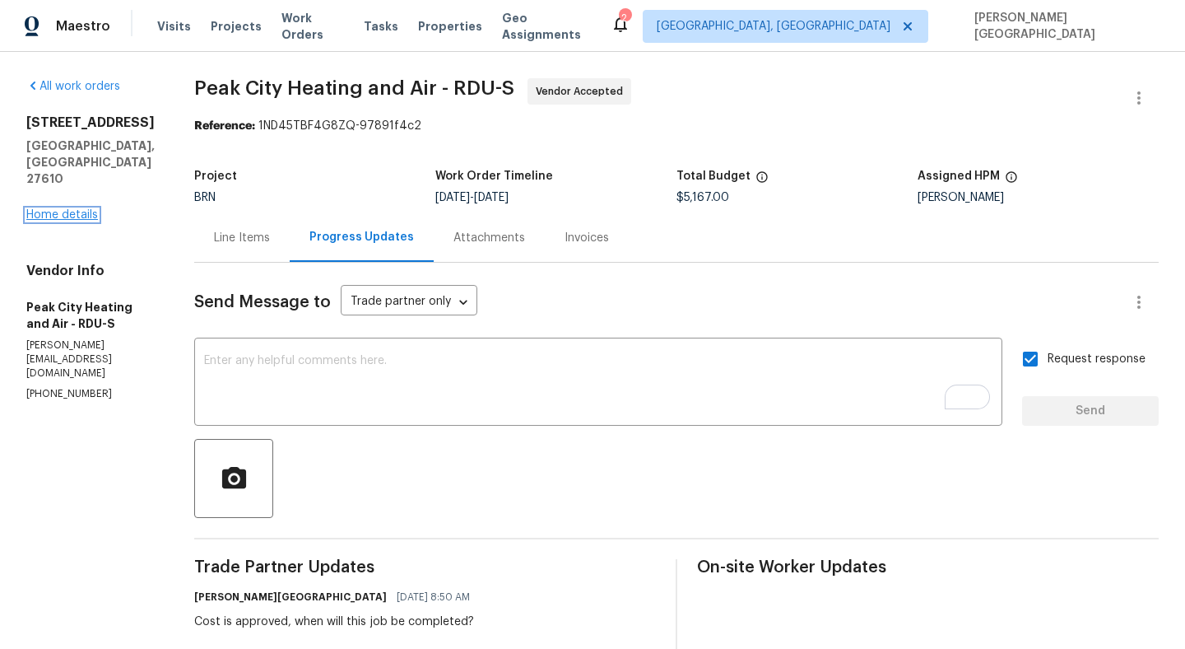
click at [79, 209] on link "Home details" at bounding box center [62, 215] width 72 height 12
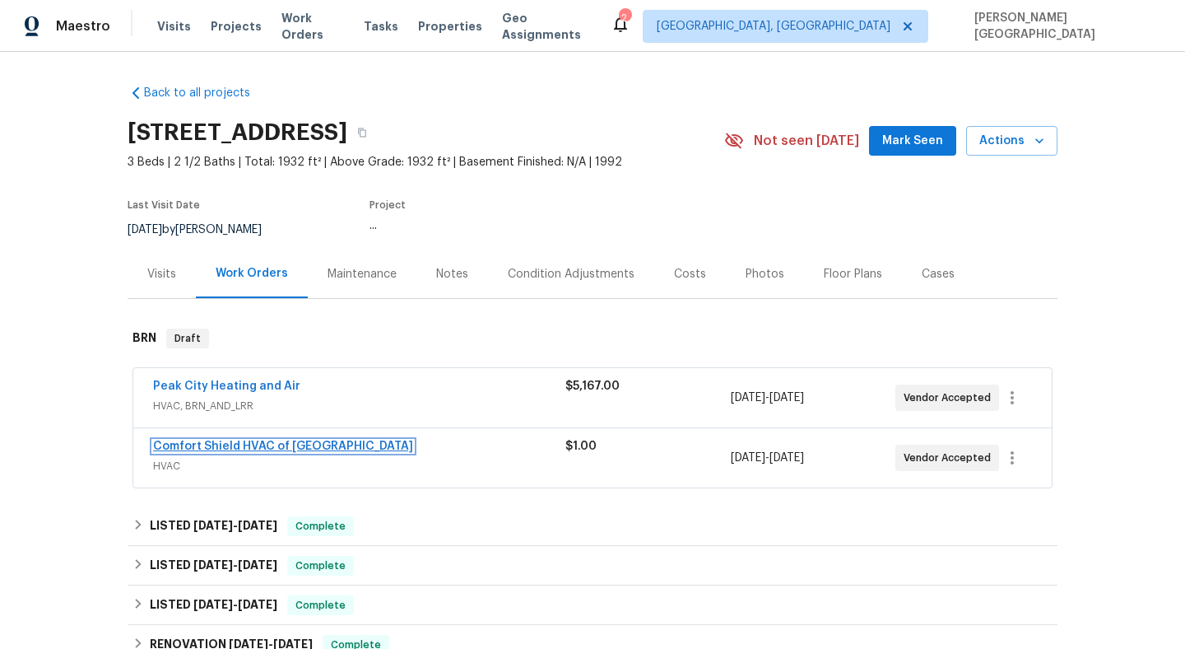
click at [205, 450] on link "Comfort Shield HVAC of [GEOGRAPHIC_DATA]" at bounding box center [283, 446] width 260 height 12
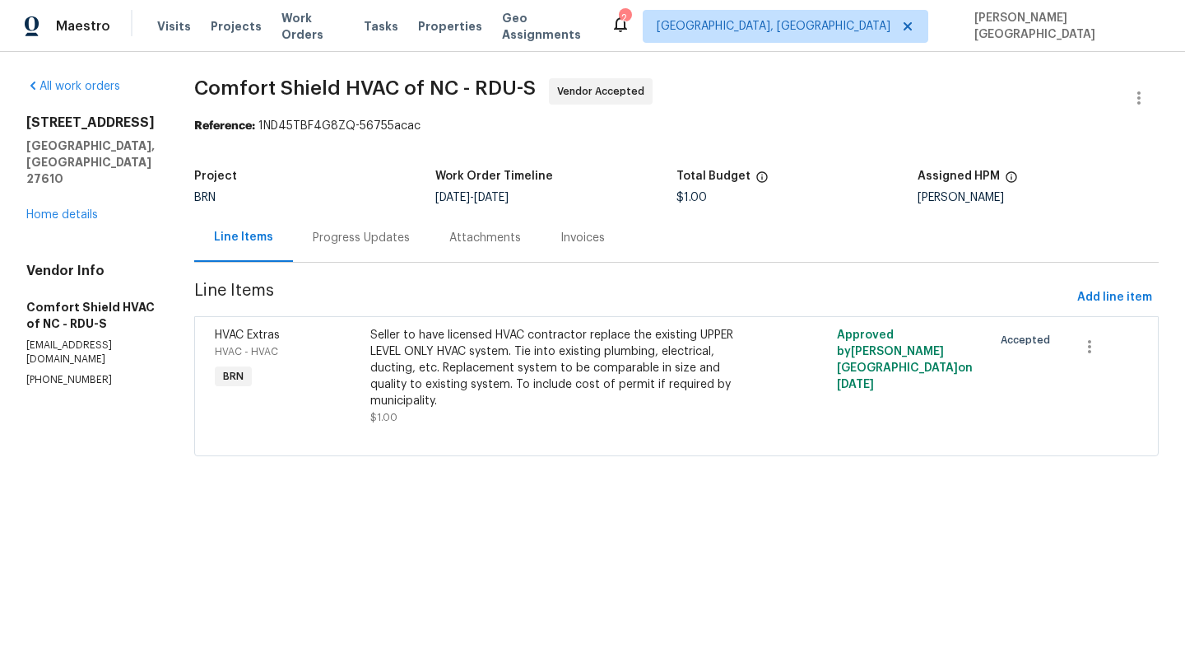
click at [425, 249] on div "Progress Updates" at bounding box center [361, 237] width 137 height 49
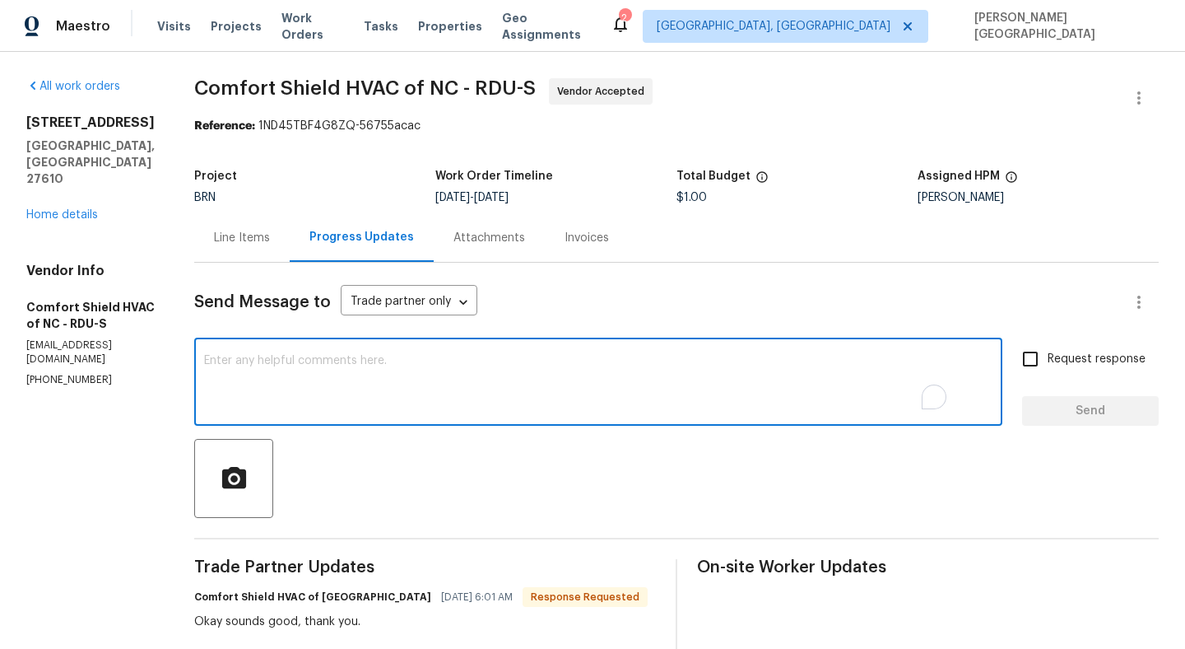
click at [324, 384] on textarea "To enrich screen reader interactions, please activate Accessibility in Grammarl…" at bounding box center [598, 384] width 789 height 58
click at [503, 361] on textarea "We are going with the lowest bid hence cancellation" at bounding box center [598, 384] width 789 height 58
click at [591, 361] on textarea "We are going with the lowest bid, hence cancelling this WO." at bounding box center [598, 384] width 789 height 58
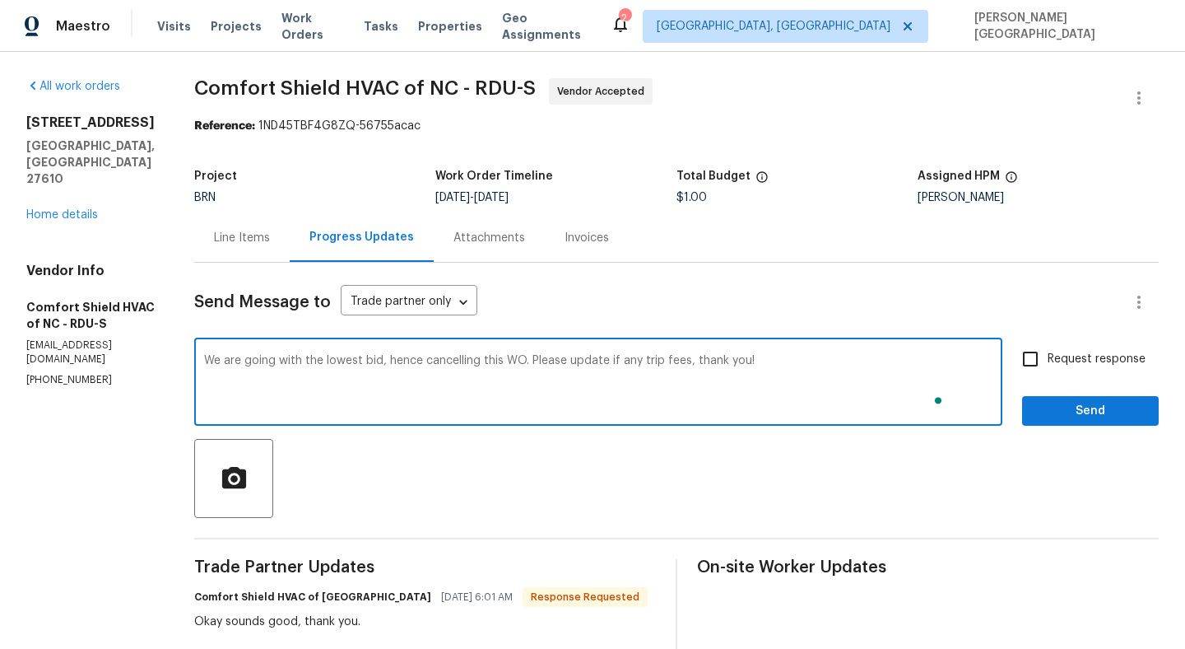
type textarea "We are going with the lowest bid, hence cancelling this WO. Please update if an…"
click at [1046, 351] on input "Request response" at bounding box center [1030, 359] width 35 height 35
checkbox input "true"
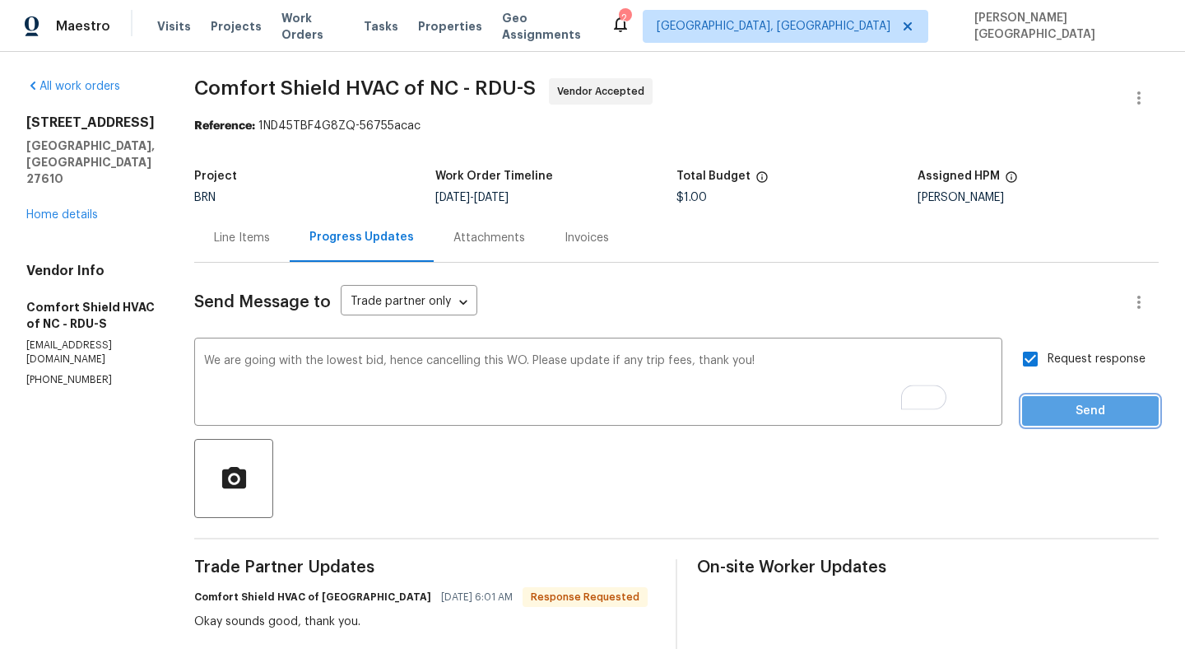
click at [1055, 420] on span "Send" at bounding box center [1091, 411] width 110 height 21
